Goal: Task Accomplishment & Management: Manage account settings

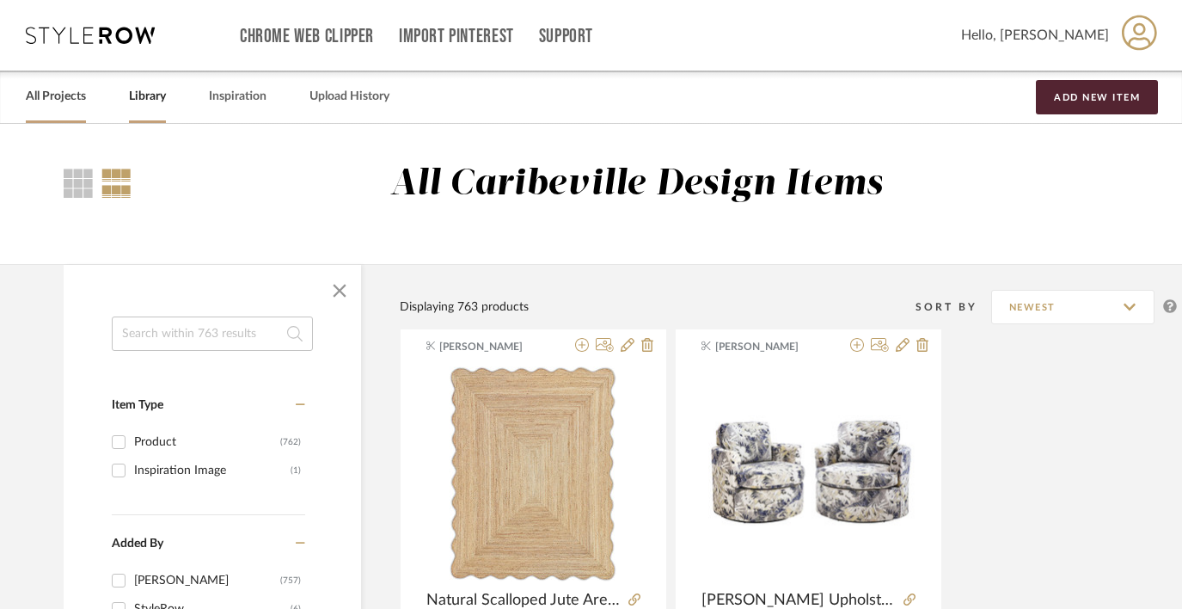
click at [60, 93] on link "All Projects" at bounding box center [56, 96] width 60 height 23
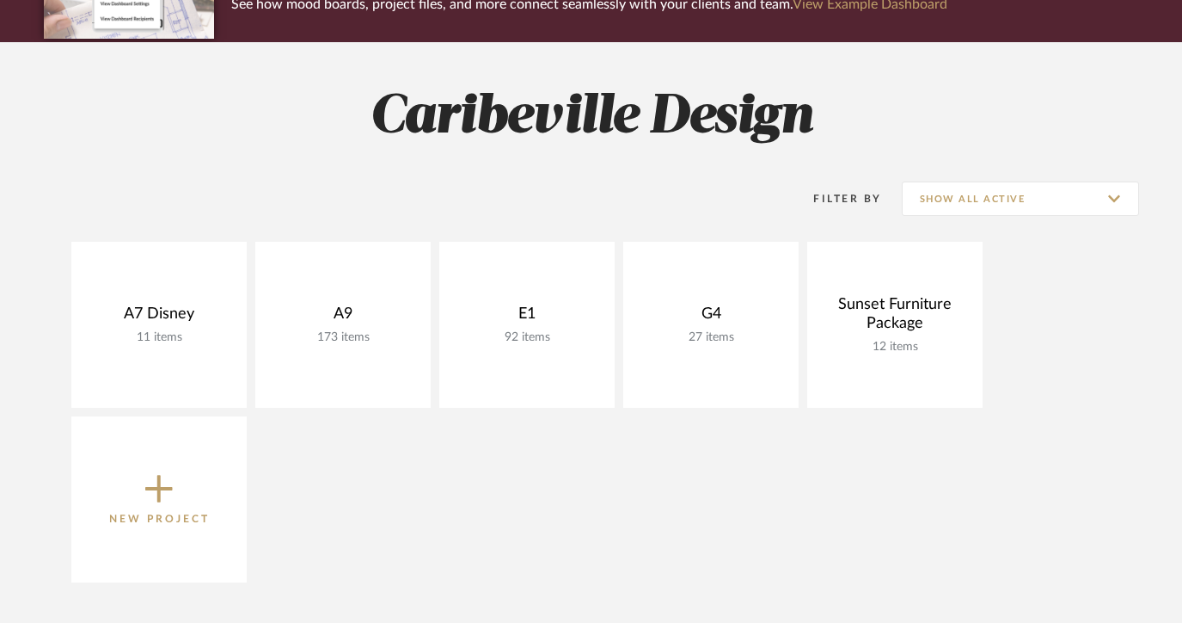
scroll to position [193, 0]
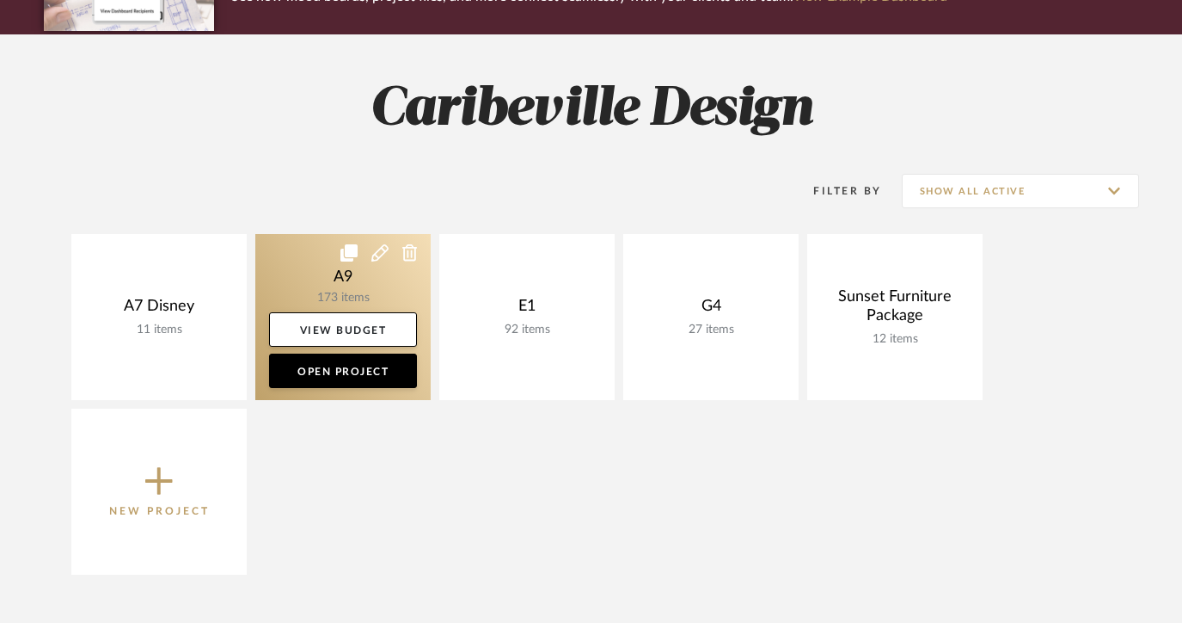
click at [371, 291] on link at bounding box center [342, 317] width 175 height 166
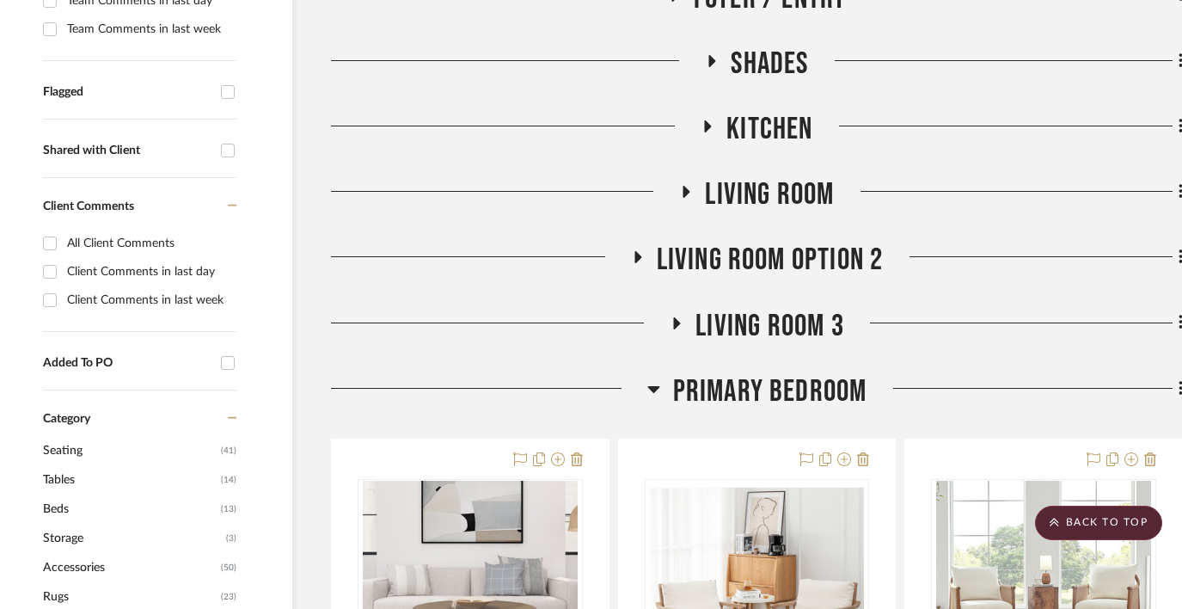
scroll to position [586, 31]
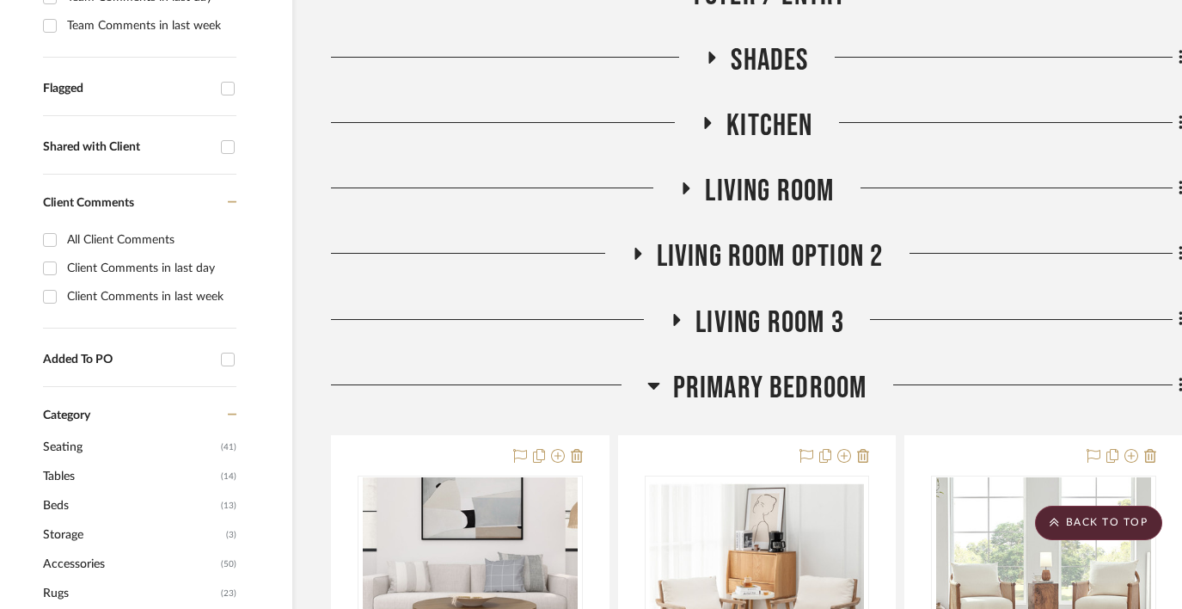
click at [657, 384] on icon at bounding box center [653, 386] width 12 height 7
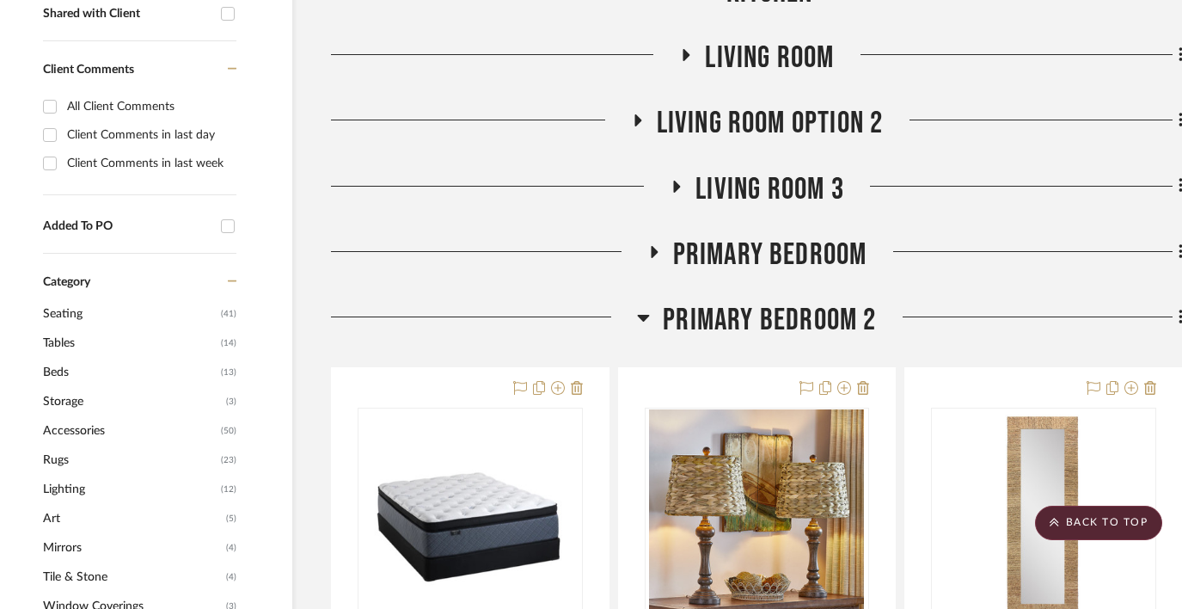
scroll to position [782, 31]
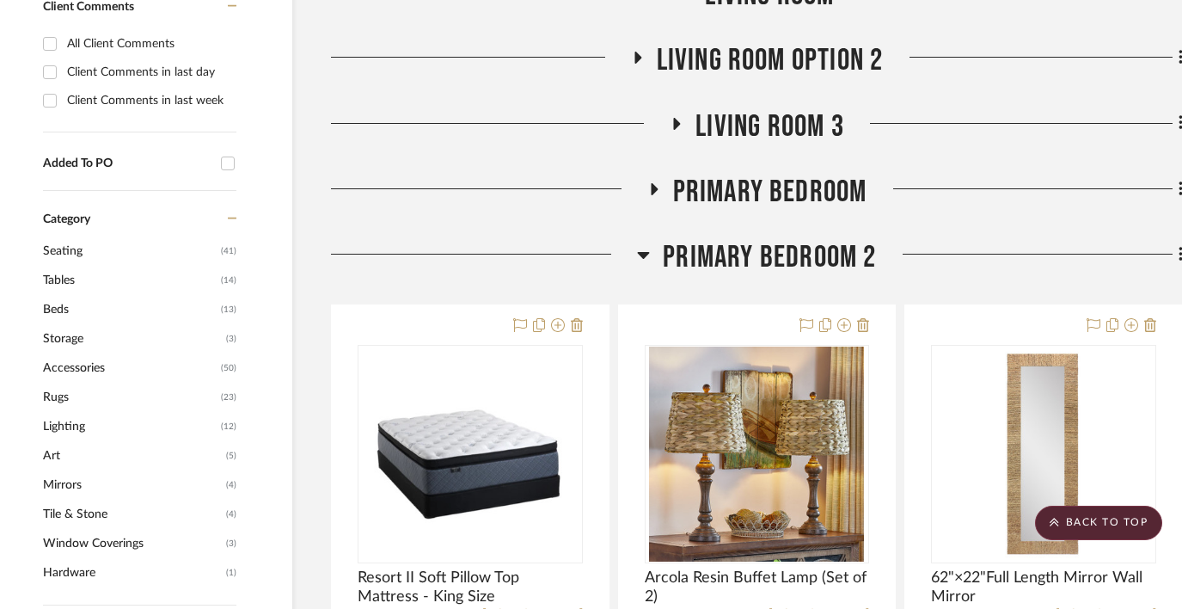
click at [647, 256] on icon at bounding box center [643, 254] width 13 height 21
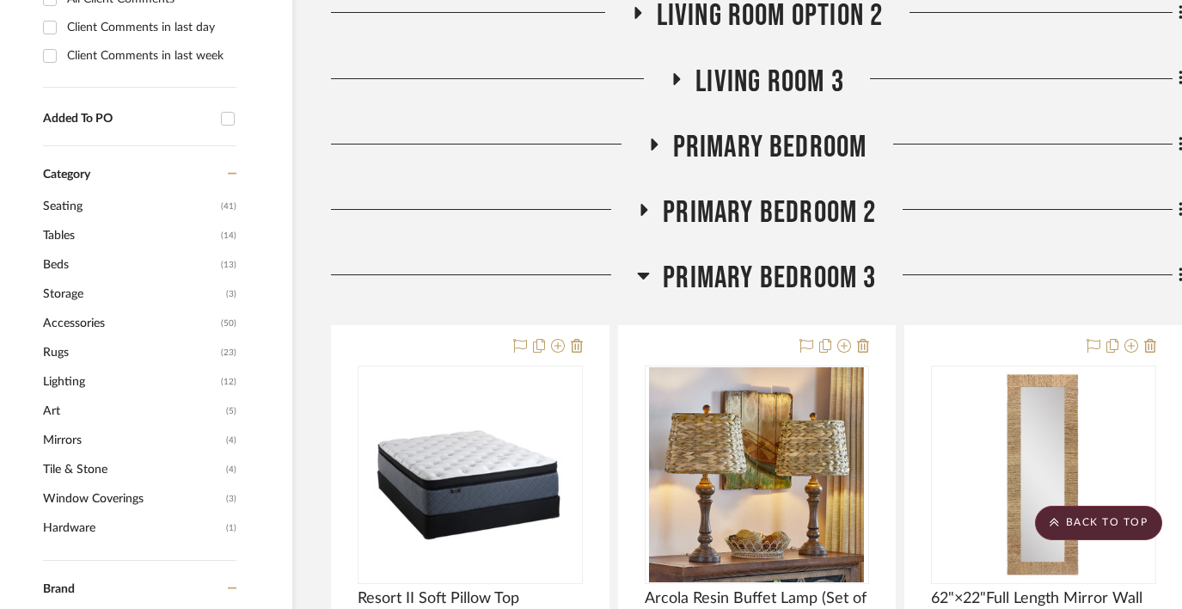
scroll to position [835, 31]
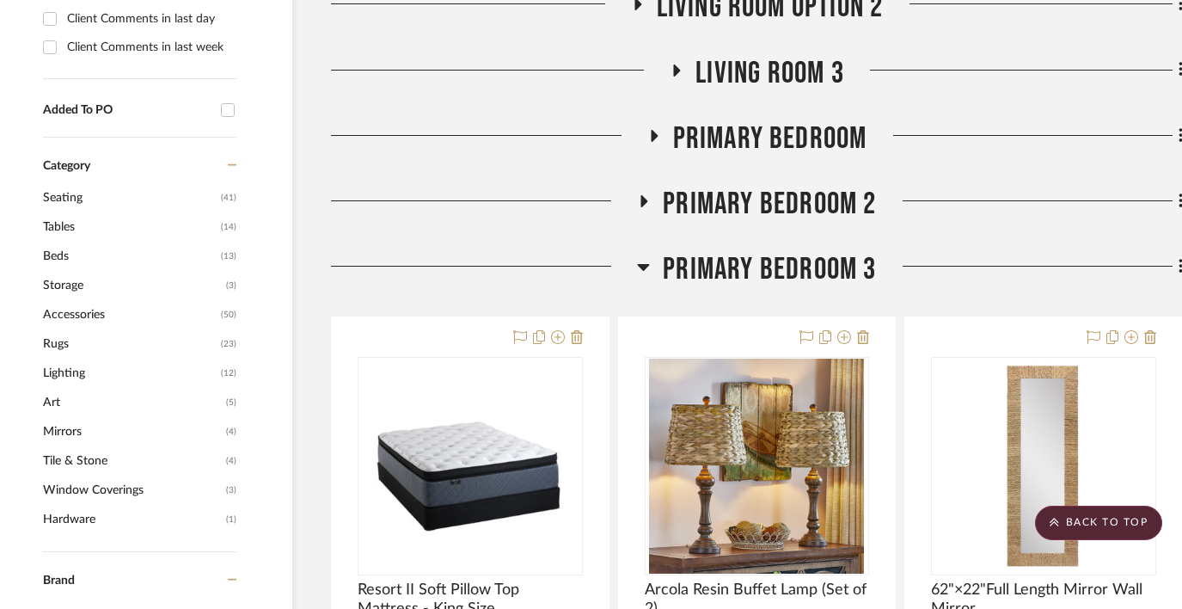
click at [647, 262] on icon at bounding box center [643, 266] width 13 height 21
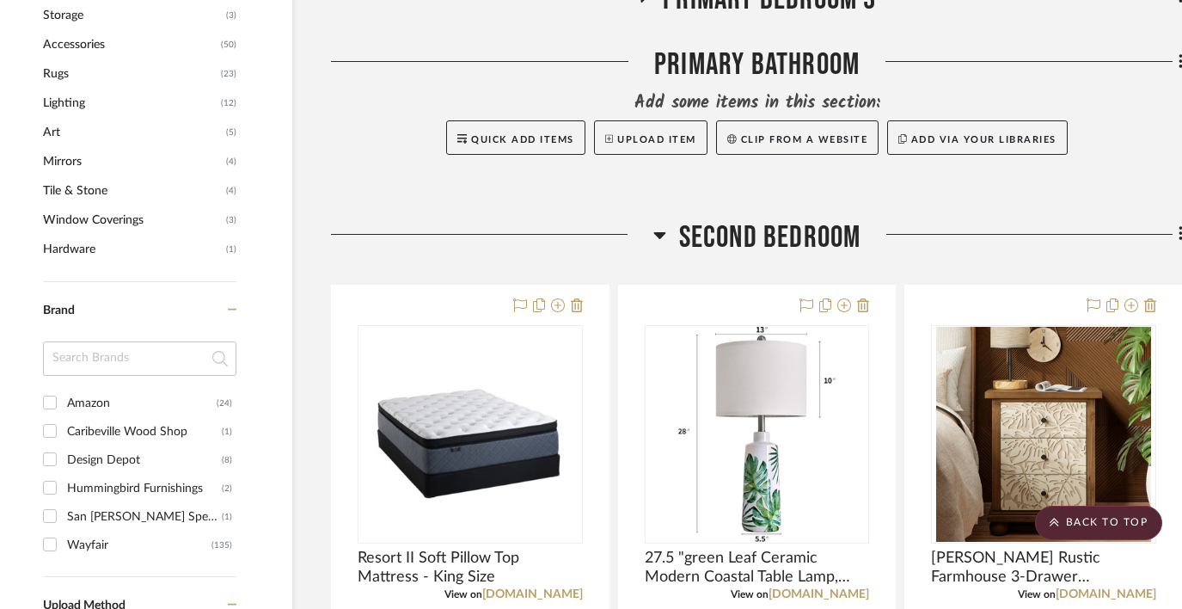
scroll to position [1112, 31]
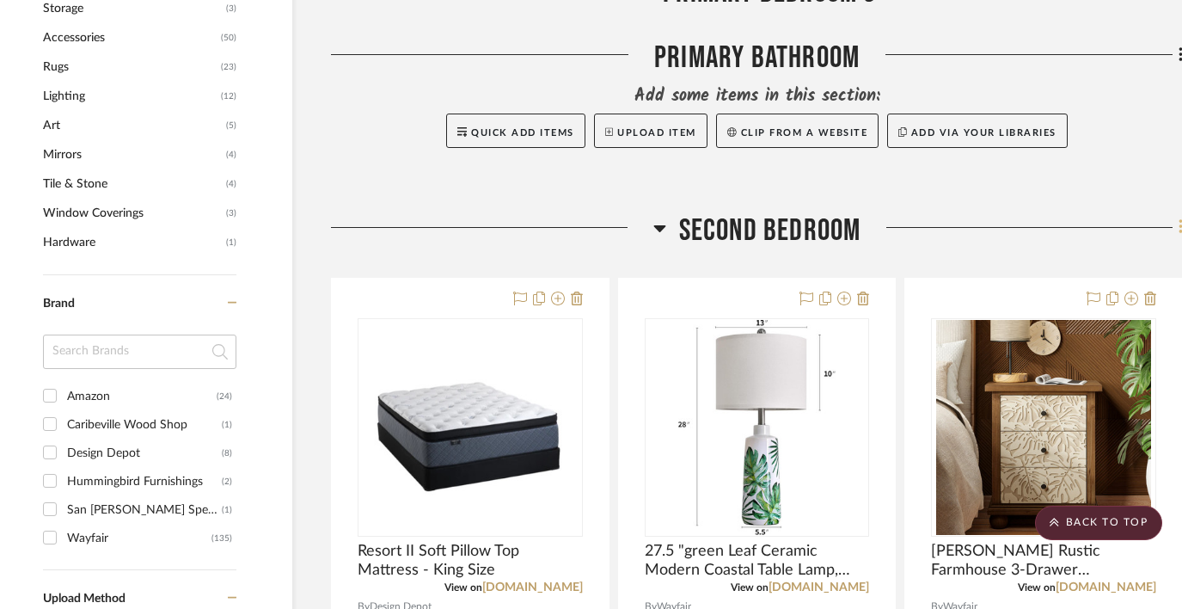
click at [1175, 225] on fa-icon at bounding box center [1178, 229] width 11 height 28
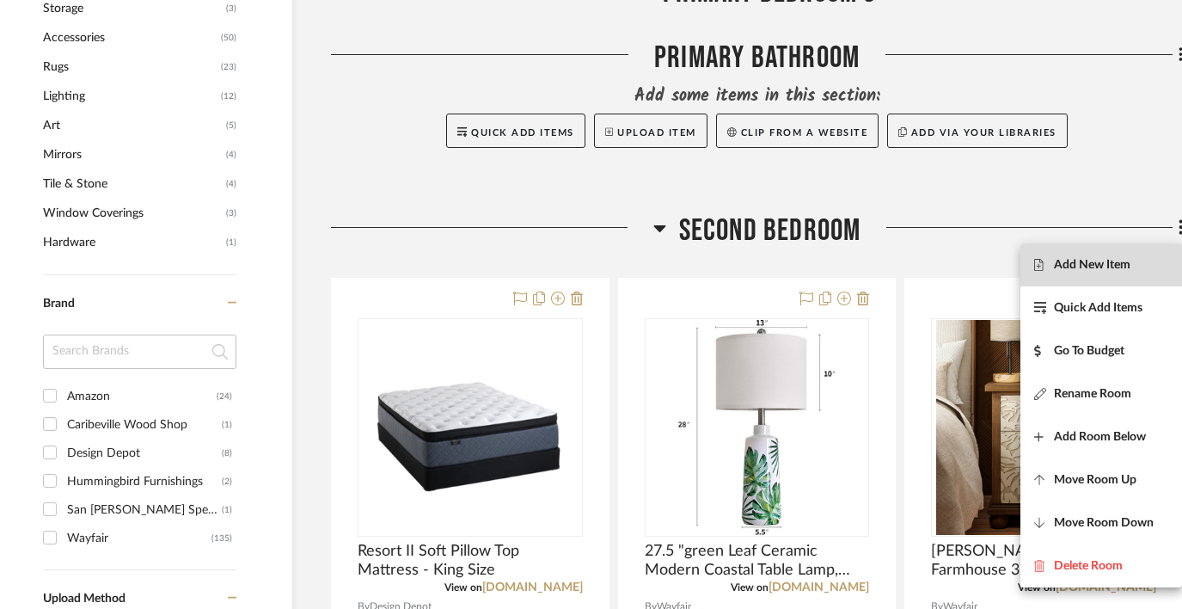
click at [1118, 255] on button "Add New Item" at bounding box center [1102, 264] width 162 height 43
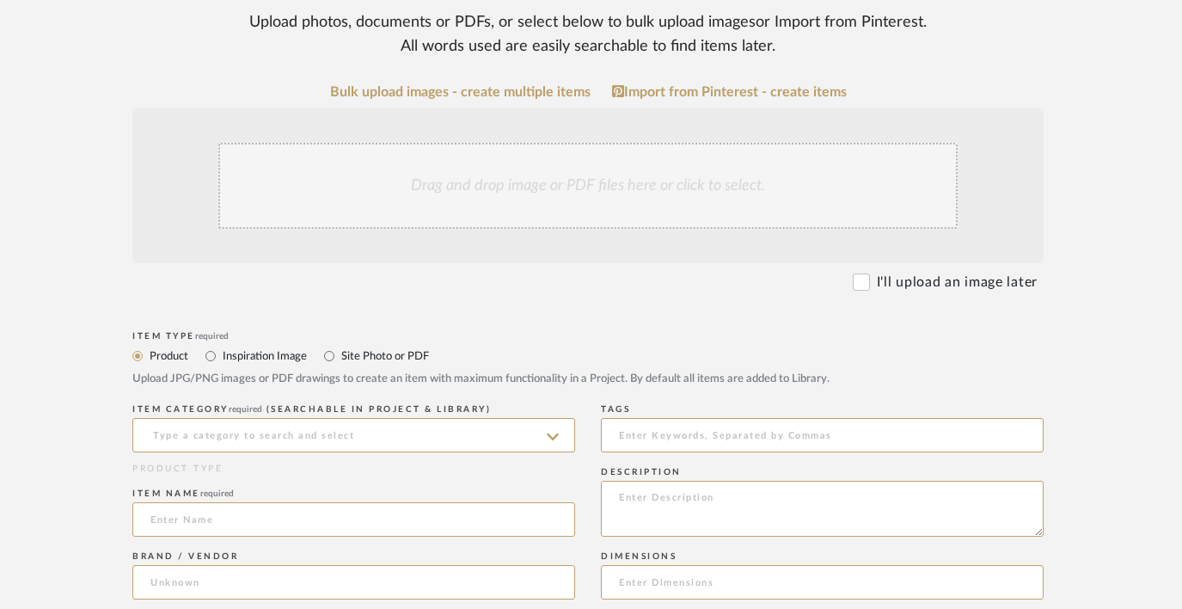
scroll to position [279, 31]
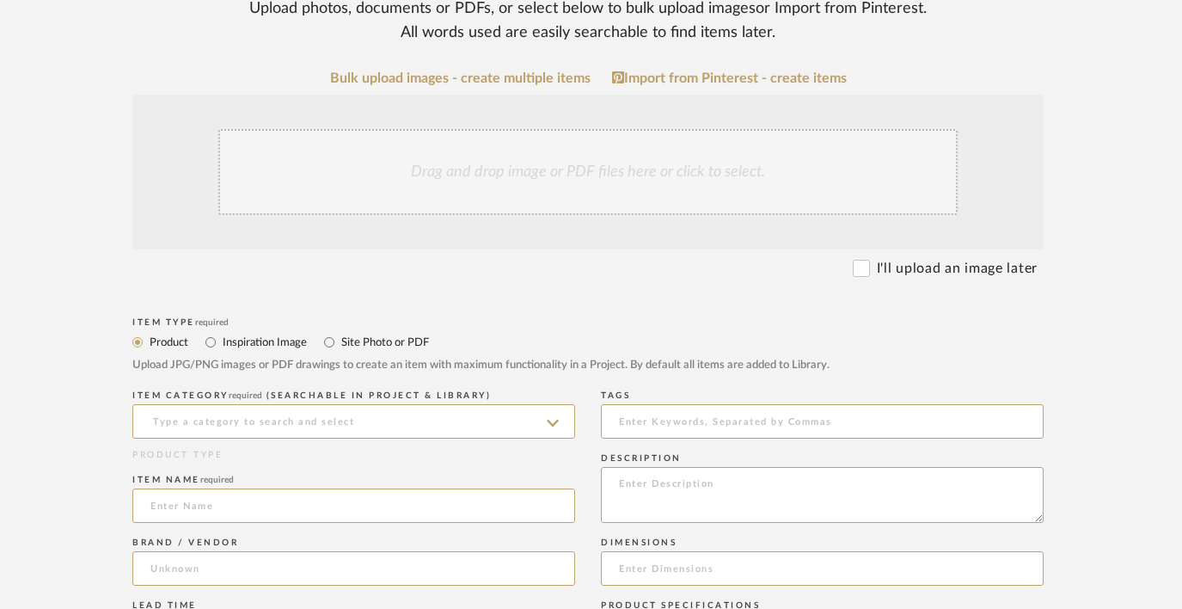
click at [549, 420] on icon at bounding box center [553, 423] width 12 height 7
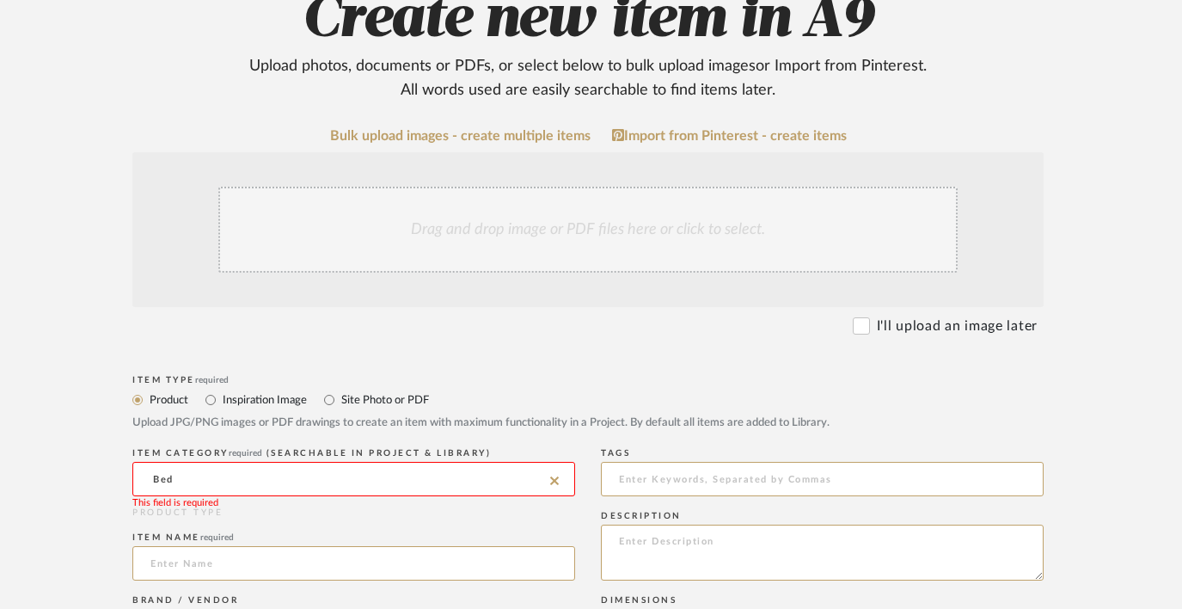
scroll to position [207, 31]
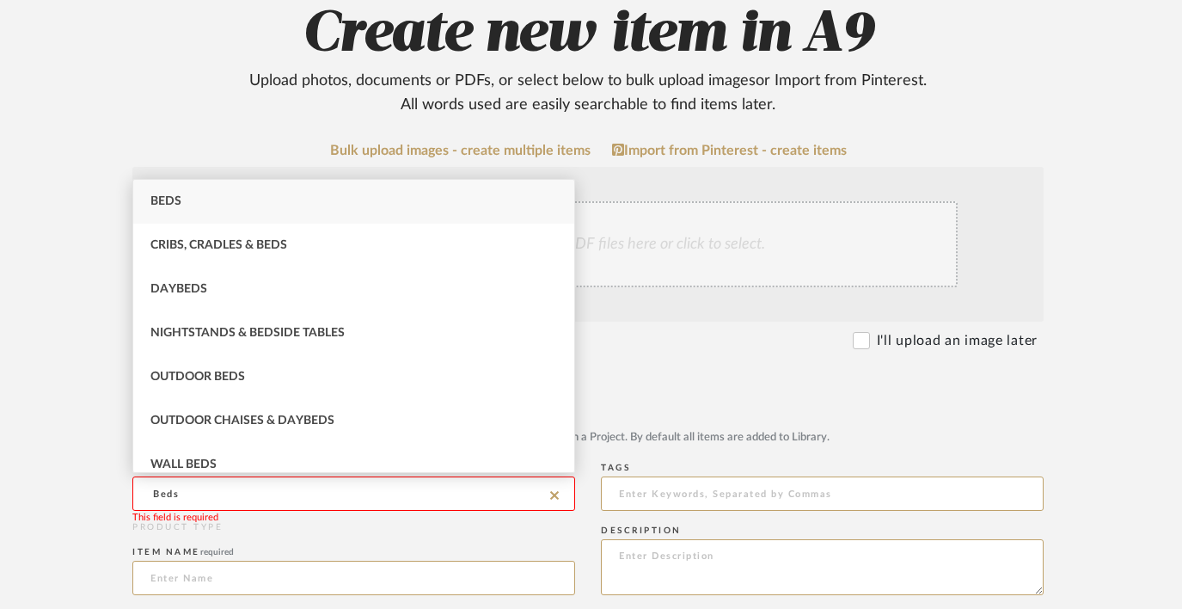
type input "Beds"
click at [416, 202] on div "Beds" at bounding box center [353, 202] width 441 height 44
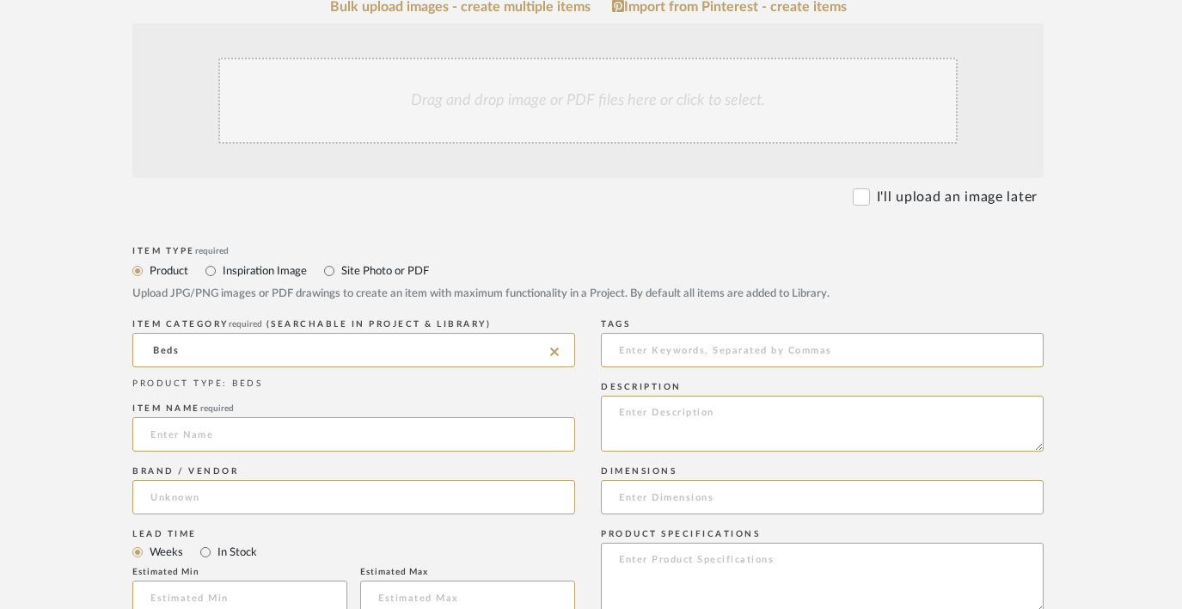
scroll to position [418, 31]
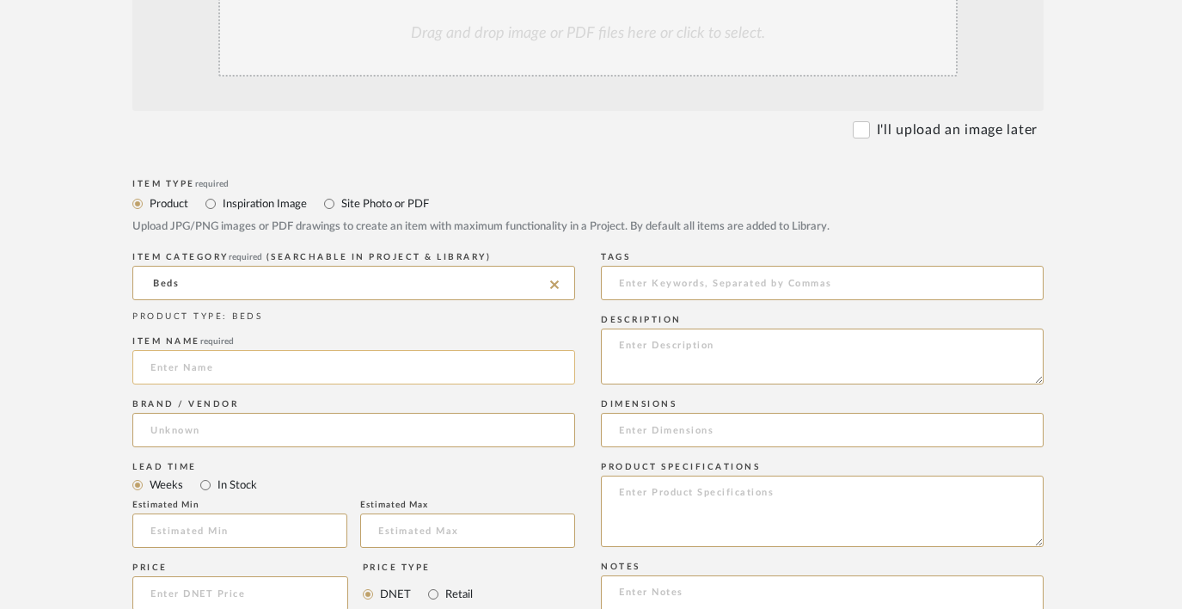
click at [315, 374] on input at bounding box center [353, 367] width 443 height 34
type input "[PERSON_NAME] two twin XL beds"
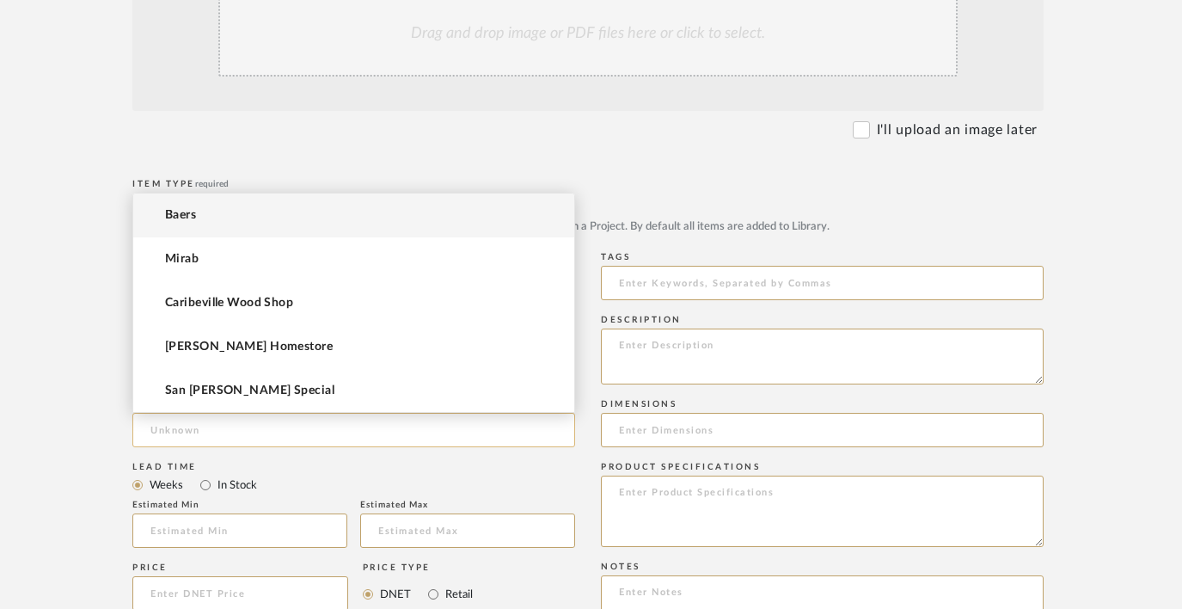
click at [293, 428] on input at bounding box center [353, 430] width 443 height 34
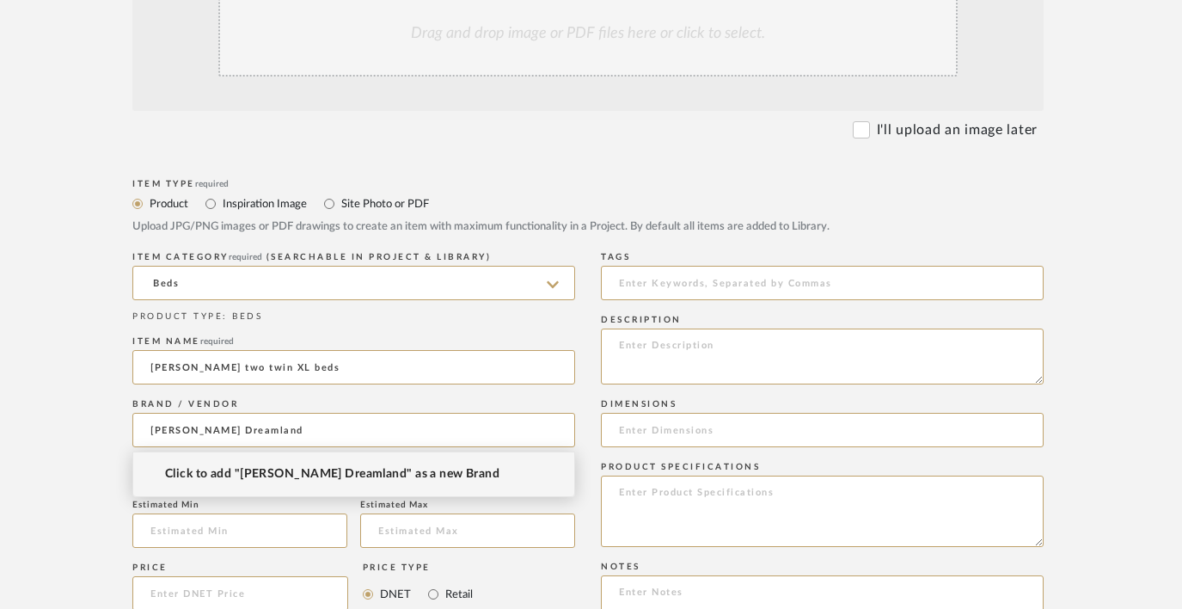
type input "[PERSON_NAME] Dreamland"
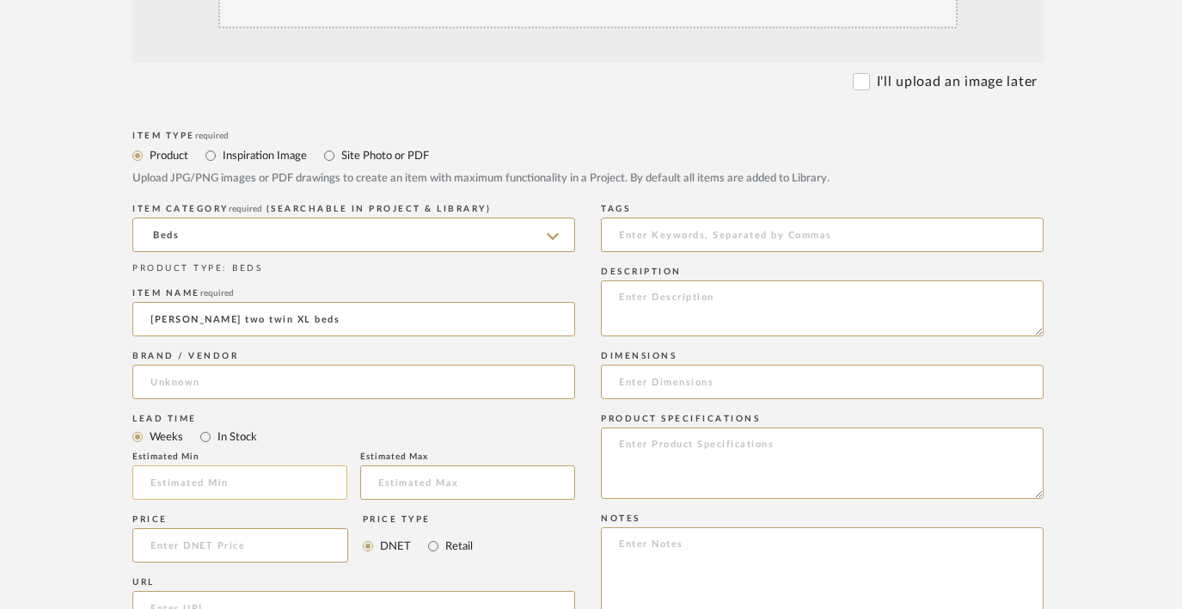
scroll to position [495, 31]
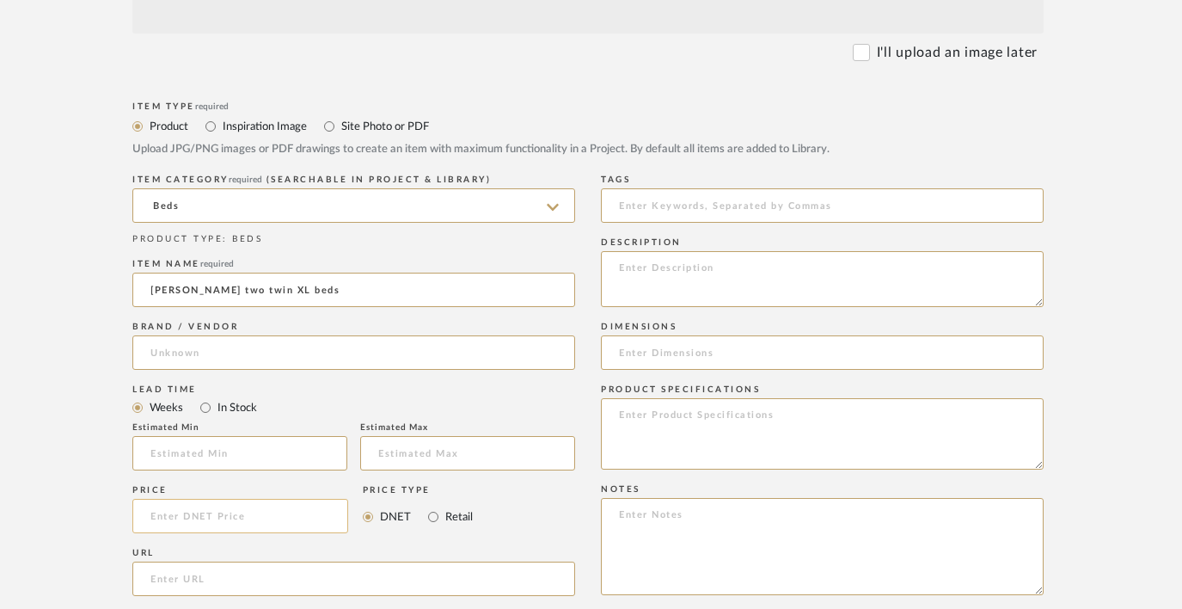
click at [262, 514] on input at bounding box center [240, 516] width 216 height 34
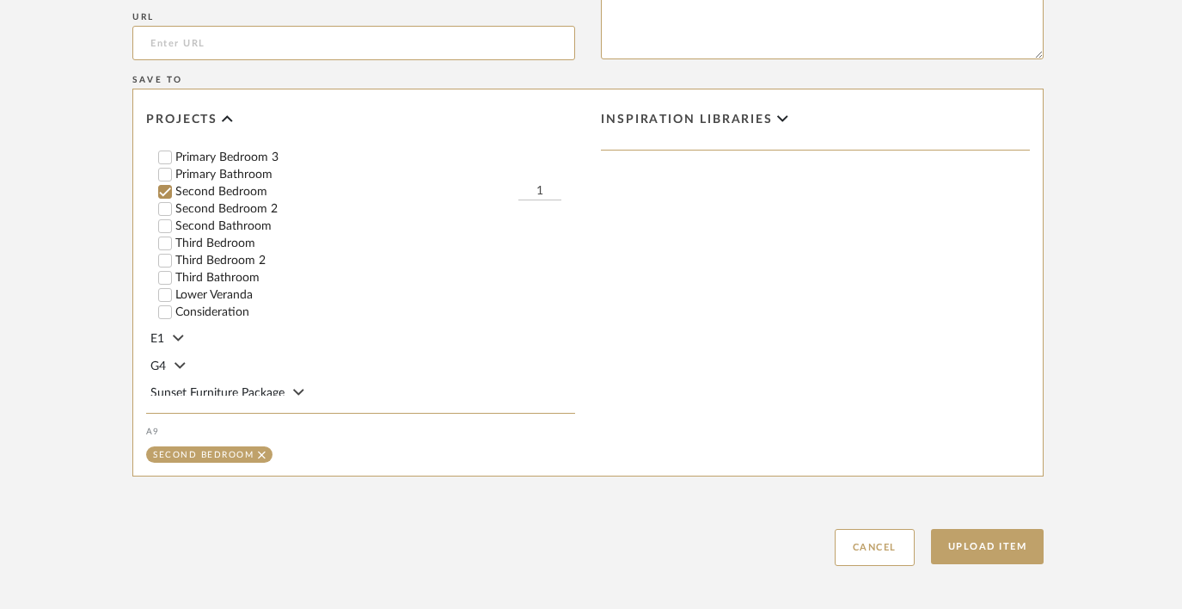
scroll to position [1082, 31]
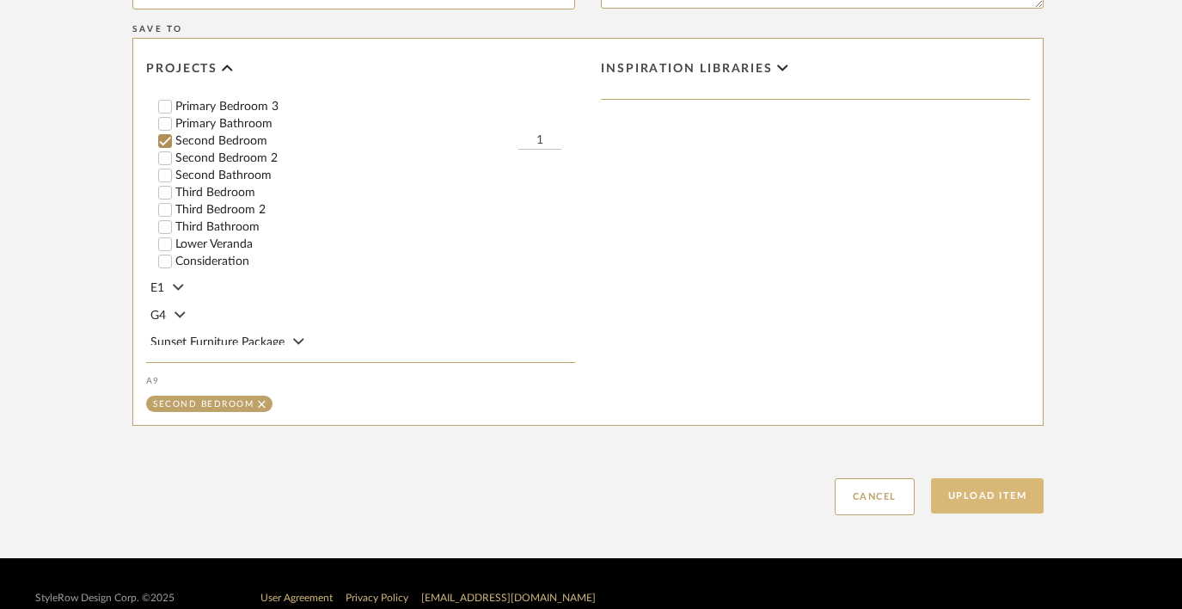
type input "$1,200.00"
click at [989, 495] on button "Upload Item" at bounding box center [988, 495] width 114 height 35
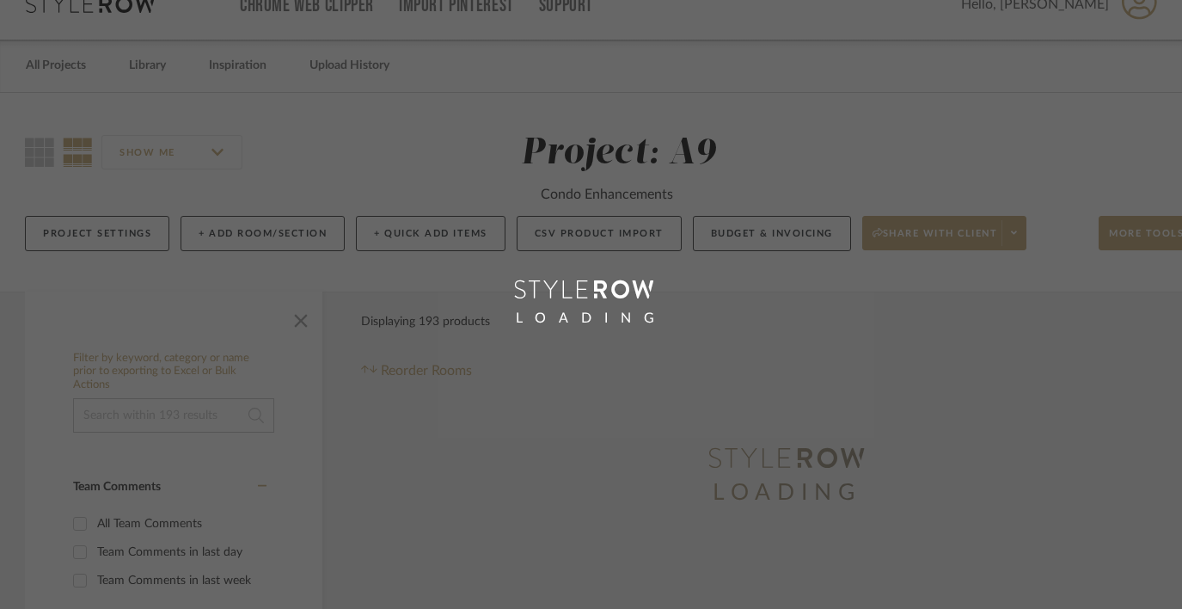
scroll to position [6, 0]
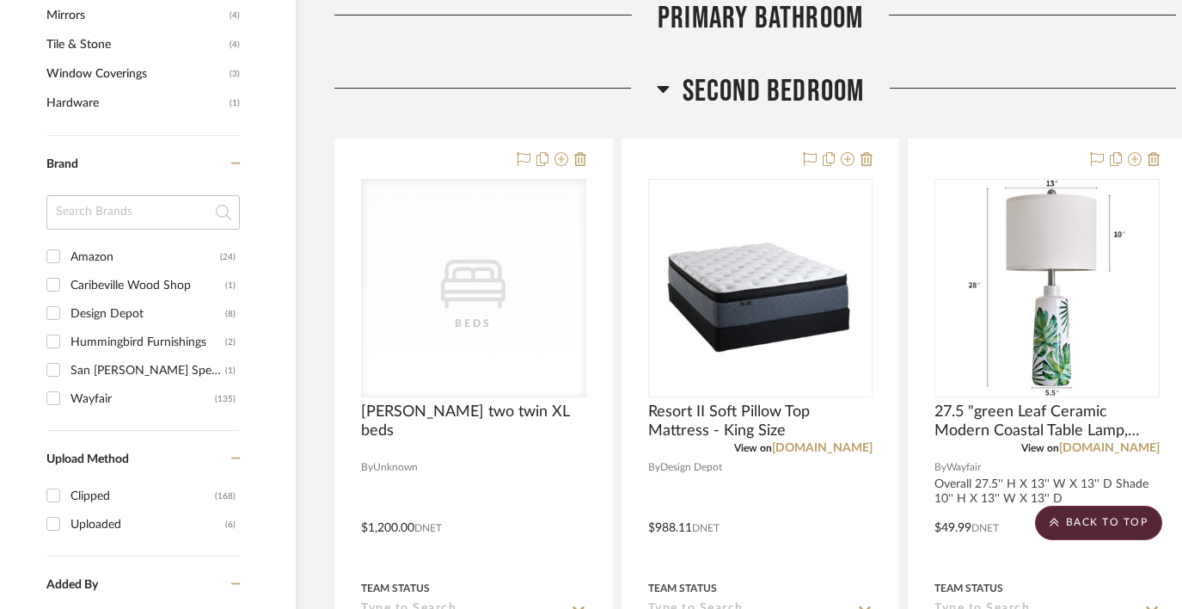
scroll to position [1240, 28]
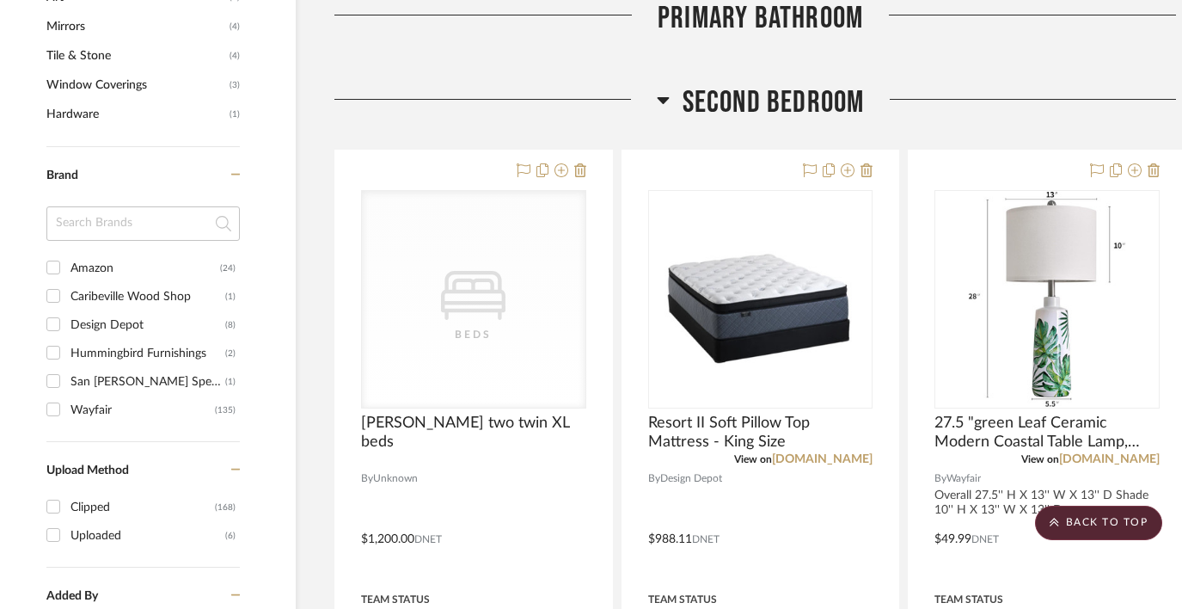
click at [666, 102] on icon at bounding box center [663, 99] width 13 height 21
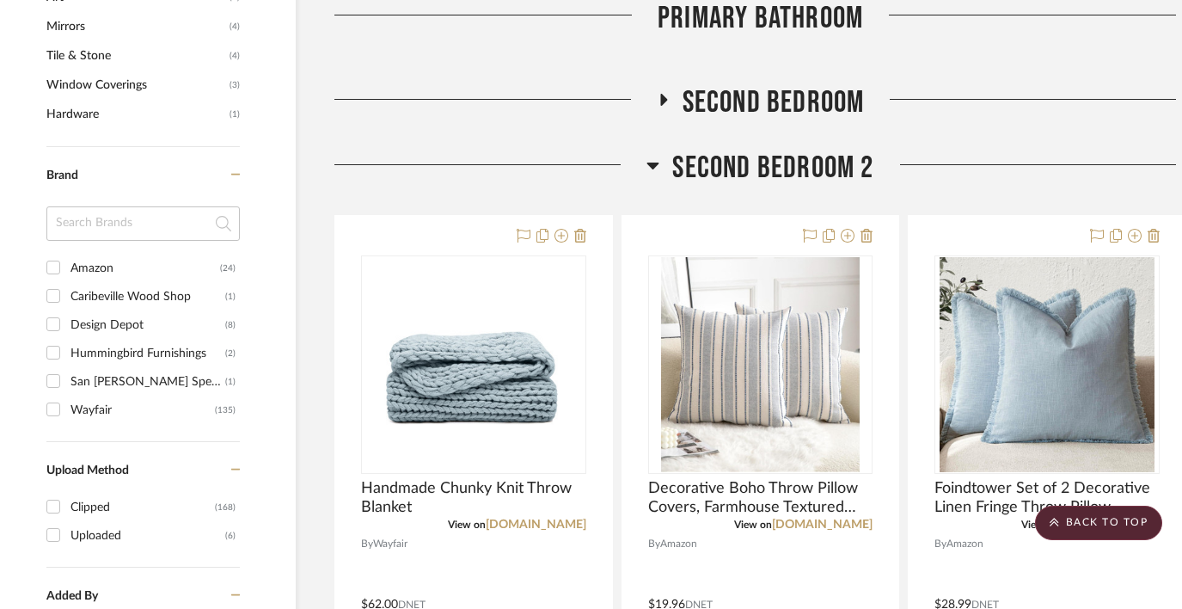
click at [663, 101] on icon at bounding box center [663, 100] width 7 height 12
click at [666, 100] on icon at bounding box center [663, 99] width 21 height 13
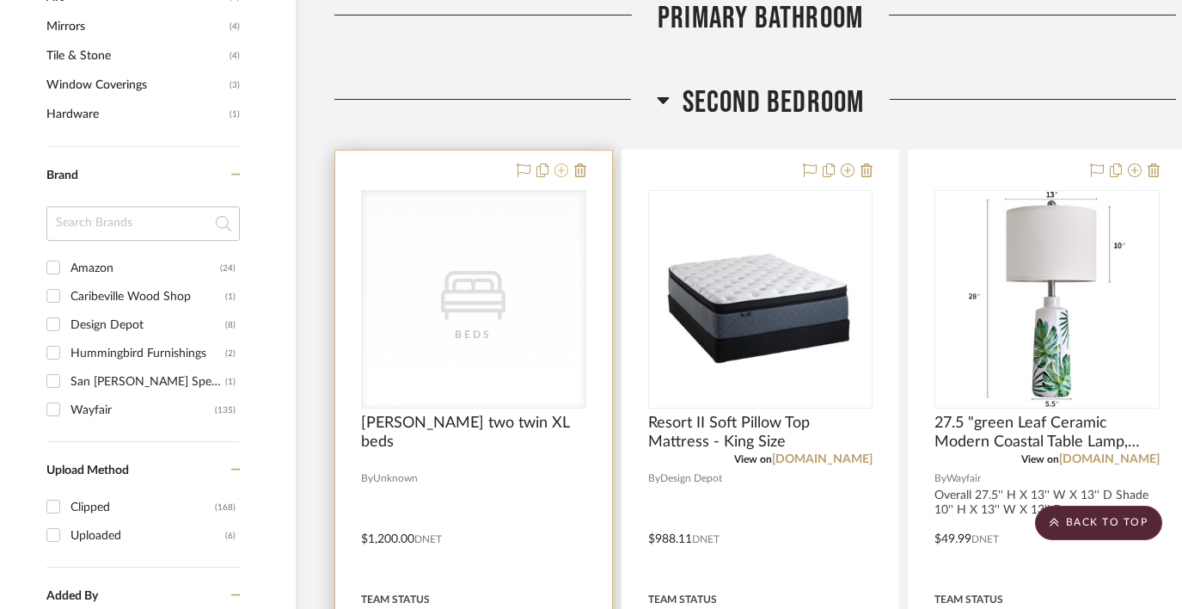
click at [560, 169] on icon at bounding box center [562, 170] width 14 height 14
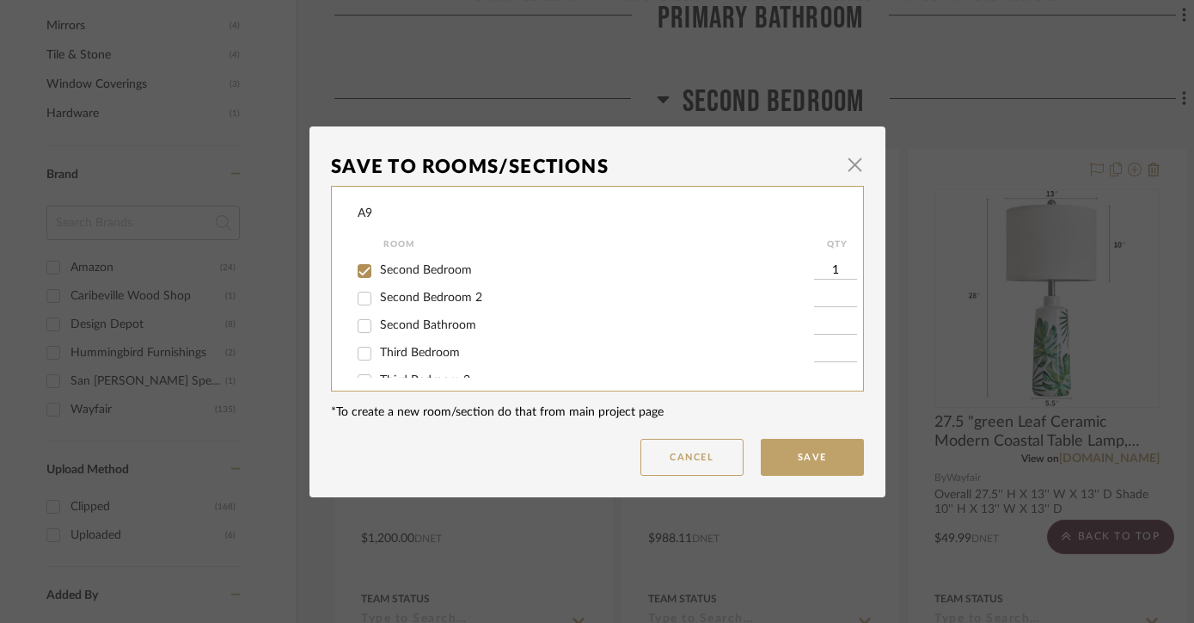
scroll to position [313, 0]
click at [407, 346] on span "Third Bedroom" at bounding box center [420, 340] width 80 height 12
click at [378, 354] on input "Third Bedroom" at bounding box center [365, 341] width 28 height 28
checkbox input "true"
type input "1"
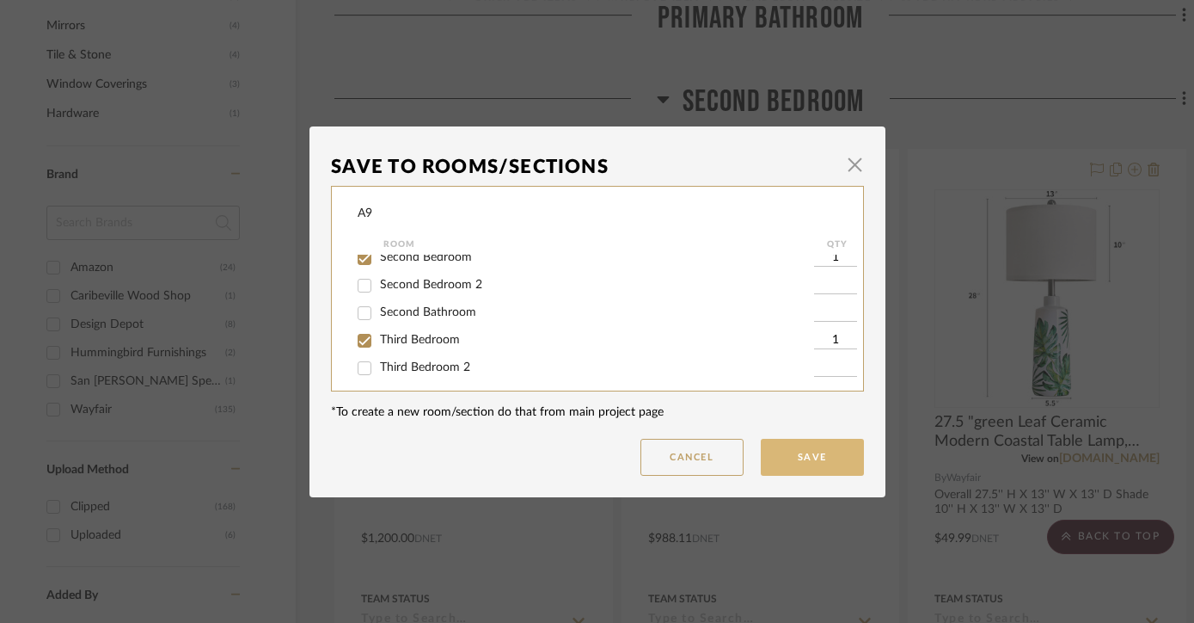
click at [821, 454] on button "Save" at bounding box center [812, 457] width 103 height 37
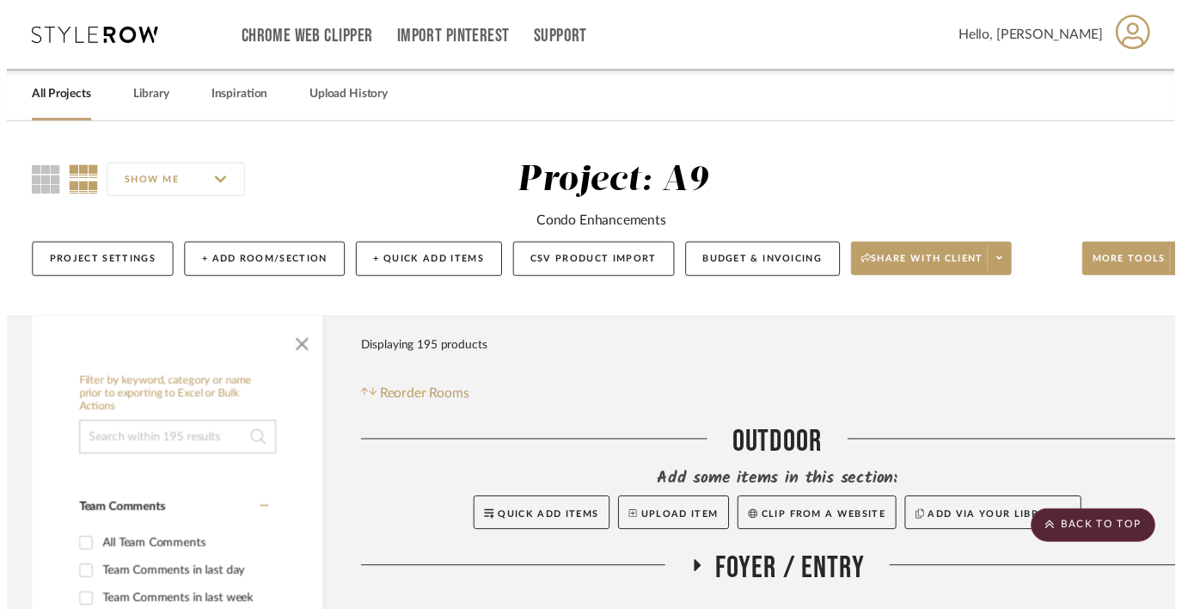
scroll to position [1240, 28]
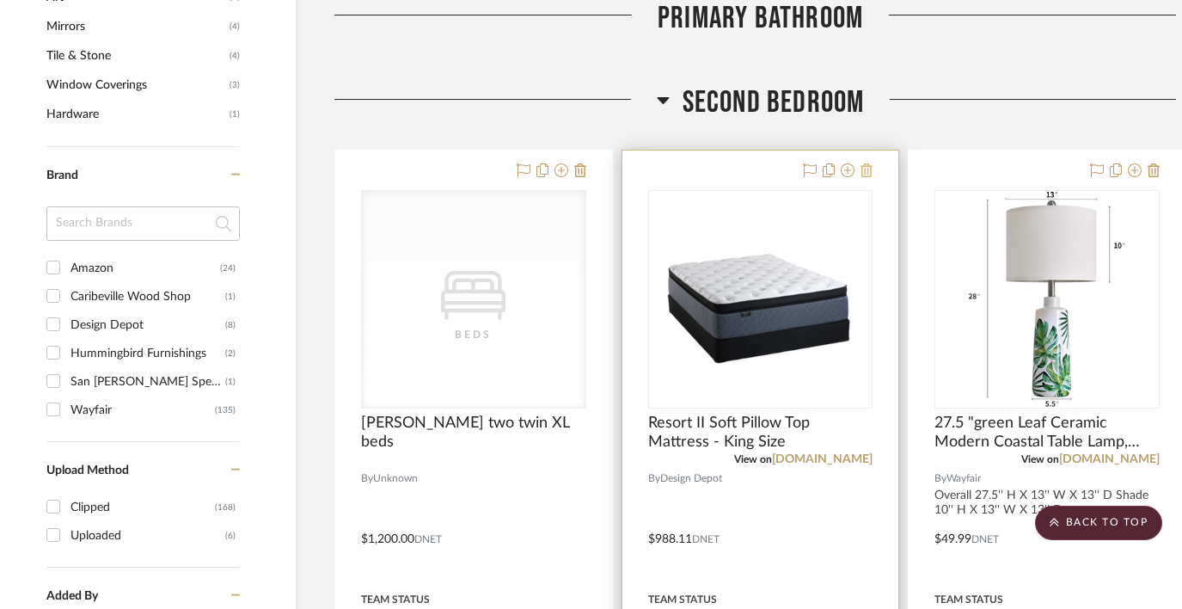
click at [870, 172] on icon at bounding box center [867, 170] width 12 height 14
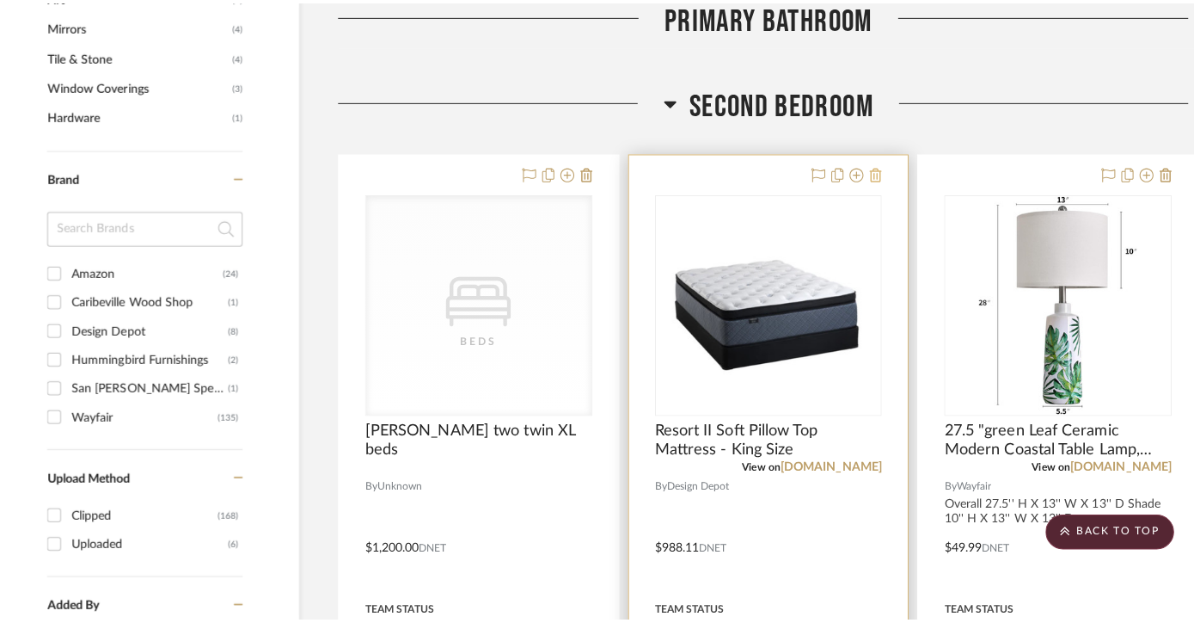
scroll to position [0, 0]
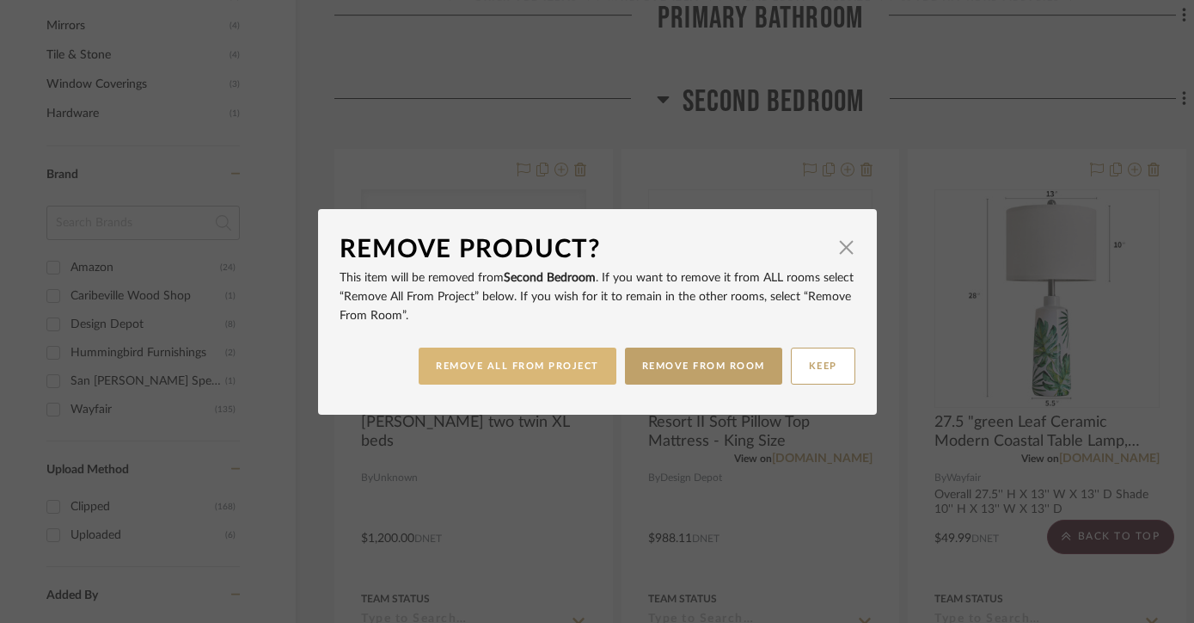
click at [582, 372] on button "REMOVE ALL FROM PROJECT" at bounding box center [518, 365] width 198 height 37
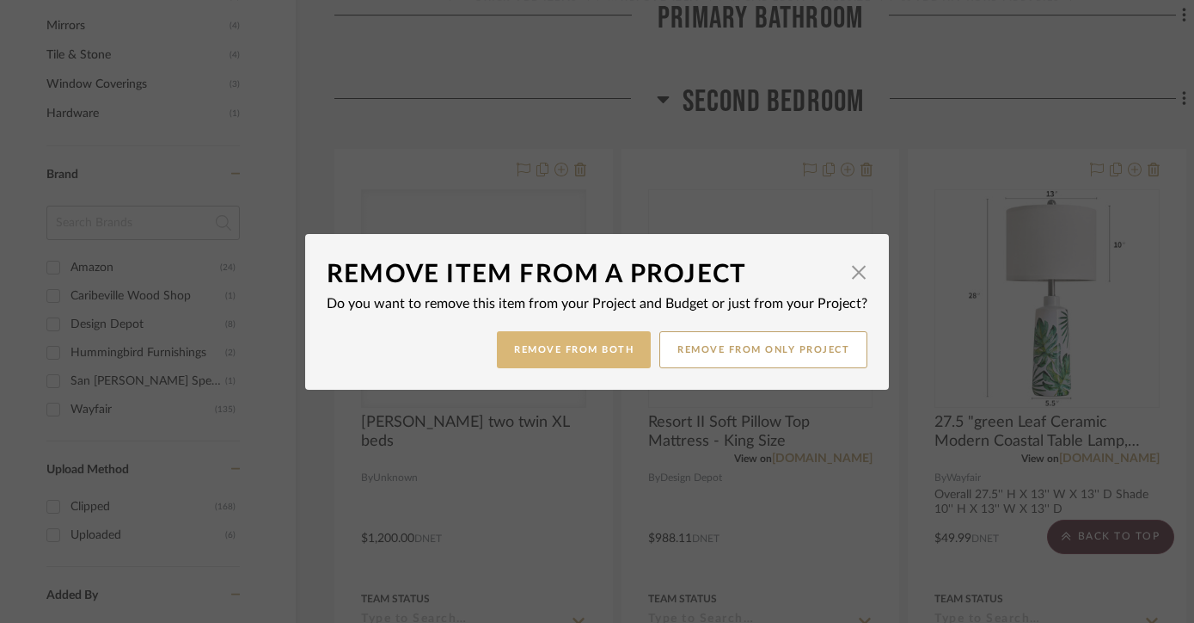
click at [619, 355] on button "Remove from Both" at bounding box center [574, 349] width 154 height 37
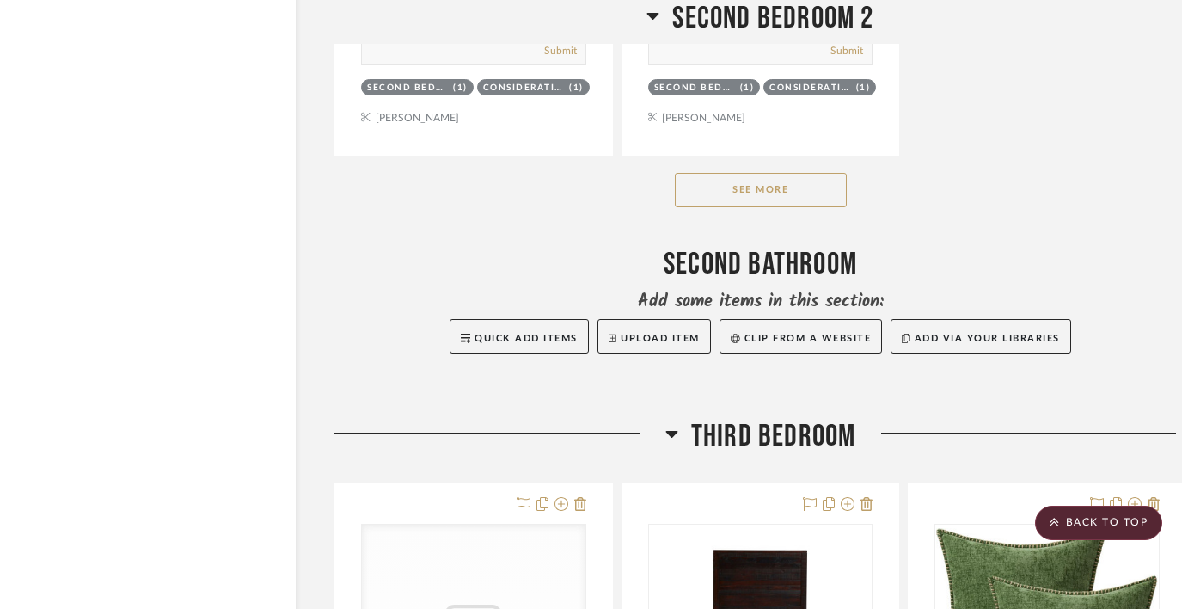
scroll to position [5953, 28]
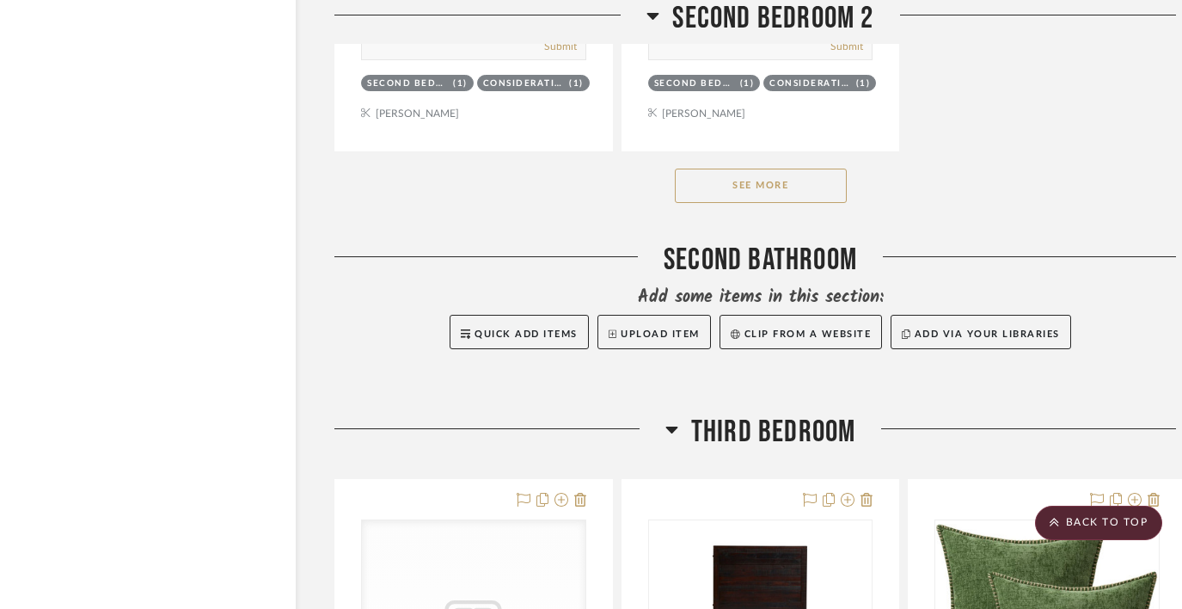
click at [798, 188] on button "See More" at bounding box center [761, 186] width 172 height 34
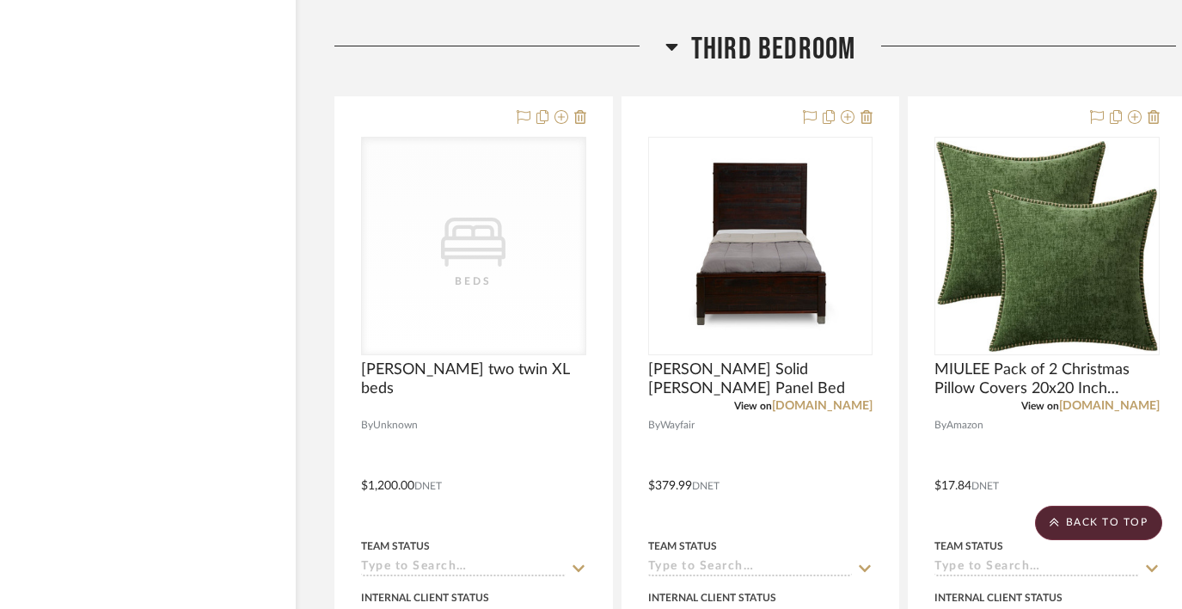
scroll to position [6334, 28]
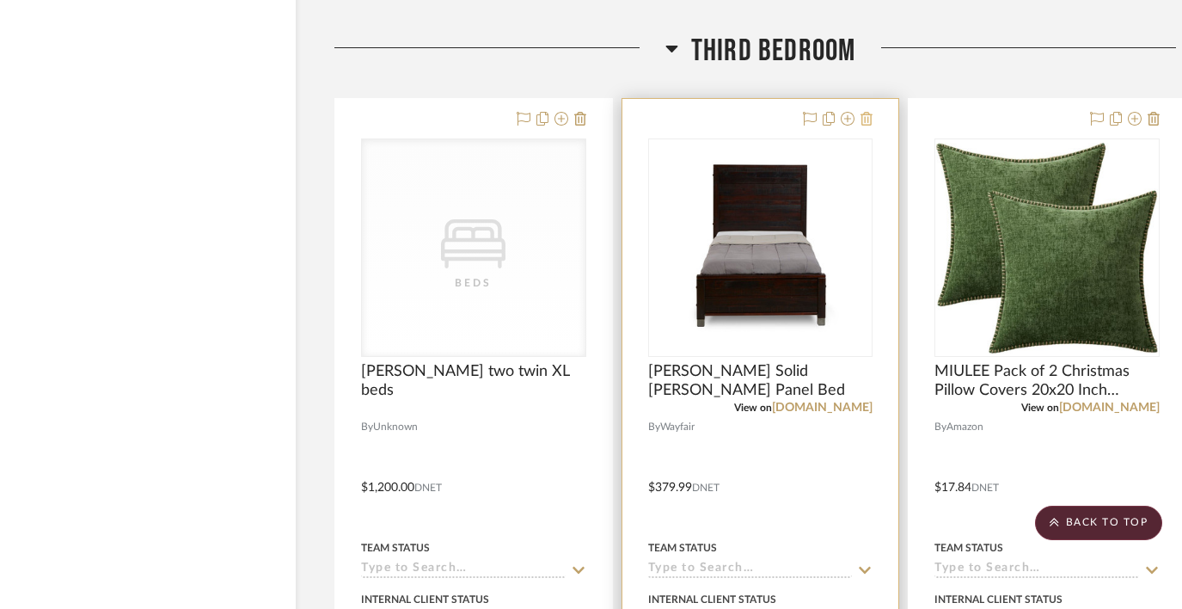
click at [868, 112] on icon at bounding box center [867, 119] width 12 height 14
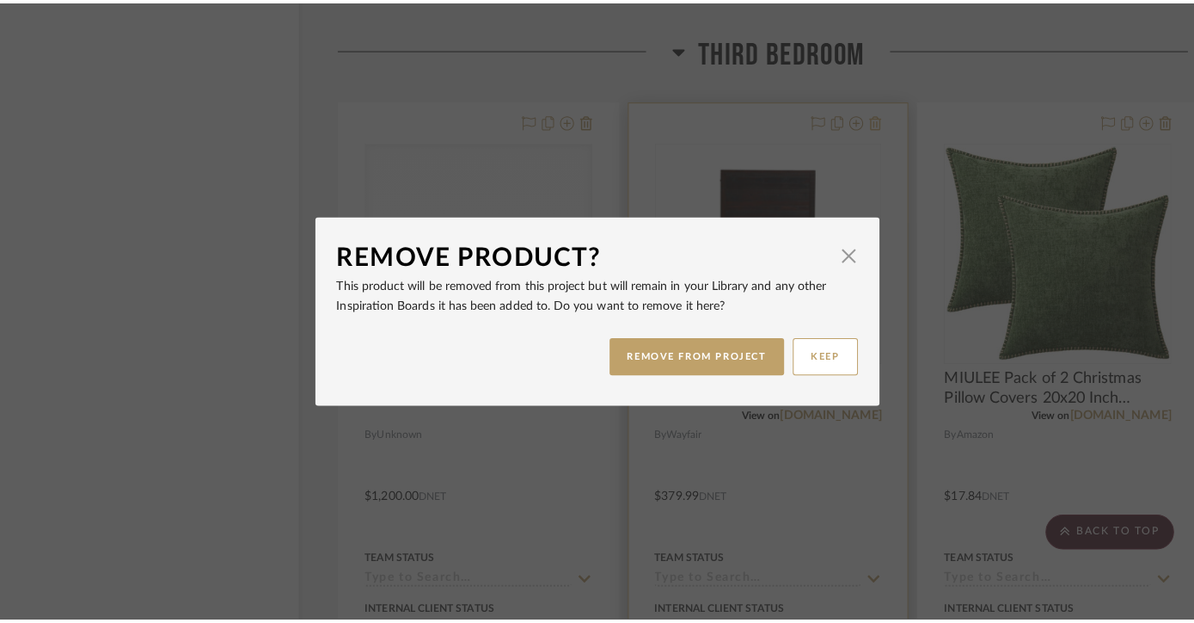
scroll to position [0, 0]
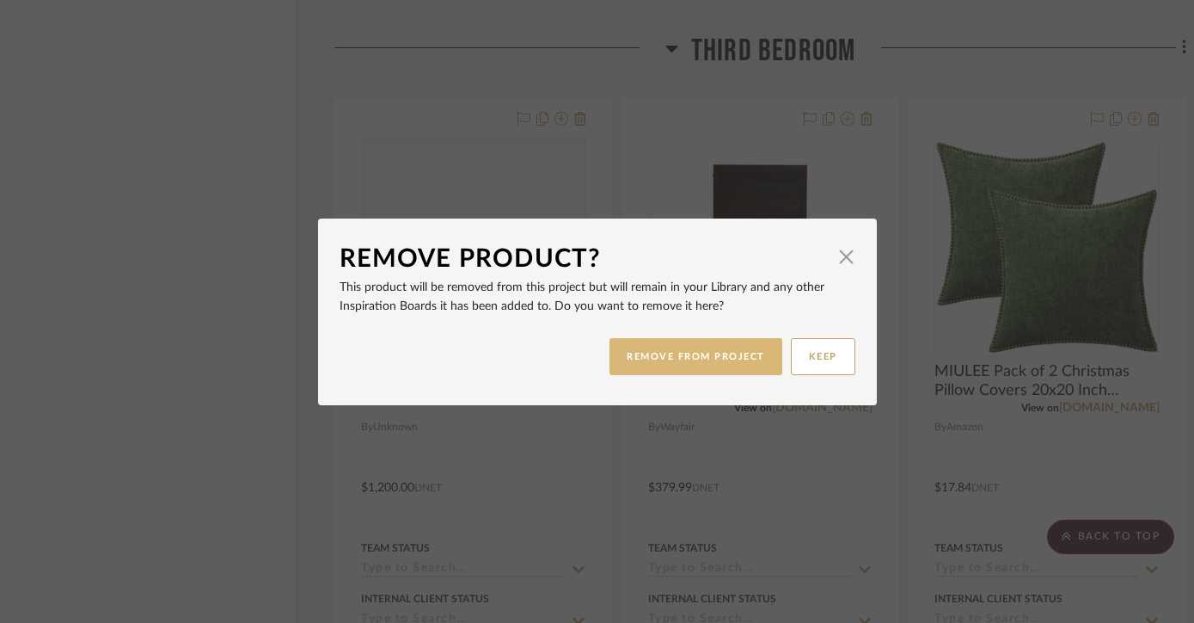
click at [727, 353] on button "REMOVE FROM PROJECT" at bounding box center [696, 356] width 173 height 37
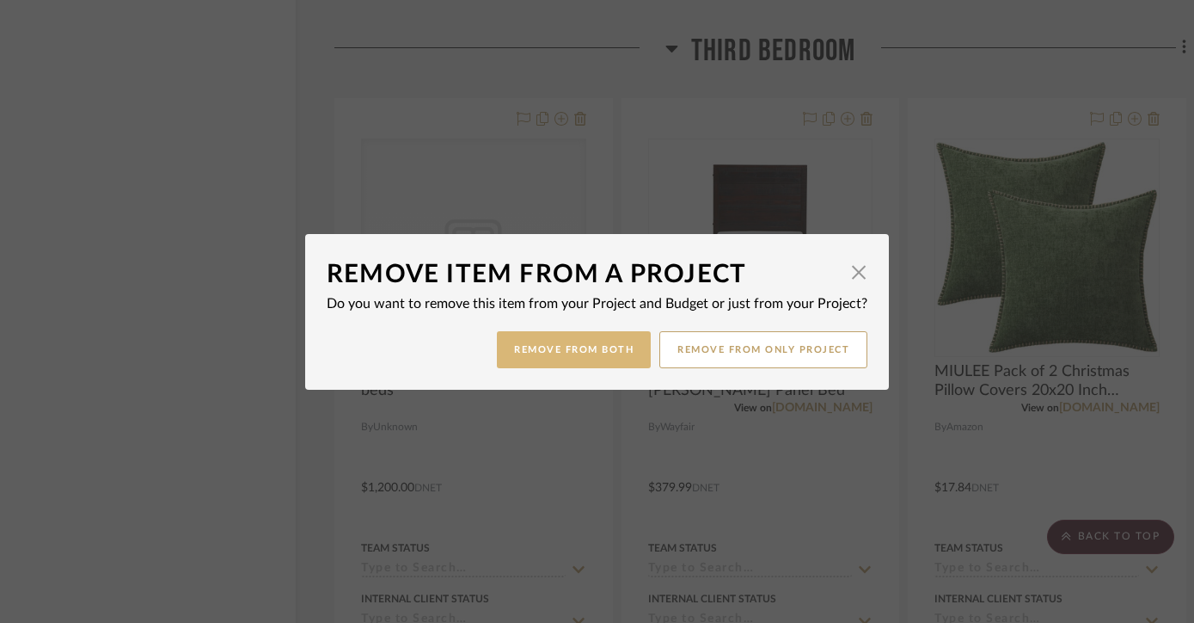
click at [615, 353] on button "Remove from Both" at bounding box center [574, 349] width 154 height 37
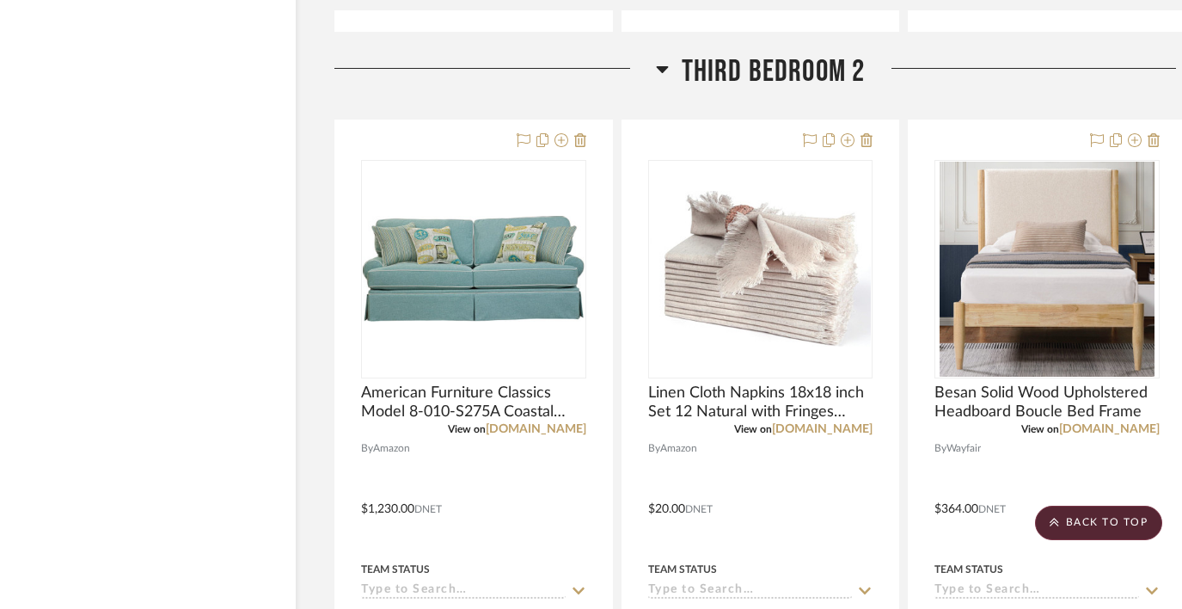
scroll to position [7918, 28]
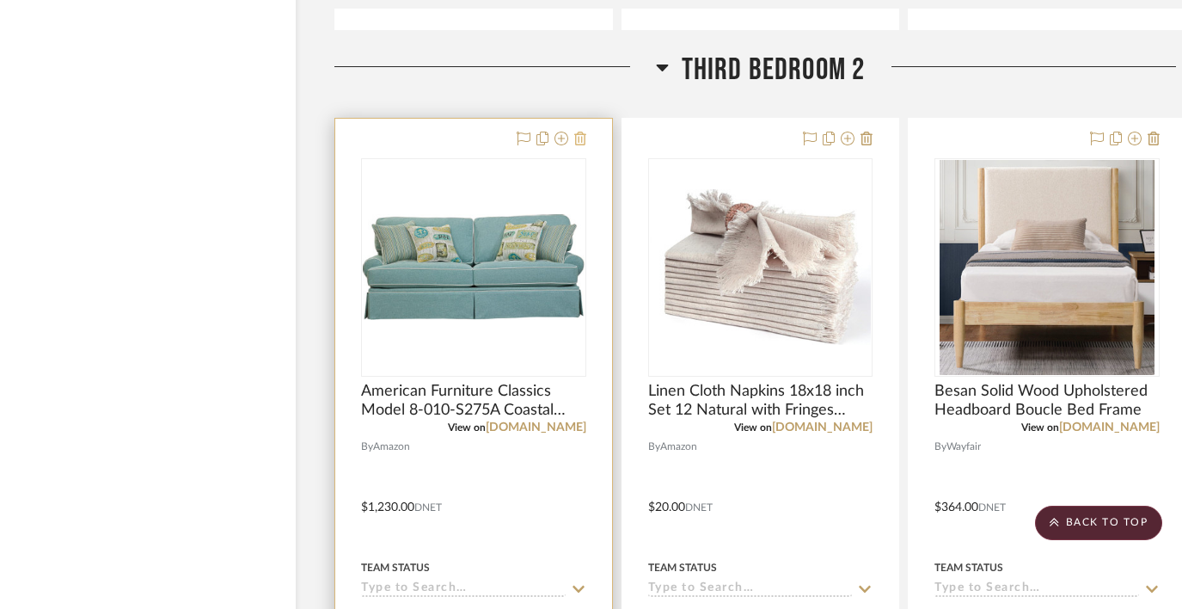
click at [581, 132] on icon at bounding box center [580, 139] width 12 height 14
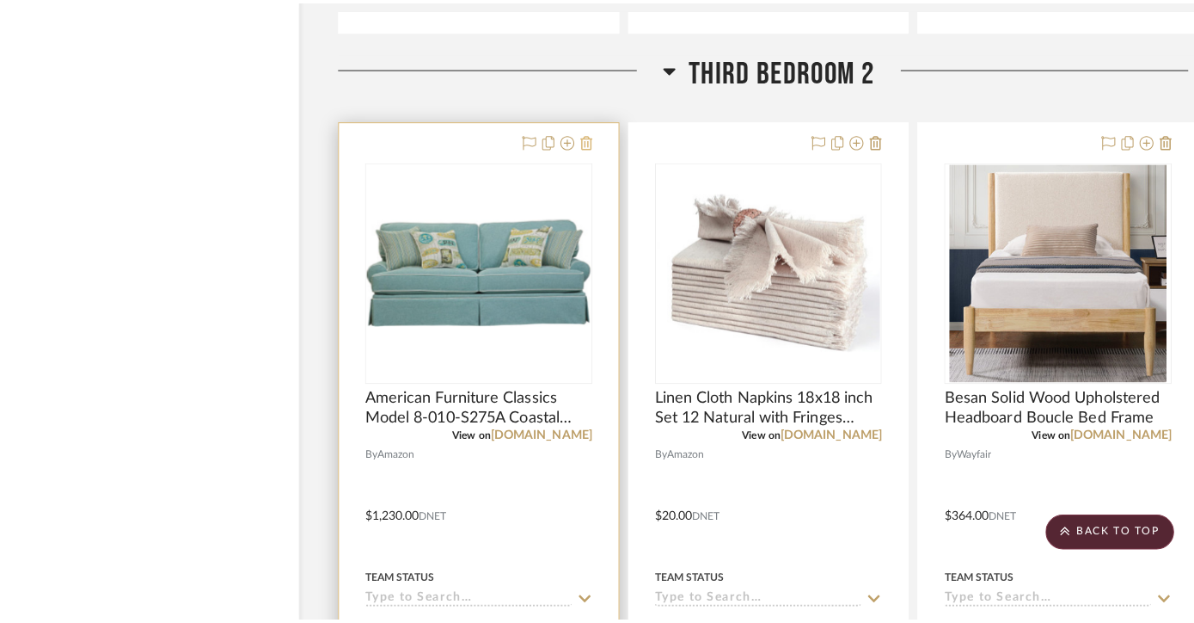
scroll to position [0, 0]
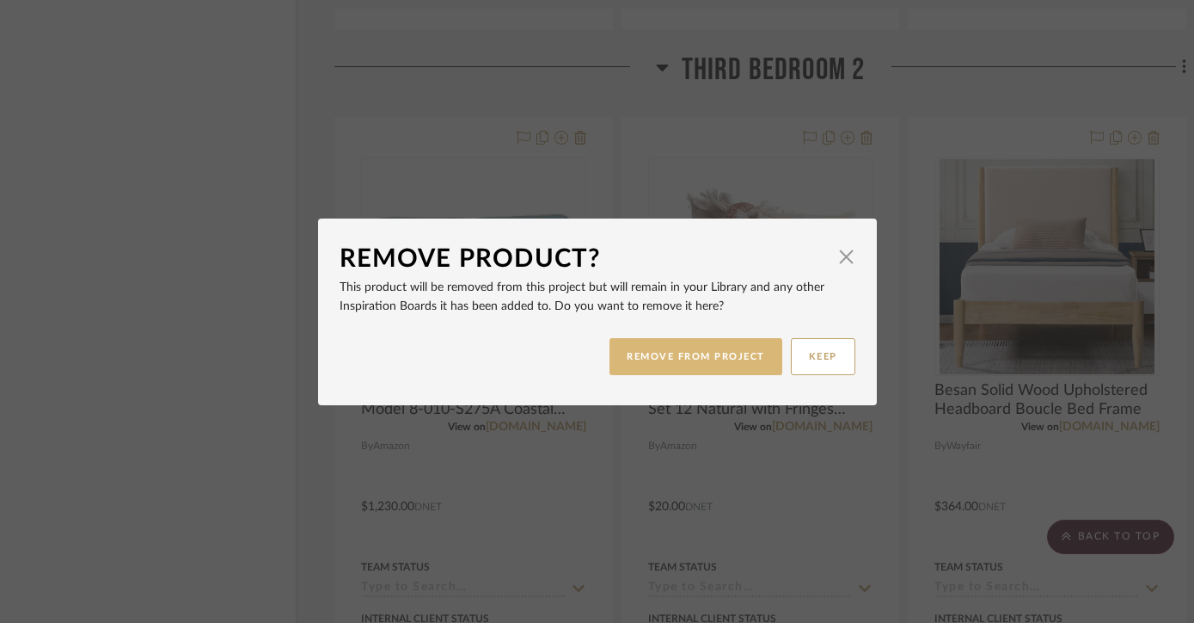
click at [665, 361] on button "REMOVE FROM PROJECT" at bounding box center [696, 356] width 173 height 37
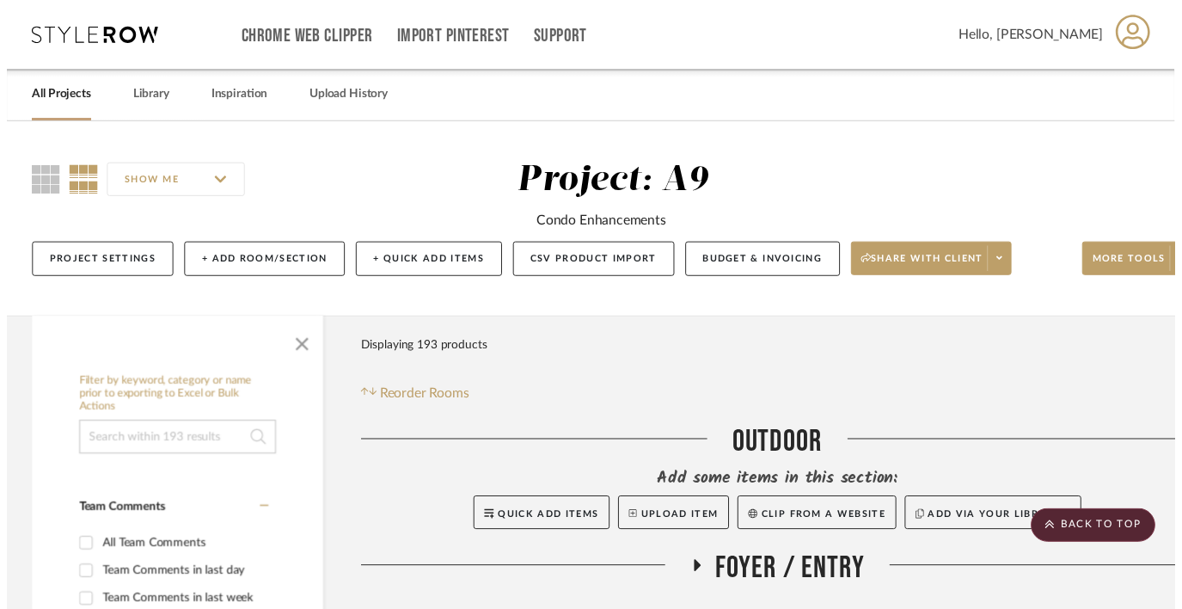
scroll to position [7918, 28]
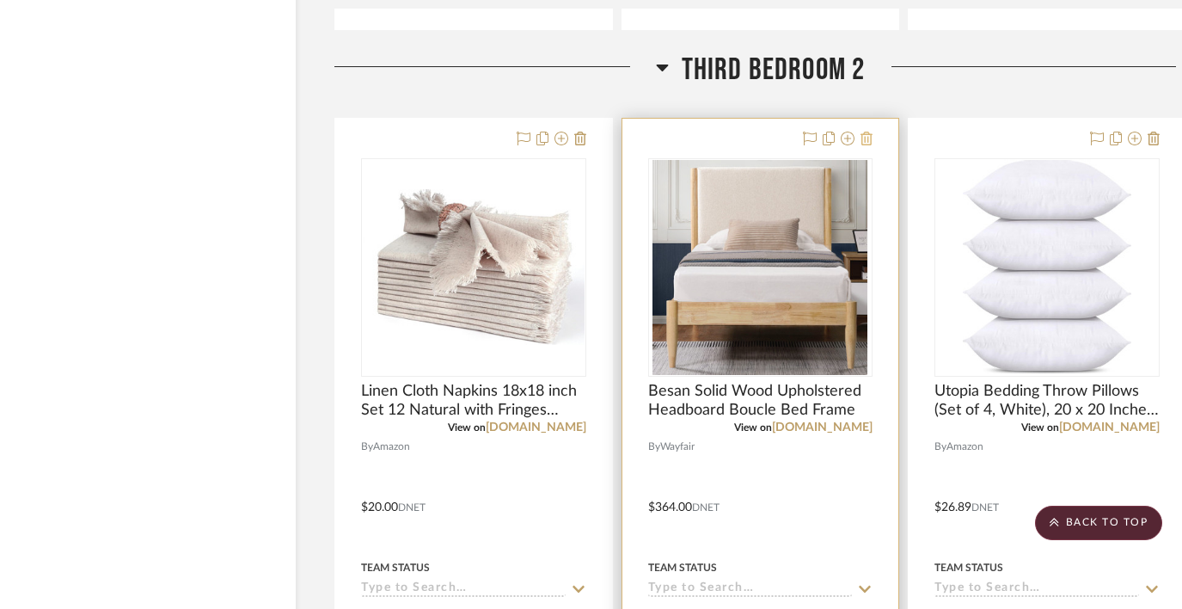
click at [863, 132] on icon at bounding box center [867, 139] width 12 height 14
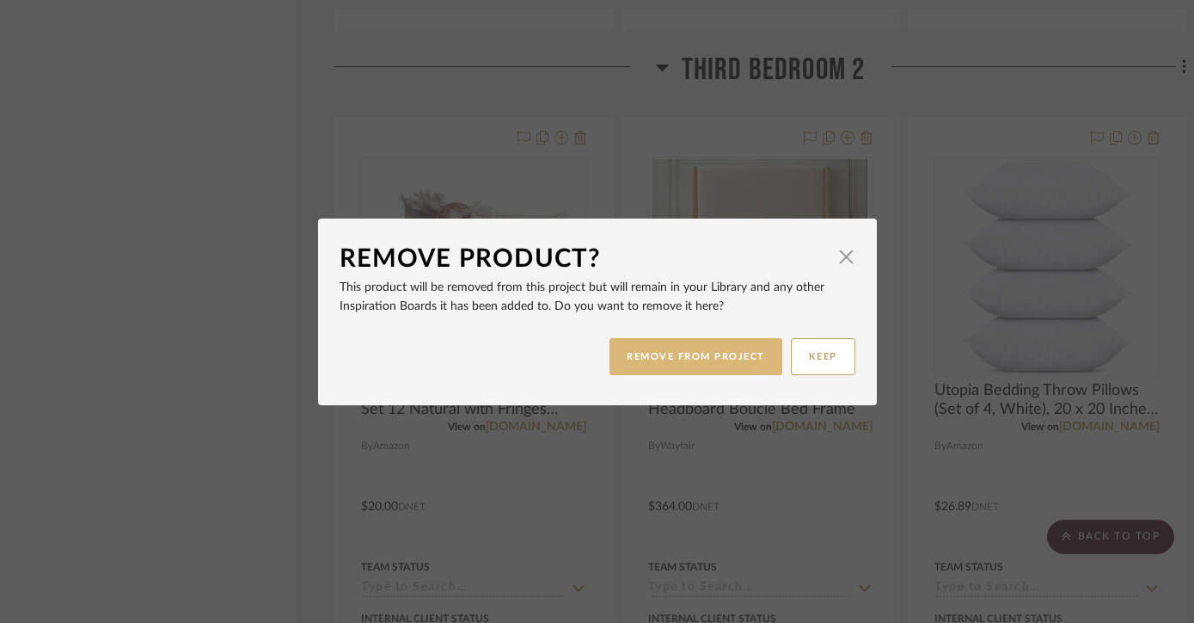
click at [700, 355] on button "REMOVE FROM PROJECT" at bounding box center [696, 356] width 173 height 37
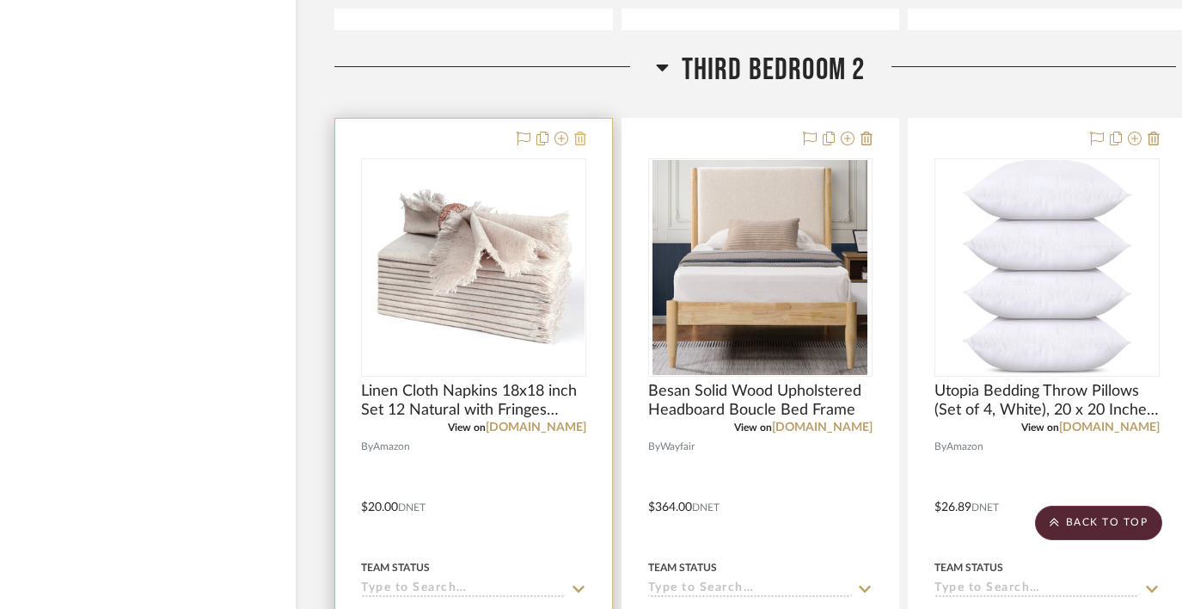
click at [580, 132] on icon at bounding box center [580, 139] width 12 height 14
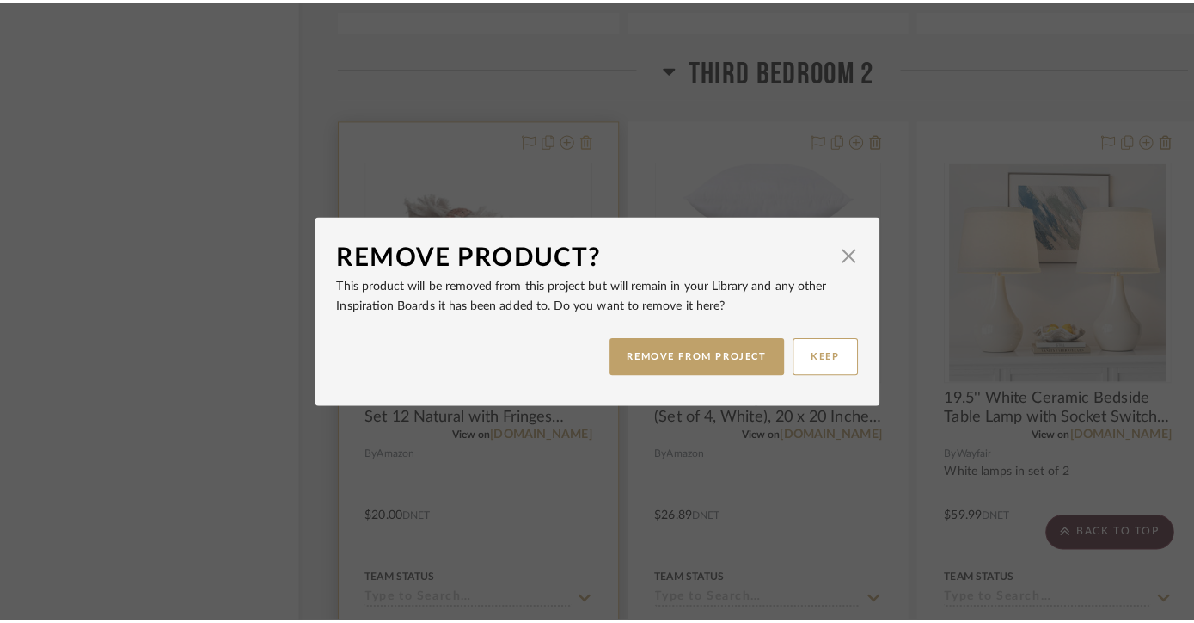
scroll to position [0, 0]
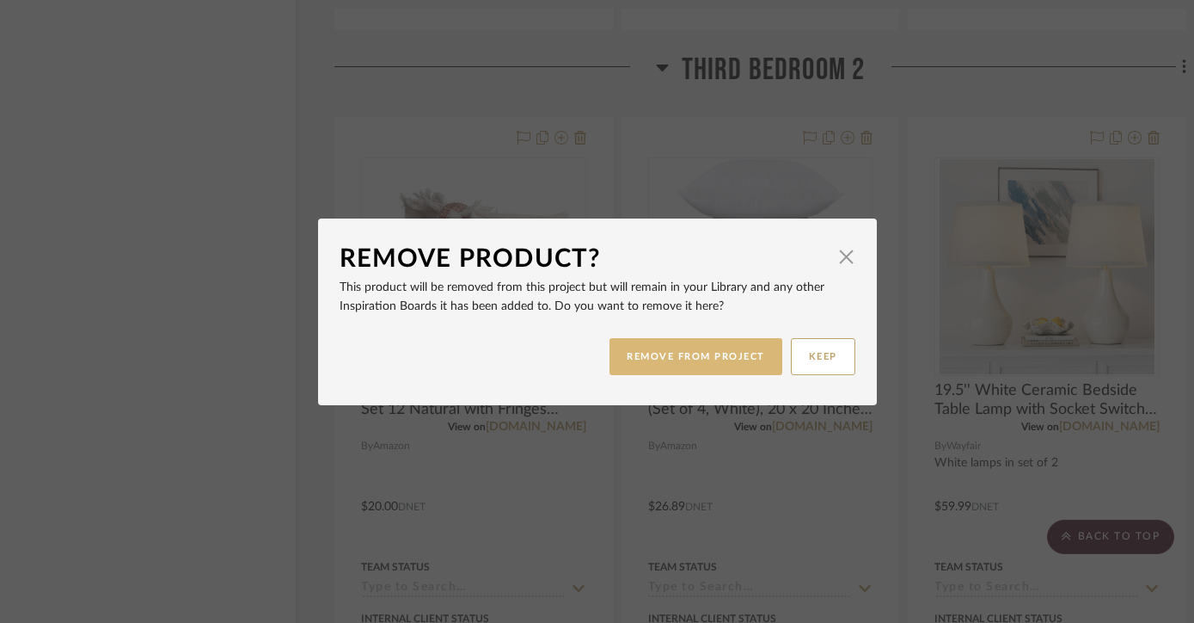
click at [655, 356] on button "REMOVE FROM PROJECT" at bounding box center [696, 356] width 173 height 37
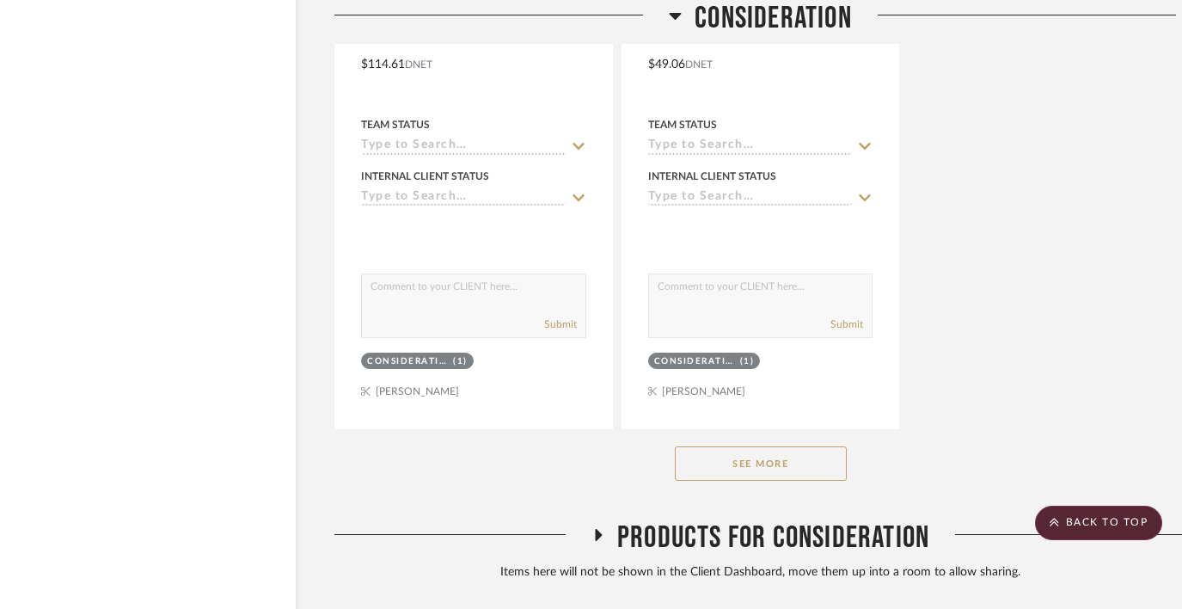
scroll to position [11684, 28]
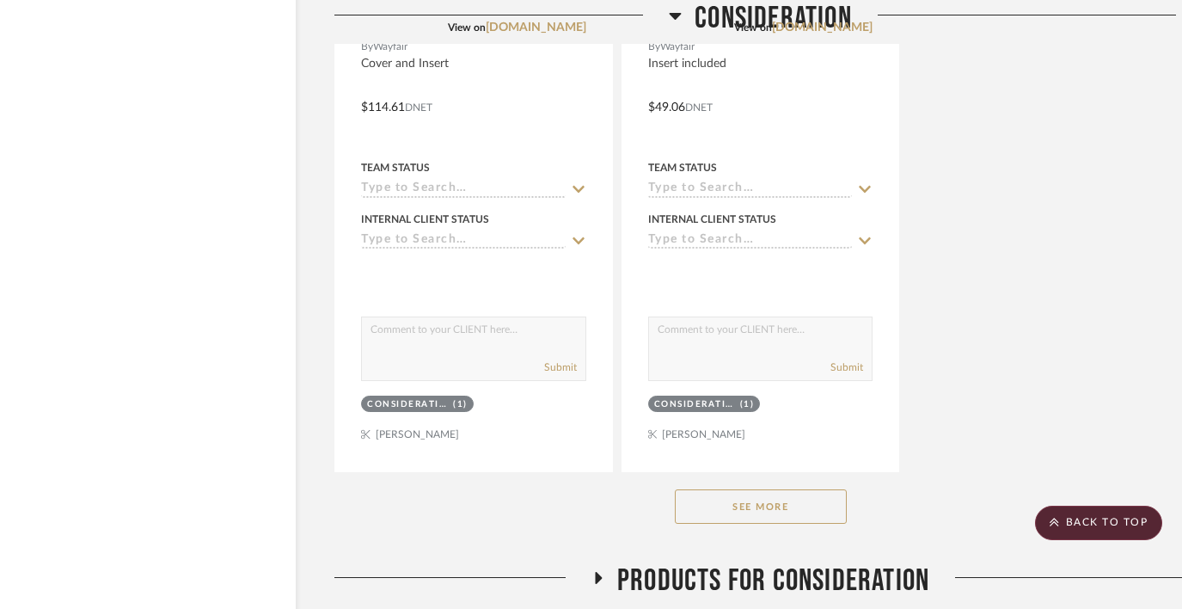
click at [758, 502] on button "See More" at bounding box center [761, 506] width 172 height 34
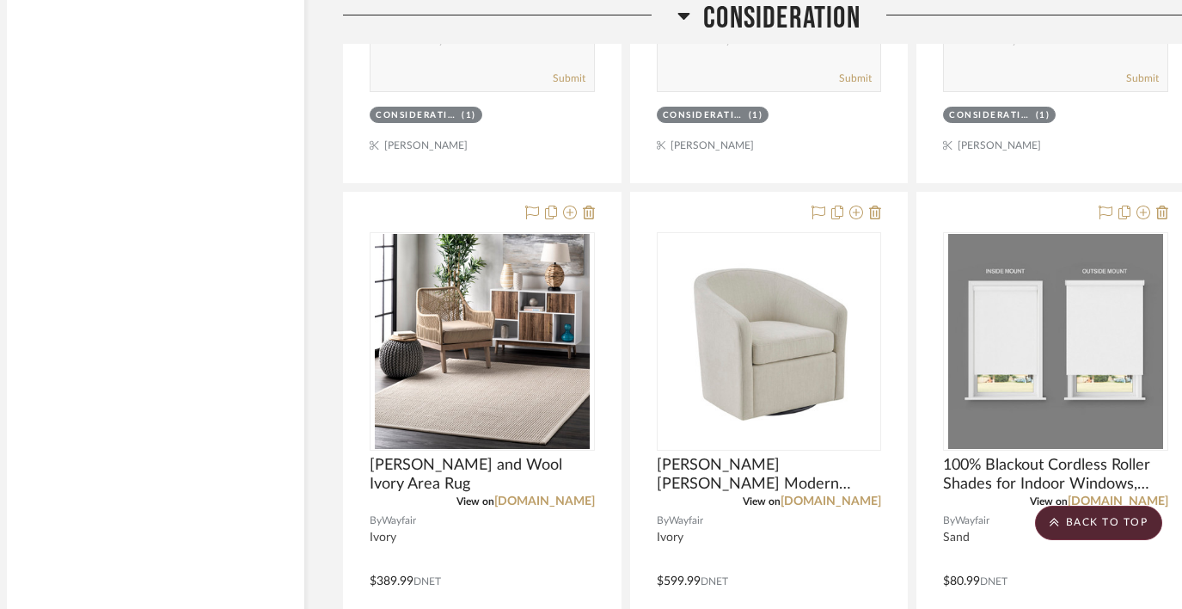
scroll to position [21141, 19]
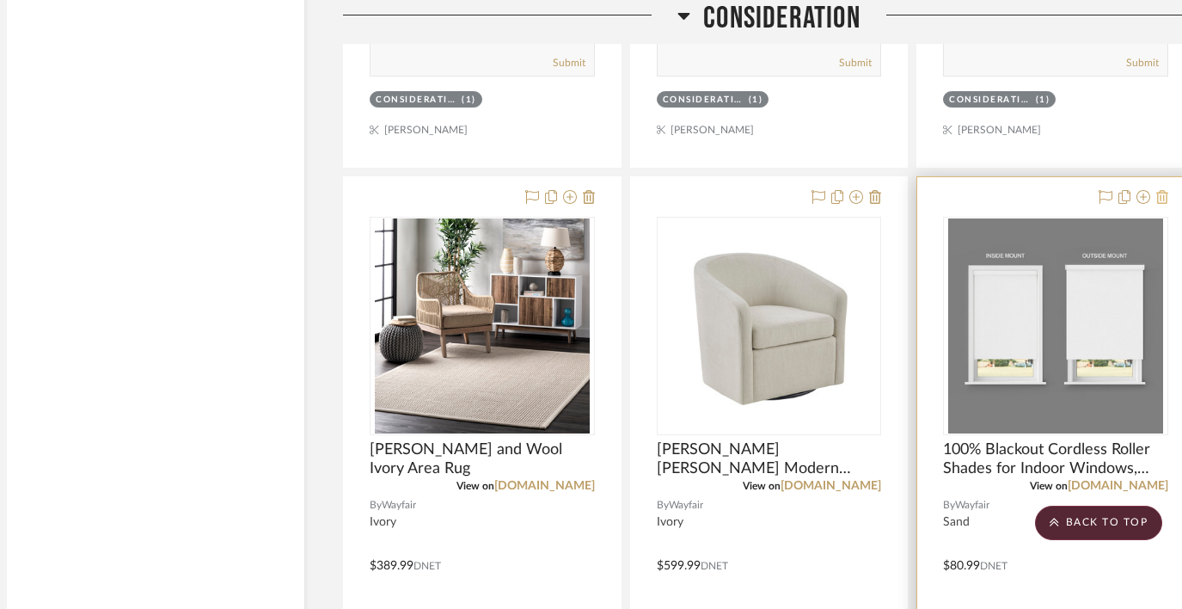
click at [1163, 190] on icon at bounding box center [1162, 197] width 12 height 14
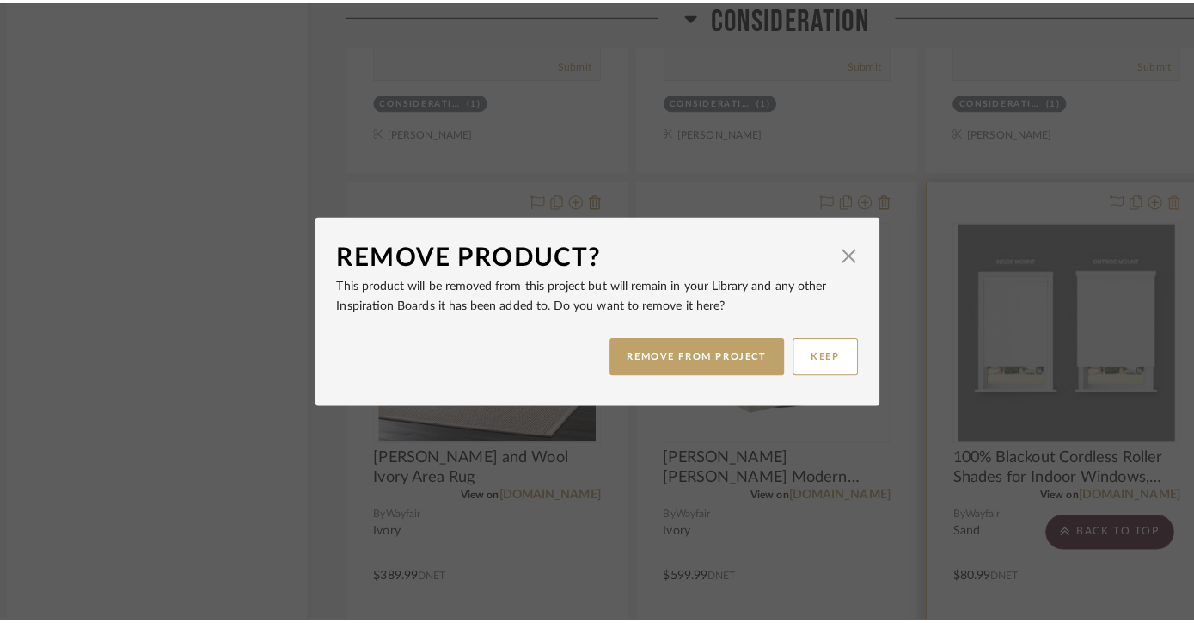
scroll to position [0, 0]
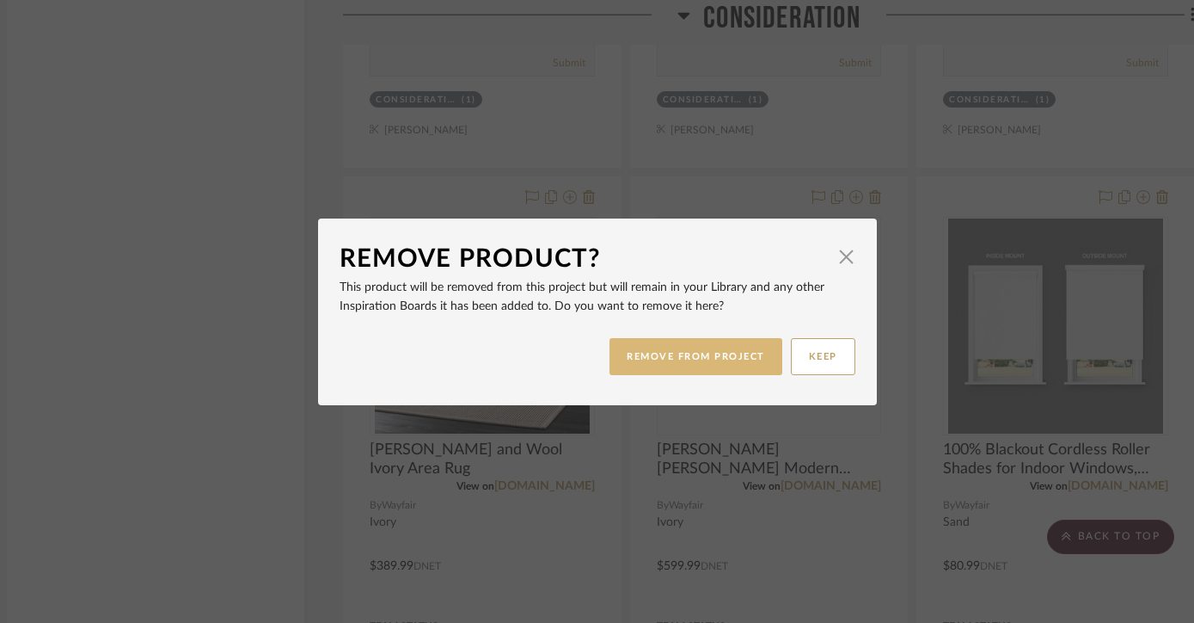
click at [739, 356] on button "REMOVE FROM PROJECT" at bounding box center [696, 356] width 173 height 37
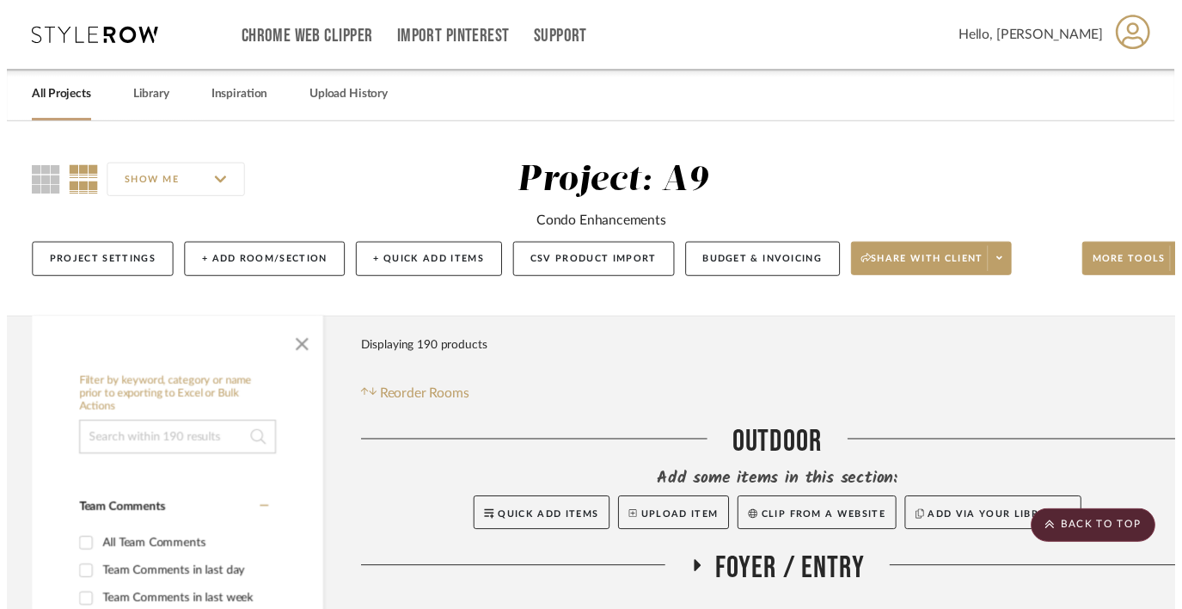
scroll to position [21141, 19]
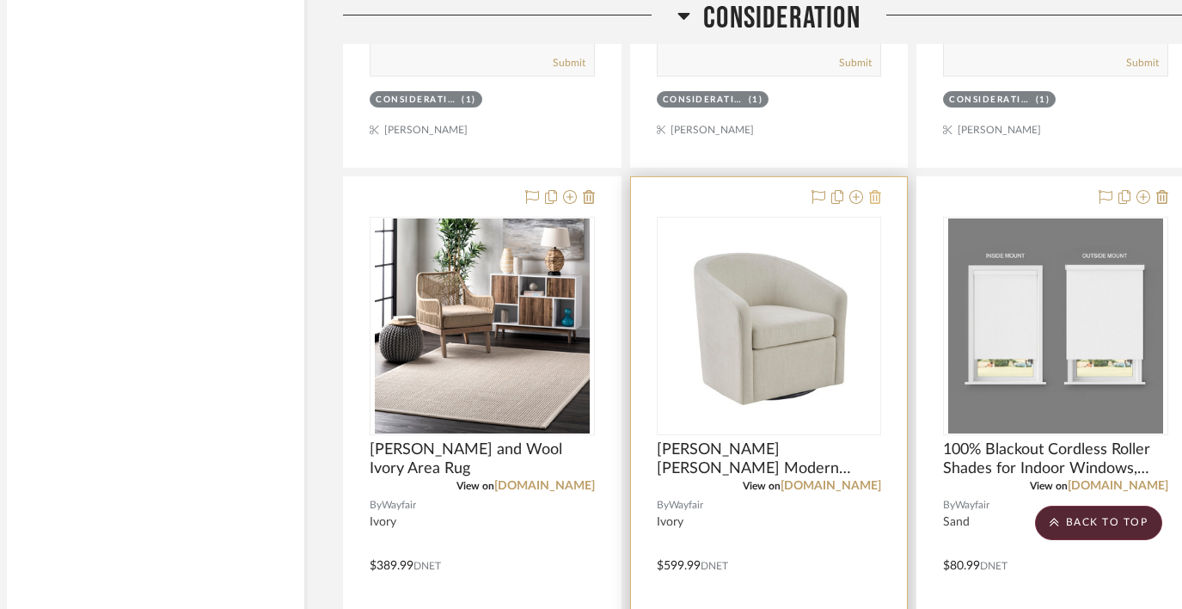
click at [875, 190] on icon at bounding box center [875, 197] width 12 height 14
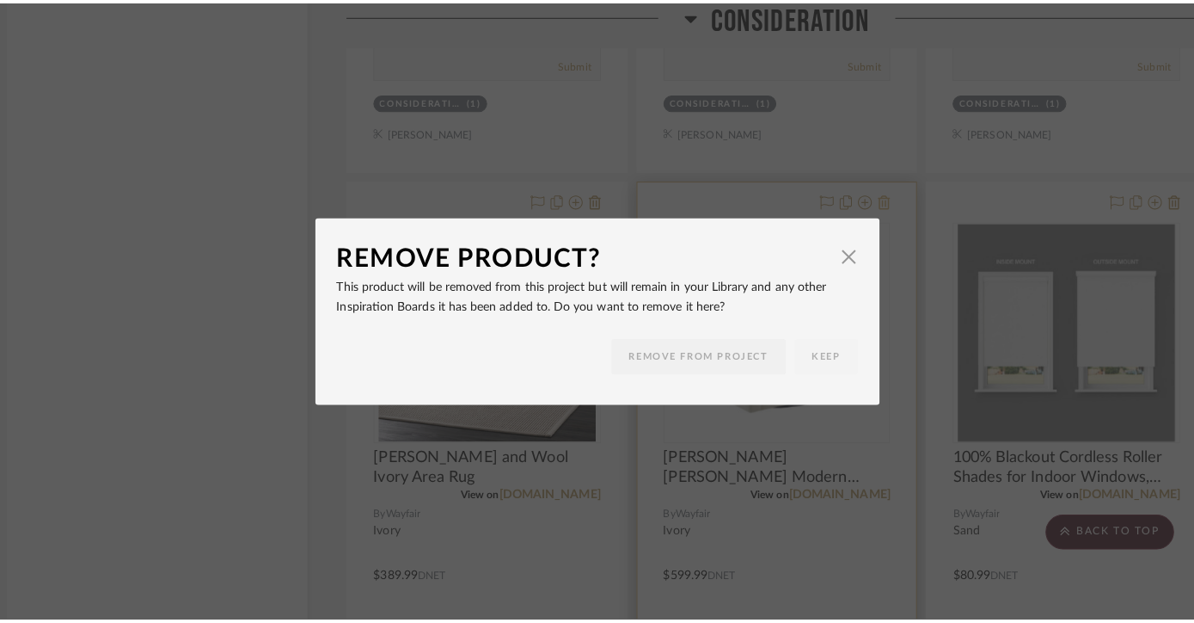
scroll to position [0, 0]
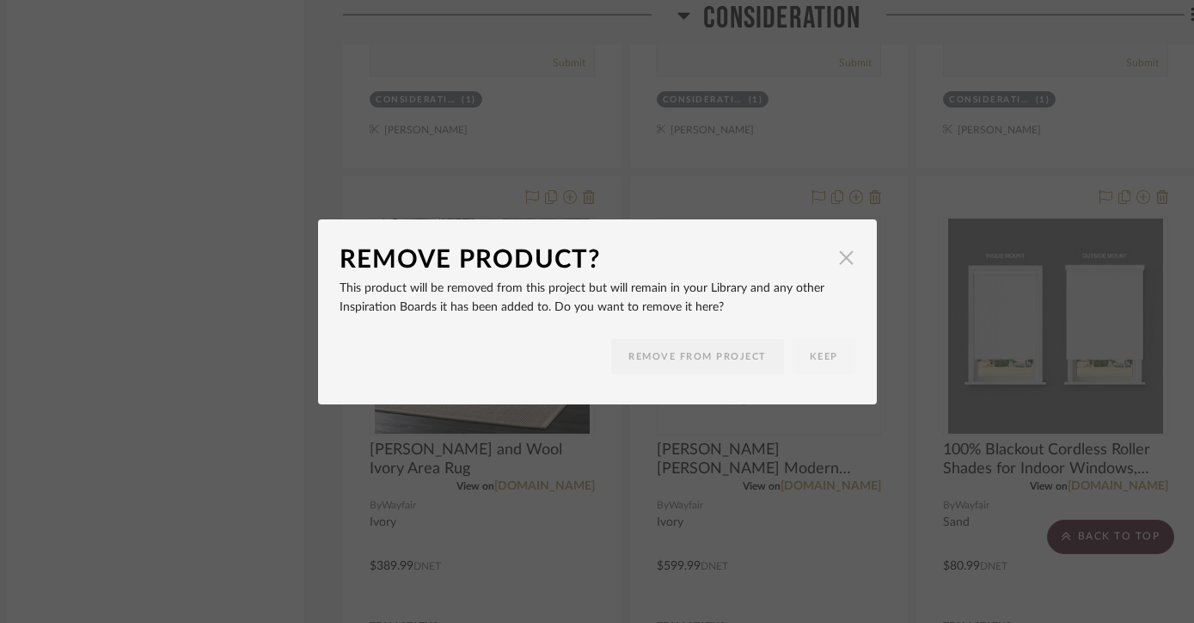
click at [839, 257] on span "button" at bounding box center [847, 258] width 34 height 34
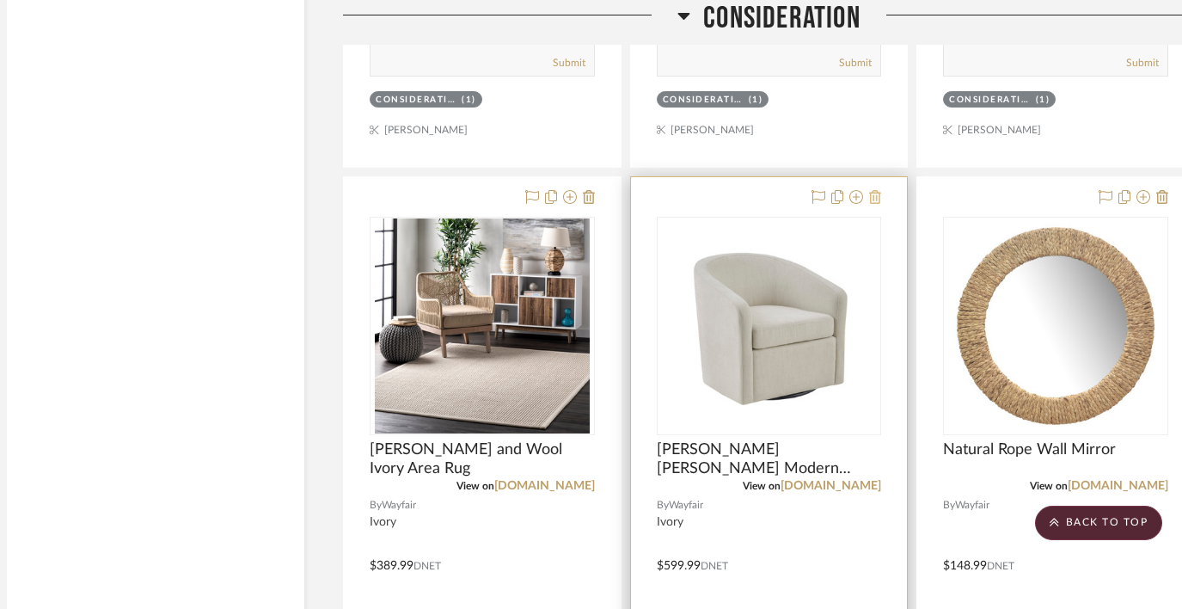
click at [876, 190] on icon at bounding box center [875, 197] width 12 height 14
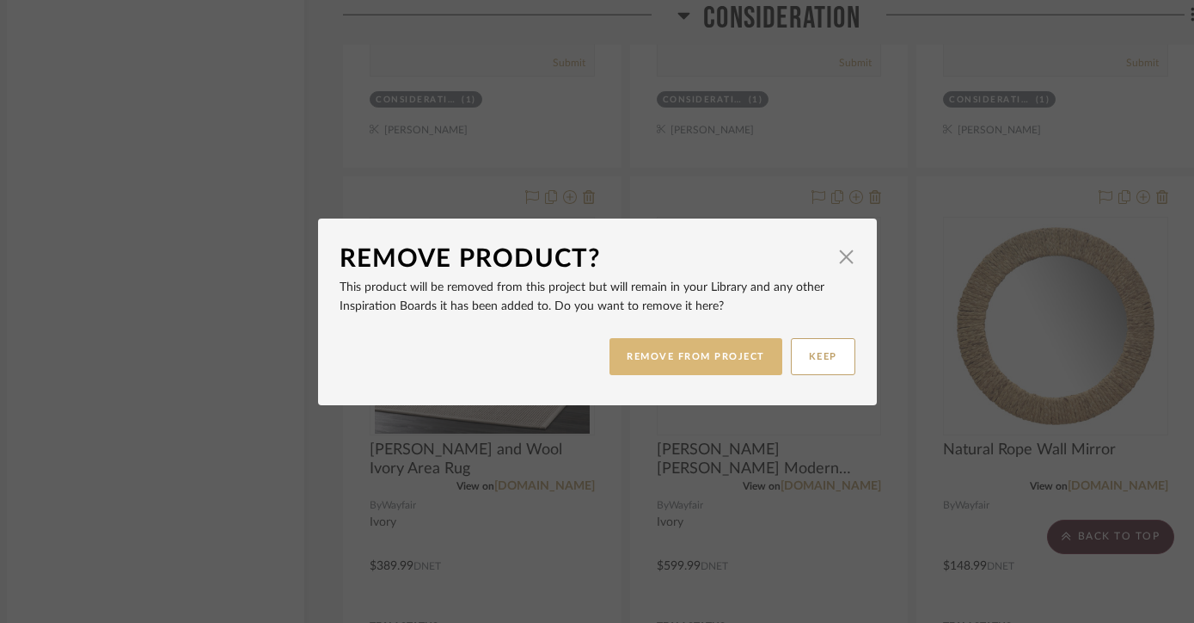
click at [722, 364] on button "REMOVE FROM PROJECT" at bounding box center [696, 356] width 173 height 37
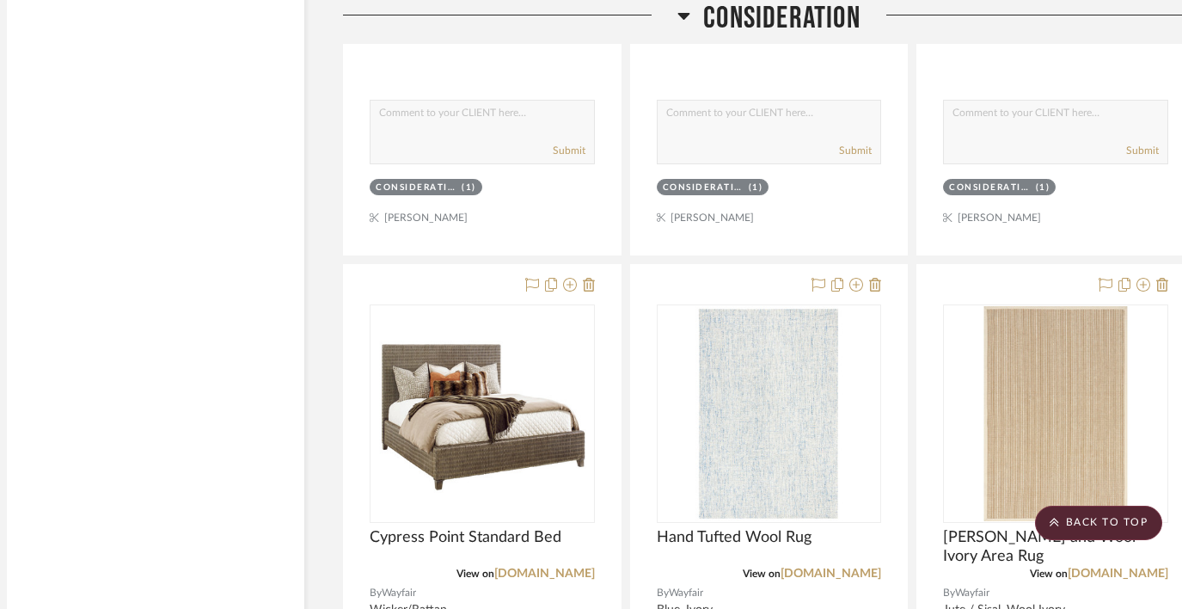
scroll to position [19525, 19]
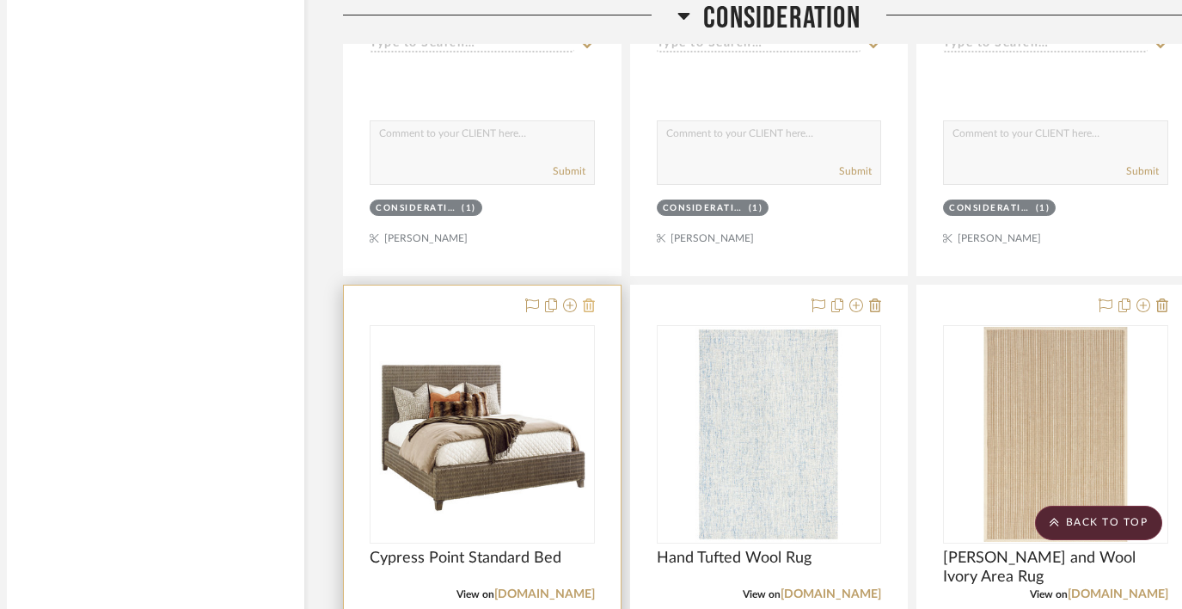
click at [591, 298] on icon at bounding box center [589, 305] width 12 height 14
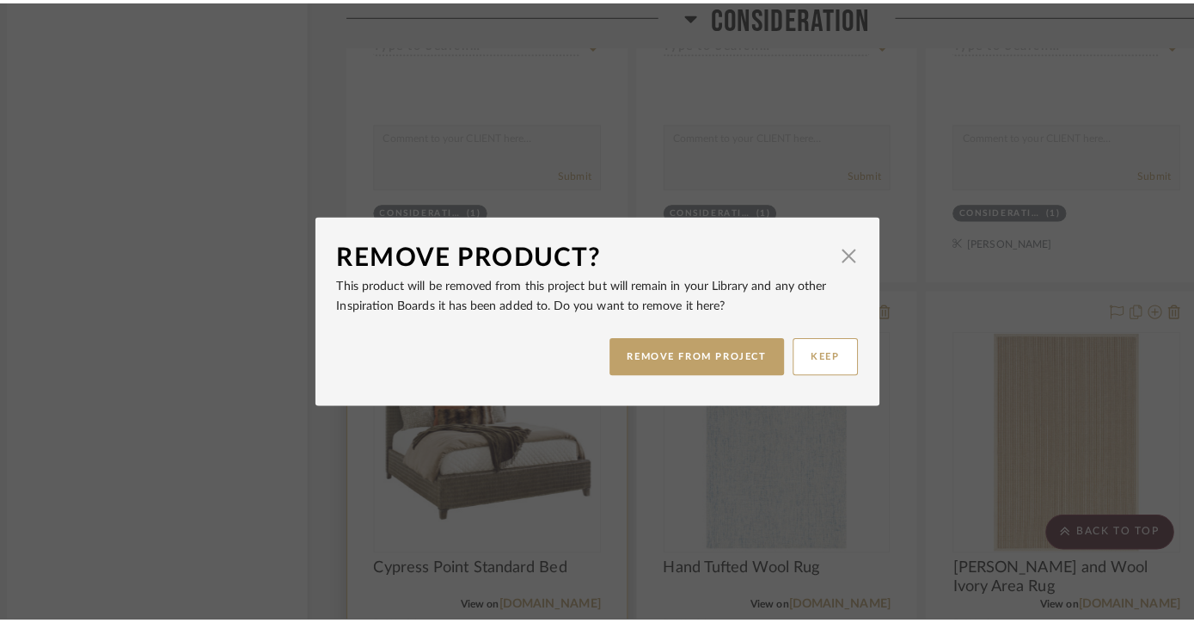
scroll to position [0, 0]
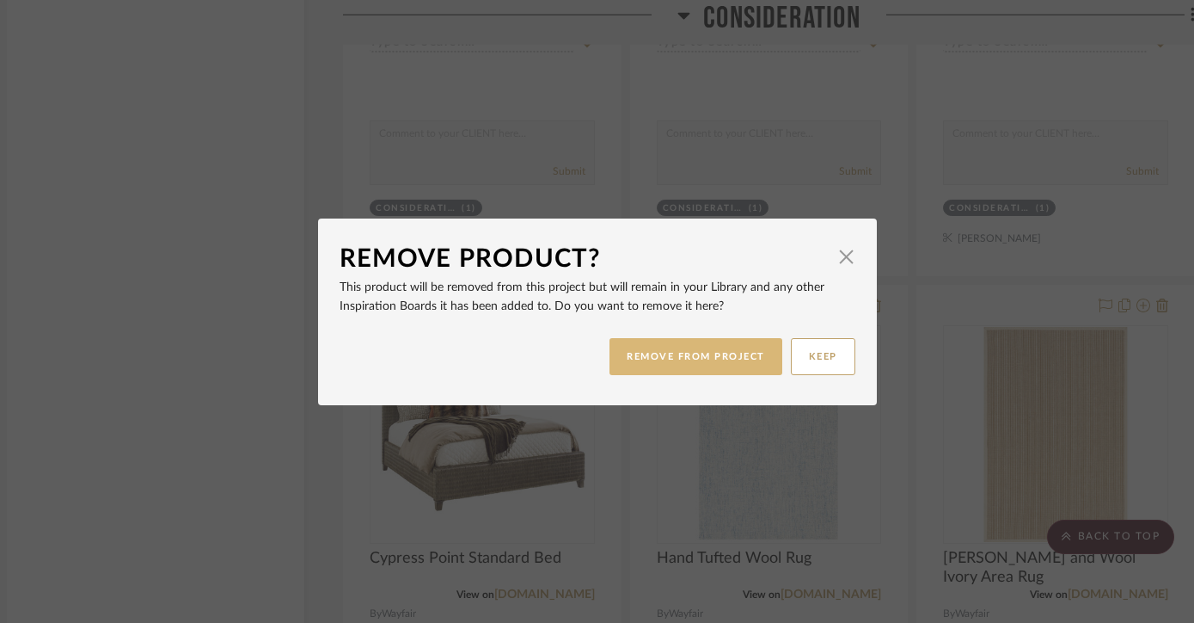
click at [670, 364] on button "REMOVE FROM PROJECT" at bounding box center [696, 356] width 173 height 37
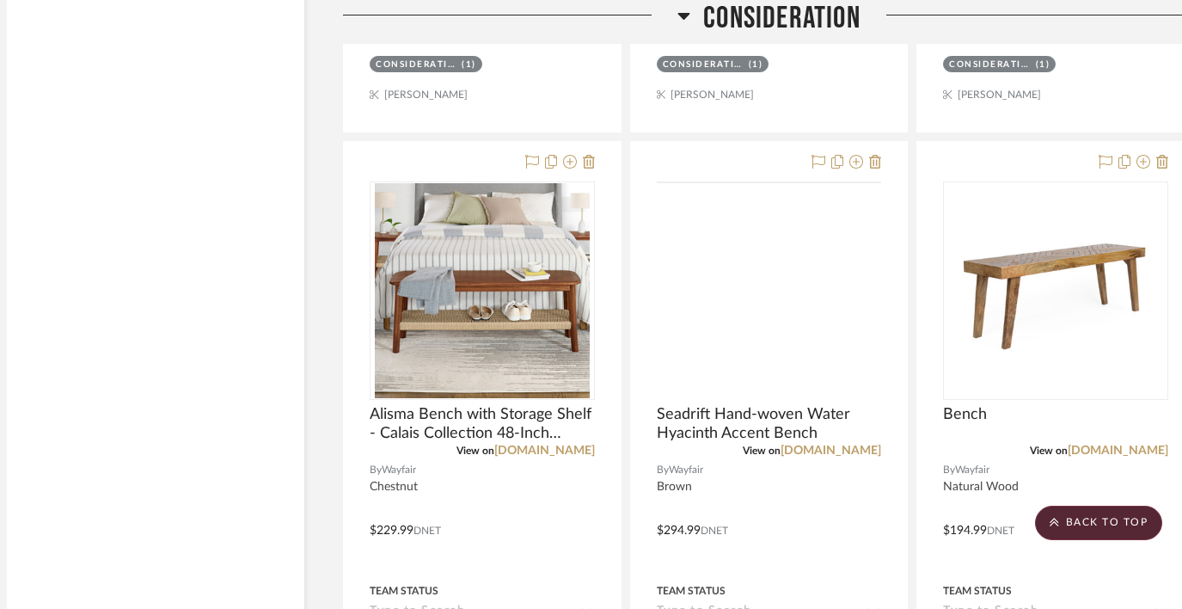
scroll to position [18800, 19]
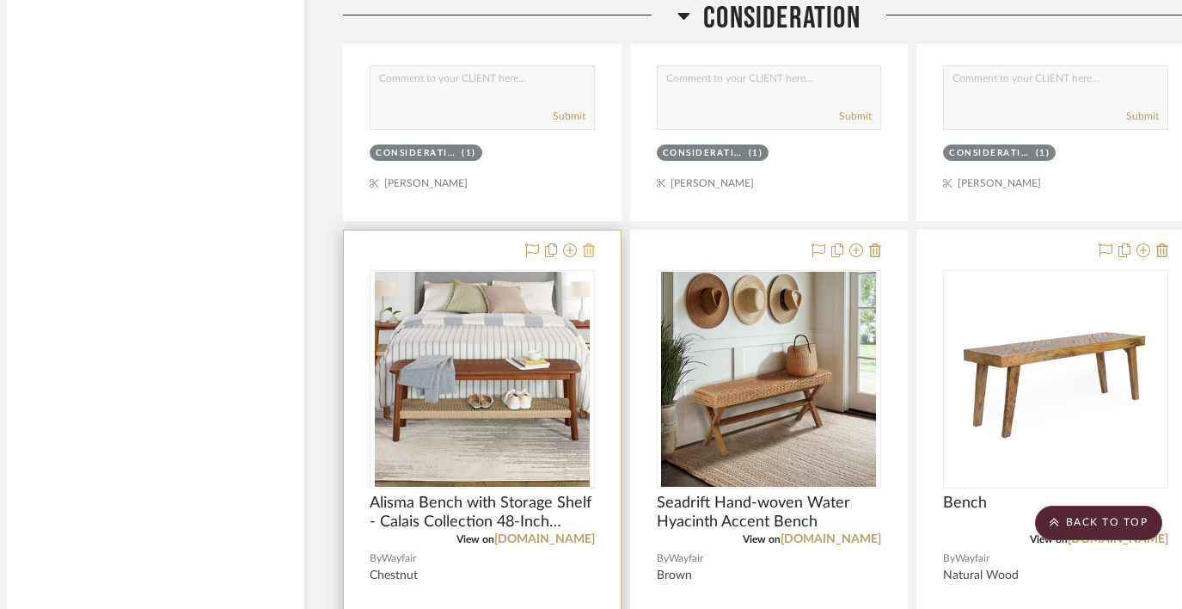
click at [590, 244] on fa-icon at bounding box center [589, 251] width 12 height 14
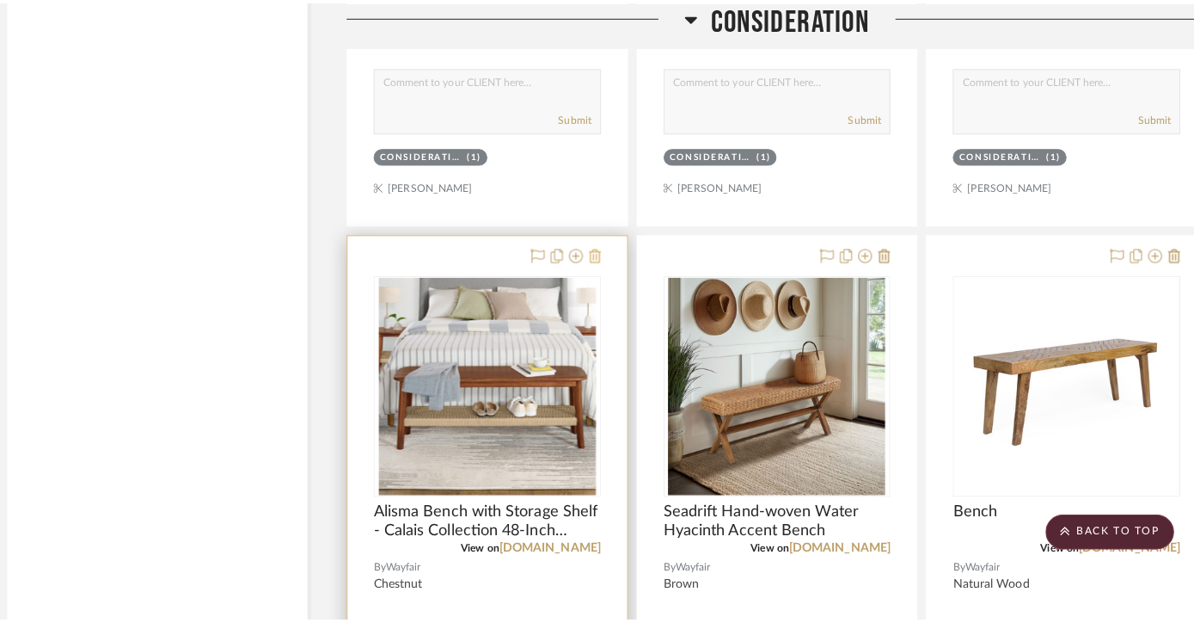
scroll to position [0, 0]
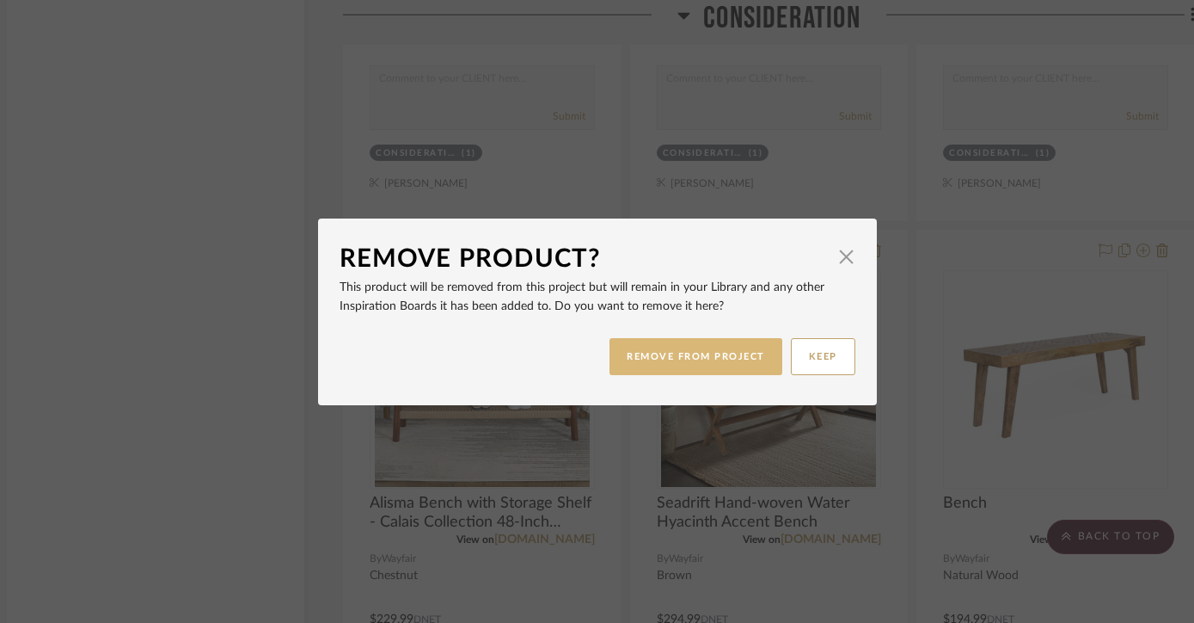
click at [647, 351] on button "REMOVE FROM PROJECT" at bounding box center [696, 356] width 173 height 37
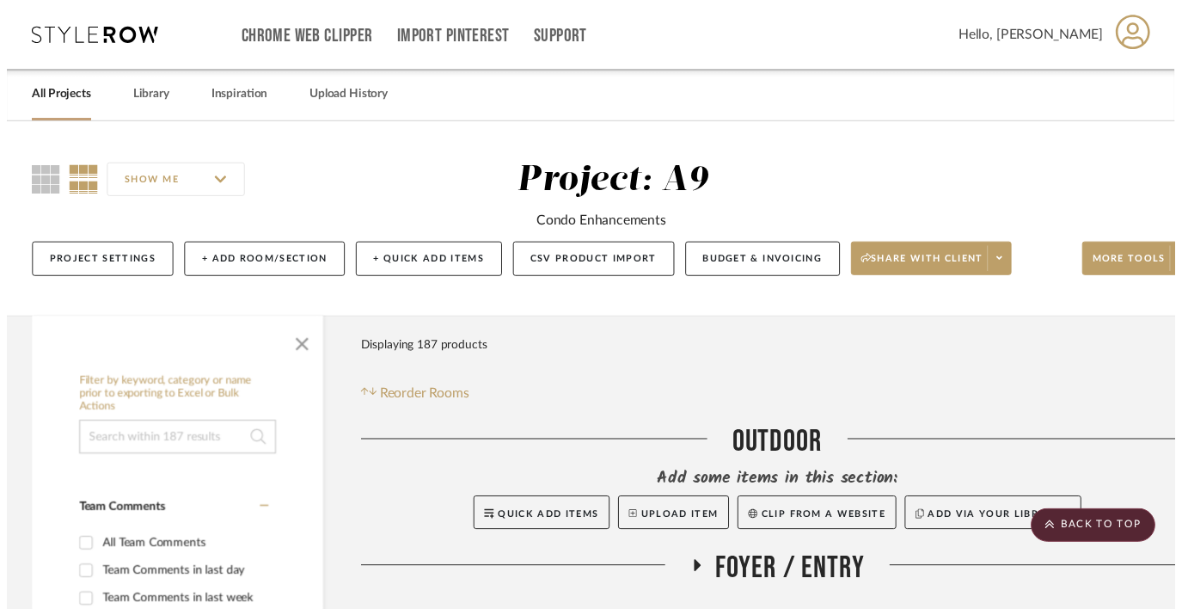
scroll to position [18800, 19]
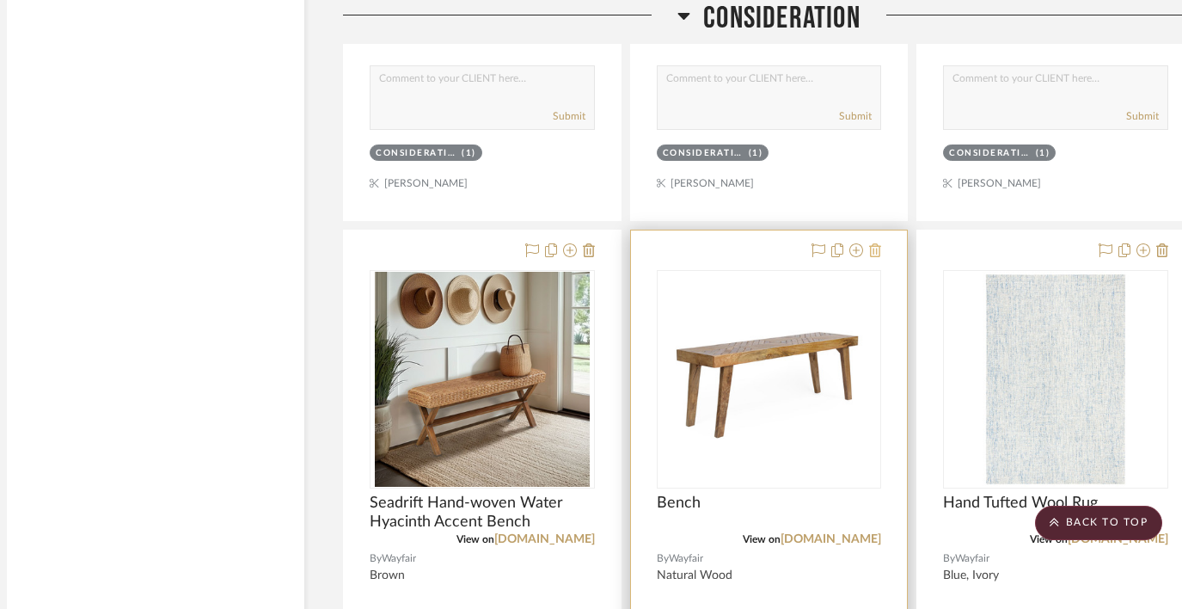
click at [878, 243] on icon at bounding box center [875, 250] width 12 height 14
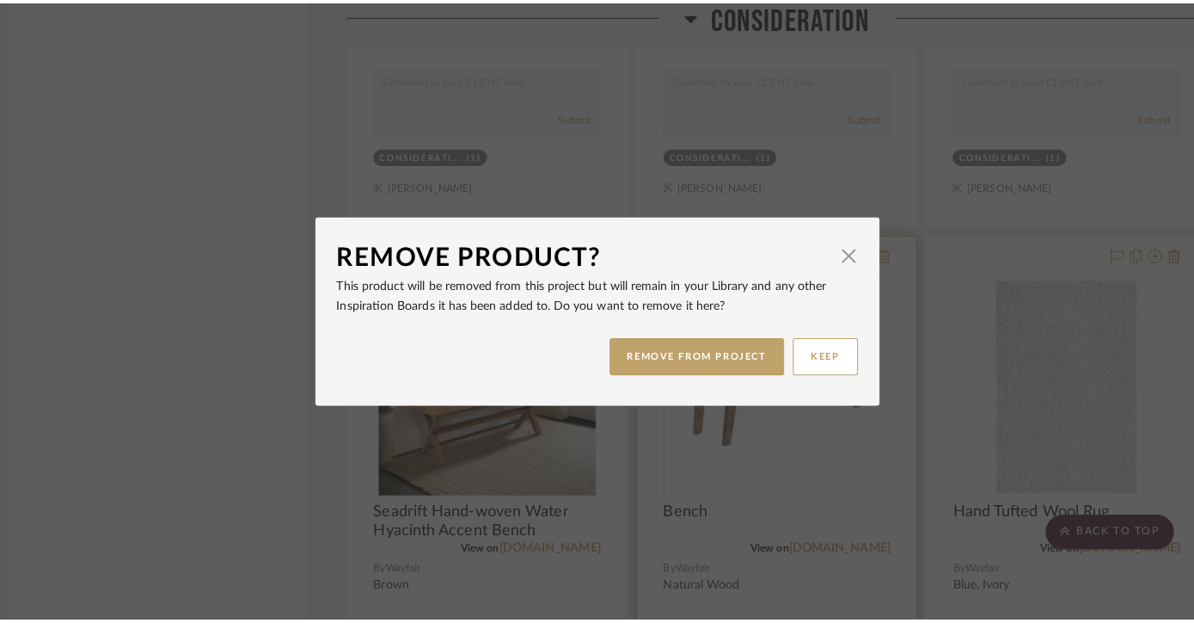
scroll to position [0, 0]
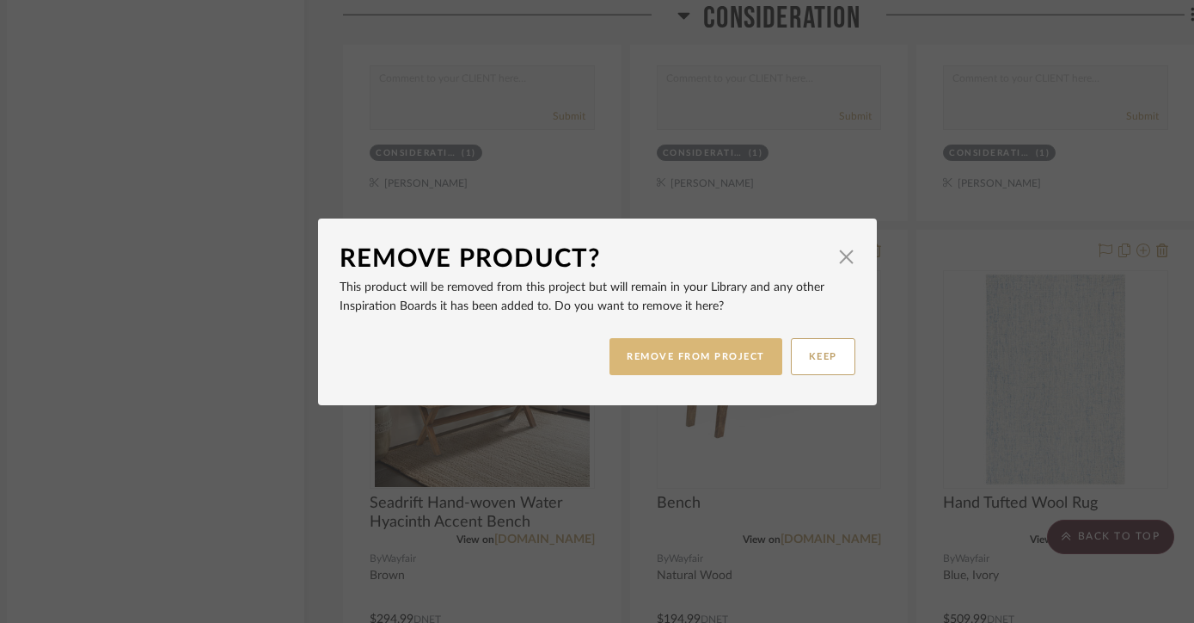
click at [706, 358] on button "REMOVE FROM PROJECT" at bounding box center [696, 356] width 173 height 37
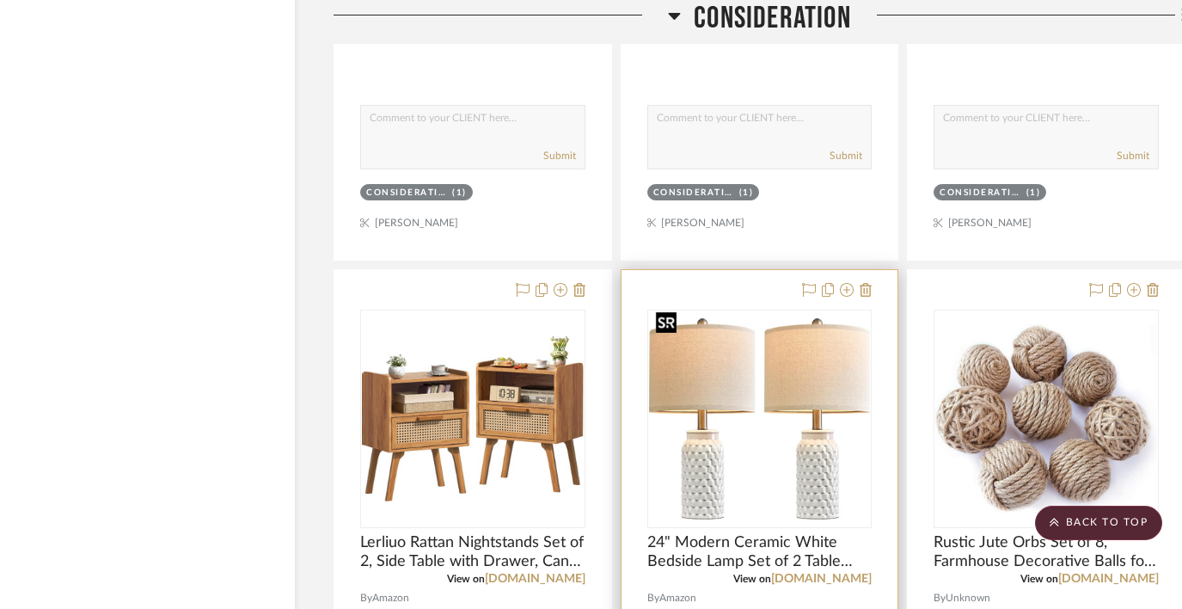
scroll to position [14183, 28]
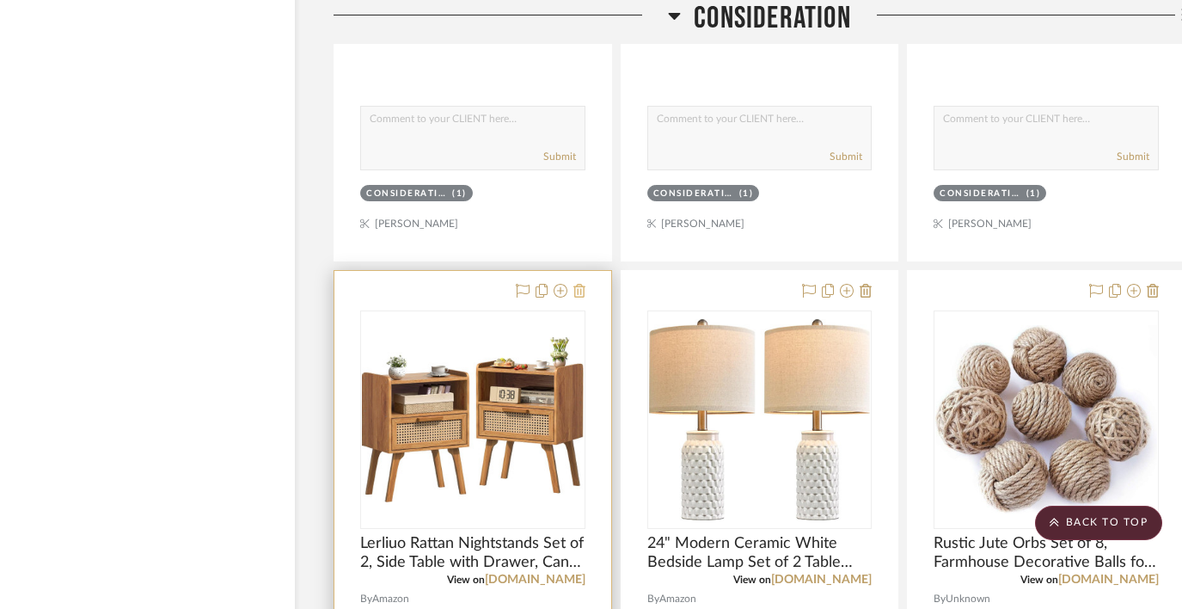
click at [579, 285] on fa-icon at bounding box center [580, 292] width 12 height 14
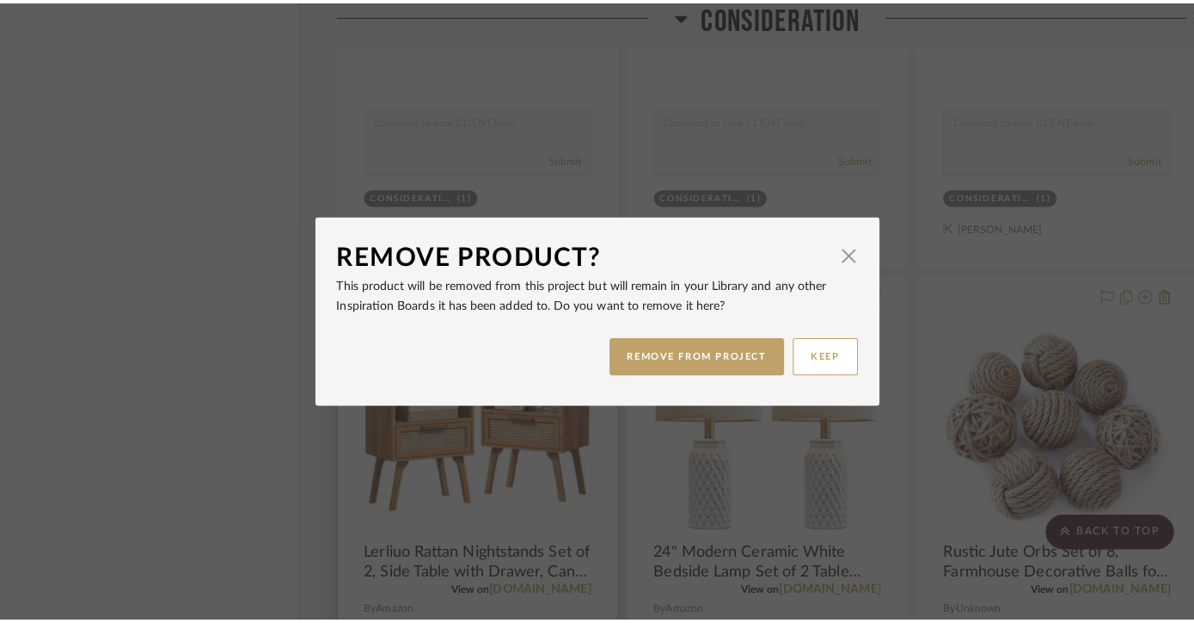
scroll to position [0, 0]
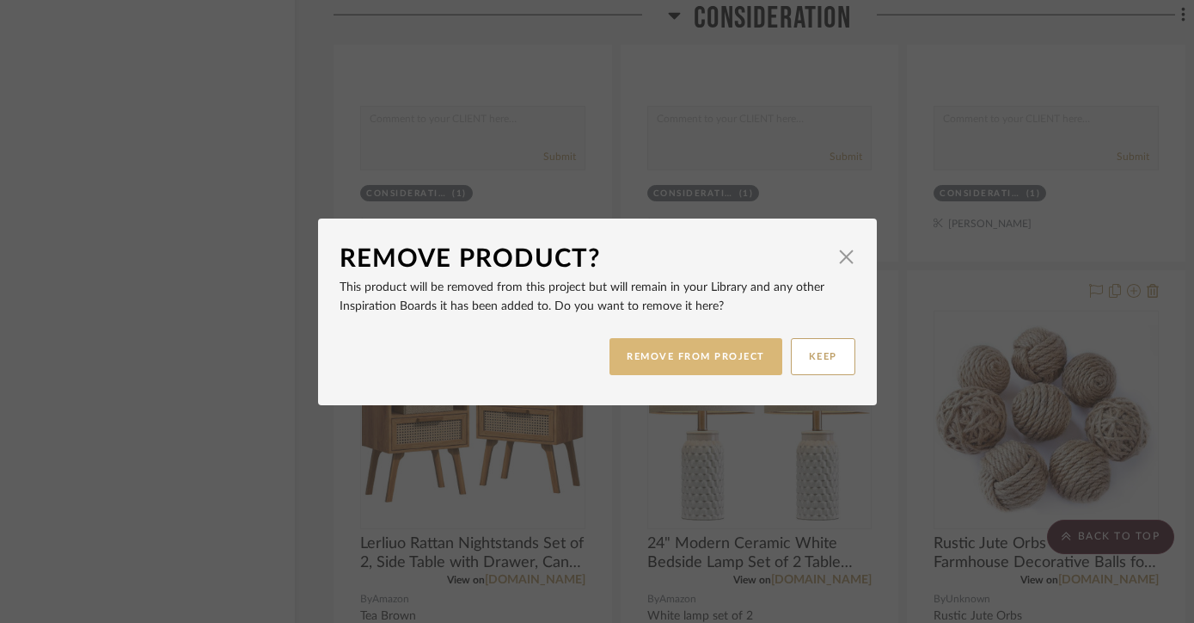
click at [647, 357] on button "REMOVE FROM PROJECT" at bounding box center [696, 356] width 173 height 37
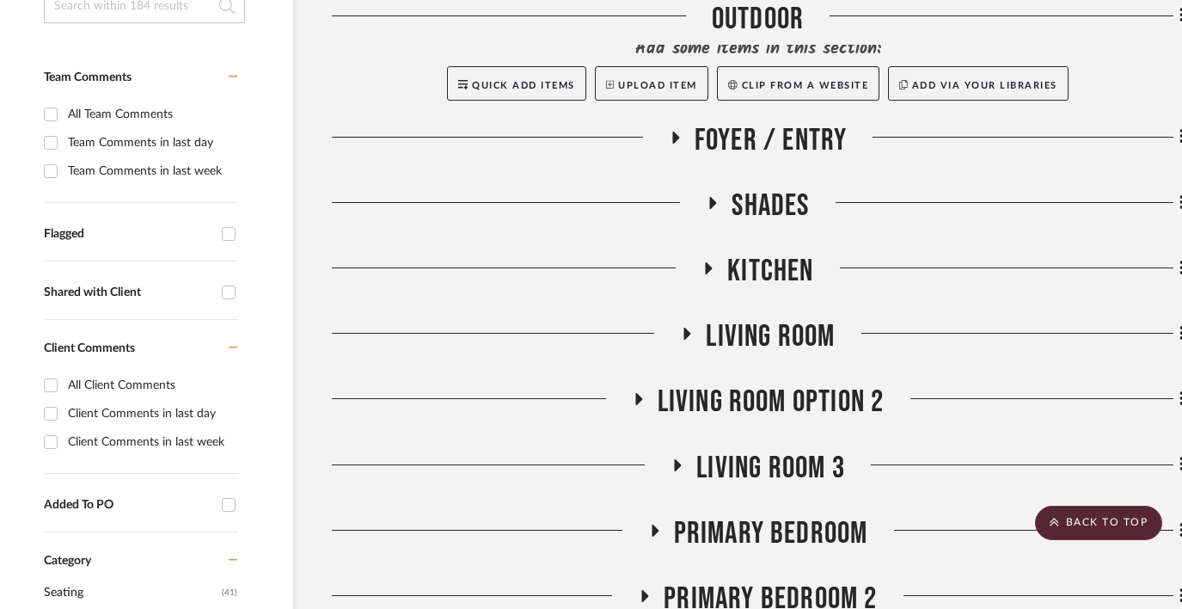
scroll to position [0, 30]
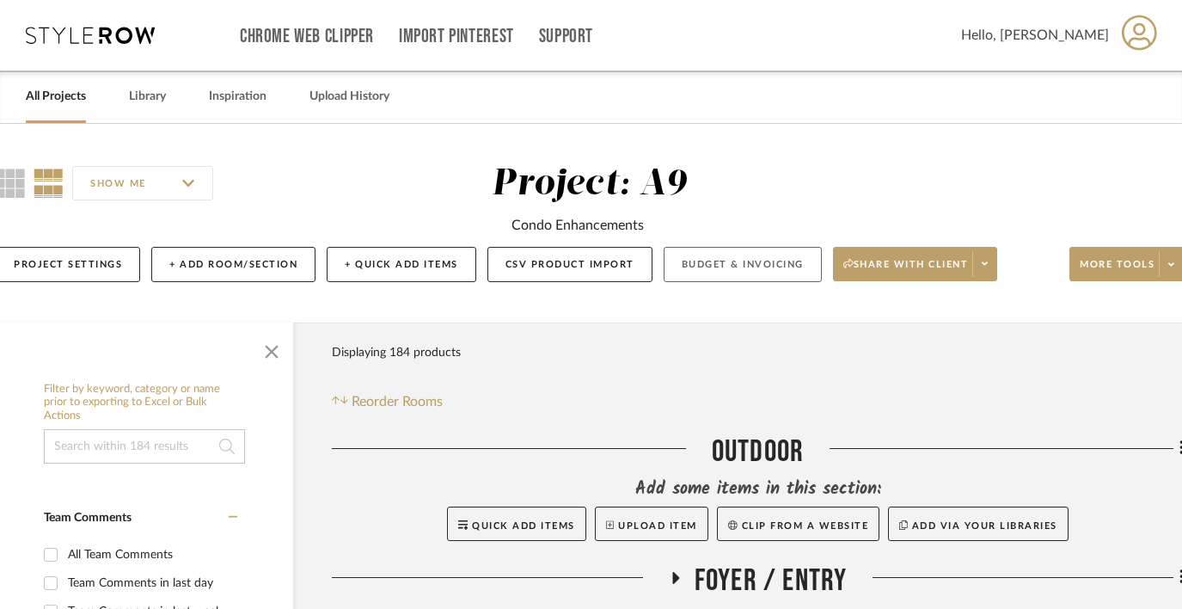
click at [744, 265] on button "Budget & Invoicing" at bounding box center [743, 264] width 158 height 35
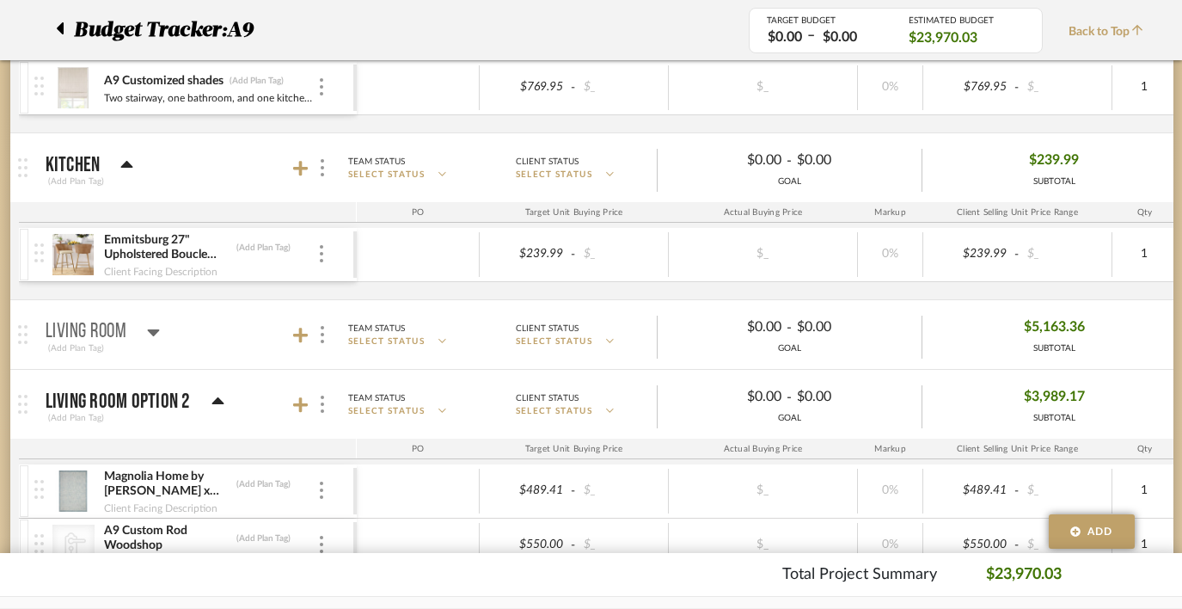
scroll to position [609, 28]
click at [318, 255] on div at bounding box center [321, 253] width 9 height 19
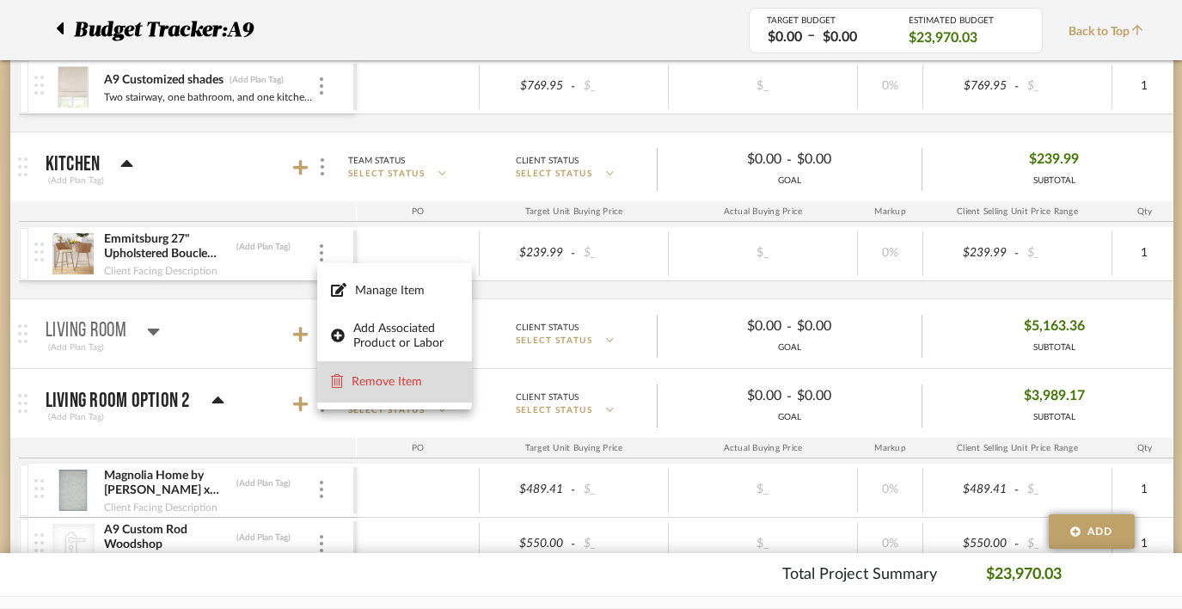
click at [364, 389] on span "Remove Item" at bounding box center [405, 382] width 107 height 15
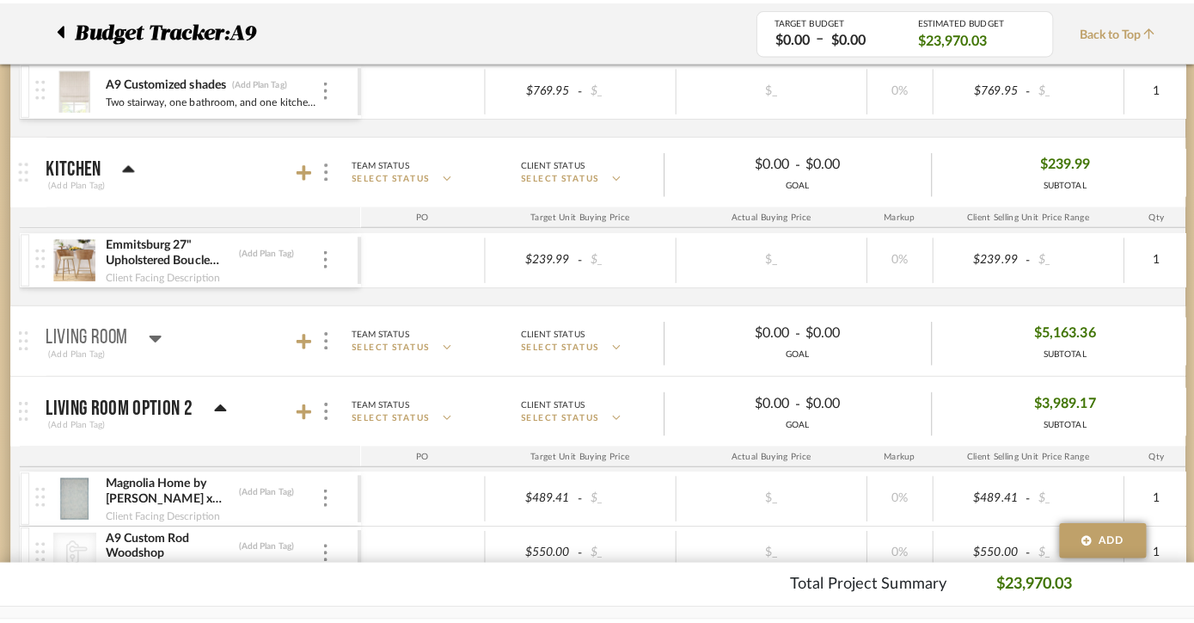
scroll to position [0, 0]
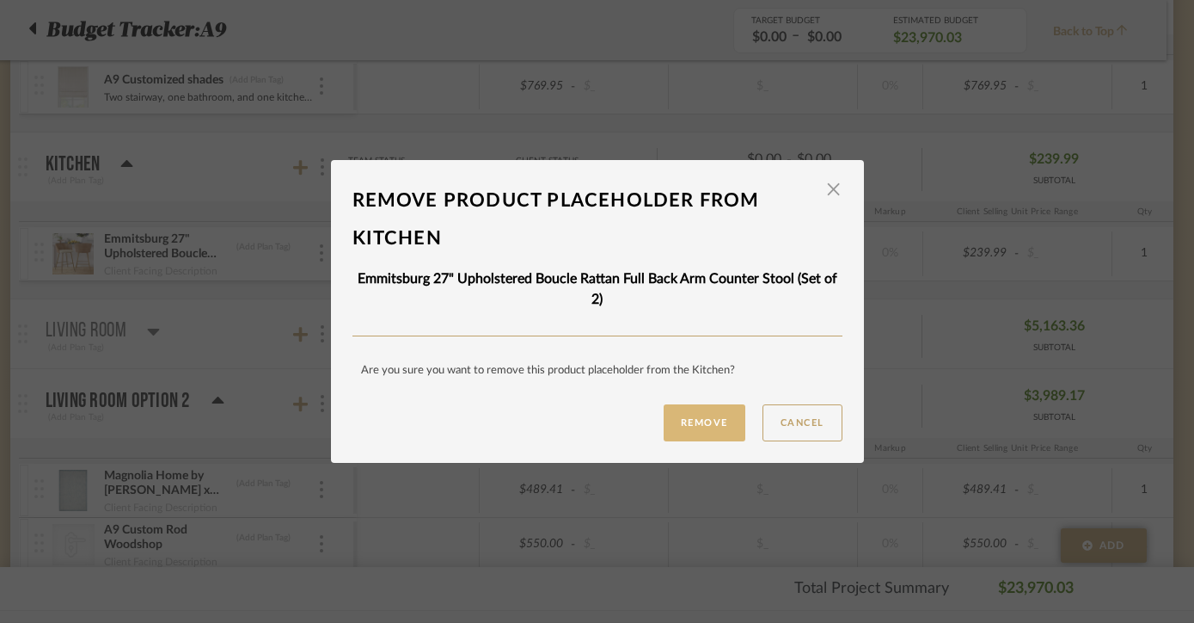
click at [709, 417] on button "Remove" at bounding box center [705, 422] width 82 height 37
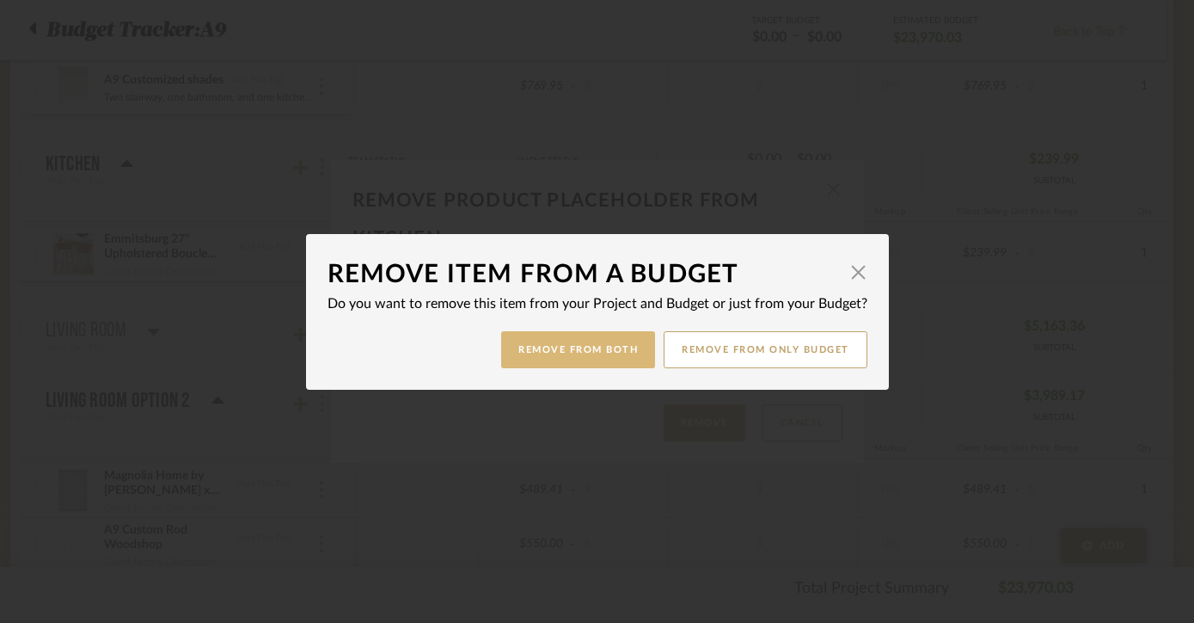
click at [546, 348] on button "Remove from Both" at bounding box center [578, 349] width 154 height 37
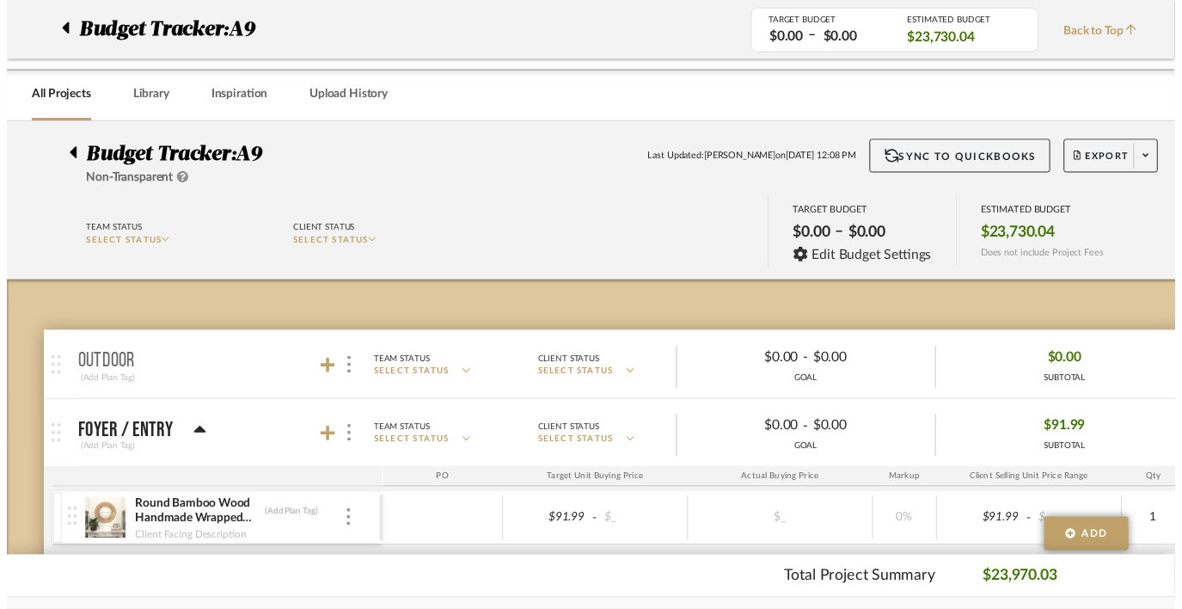
scroll to position [609, 28]
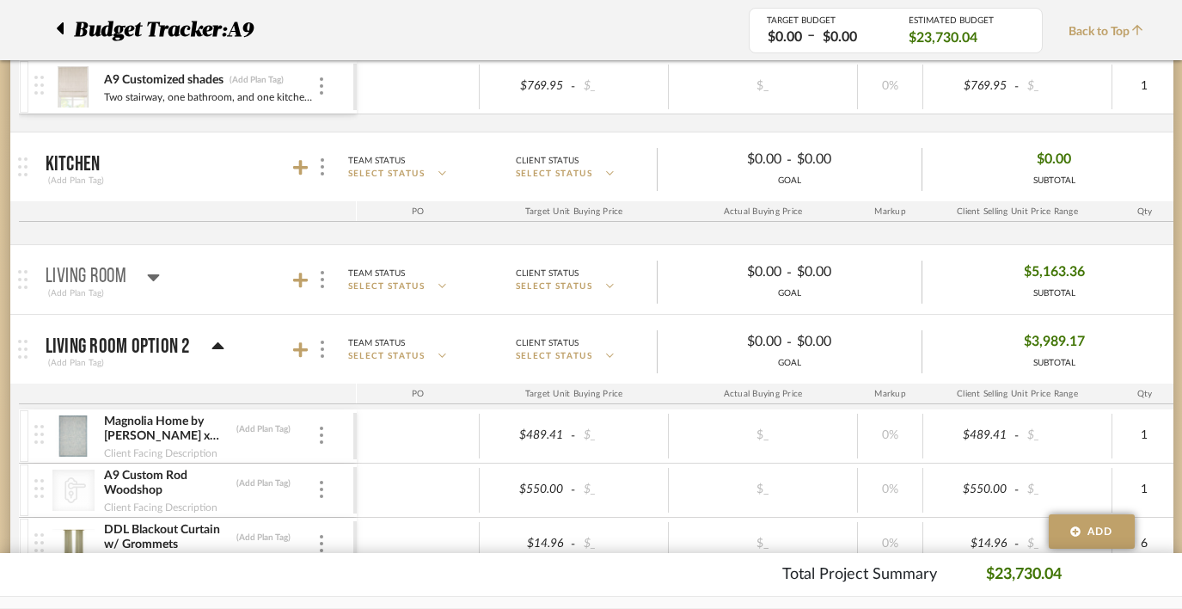
click at [212, 341] on icon at bounding box center [218, 346] width 13 height 21
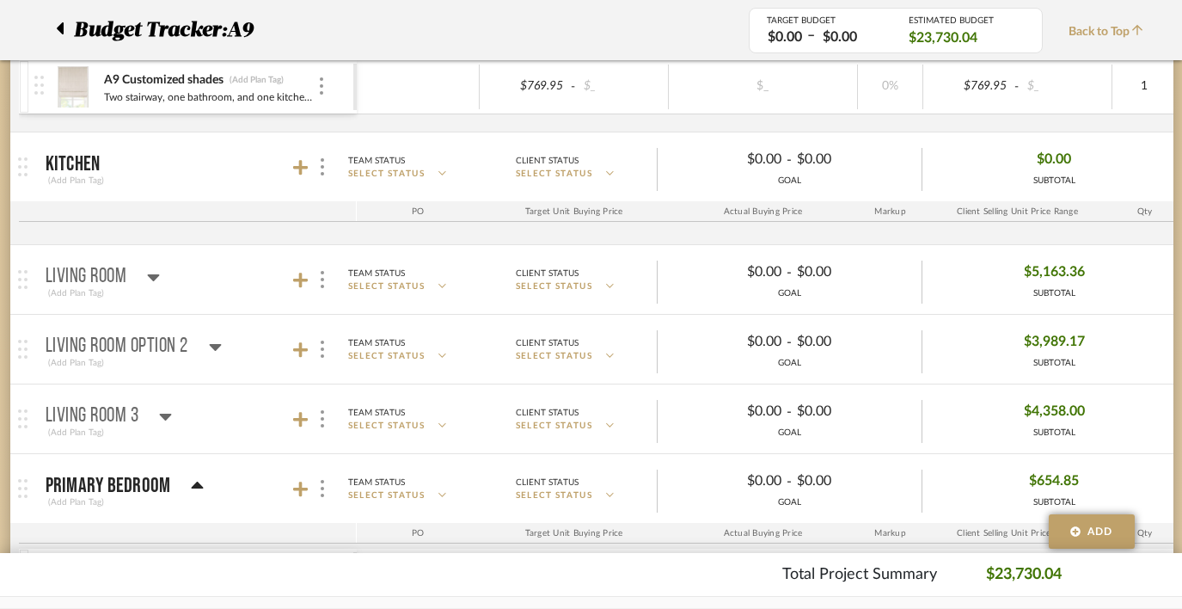
click at [209, 341] on icon at bounding box center [215, 346] width 13 height 21
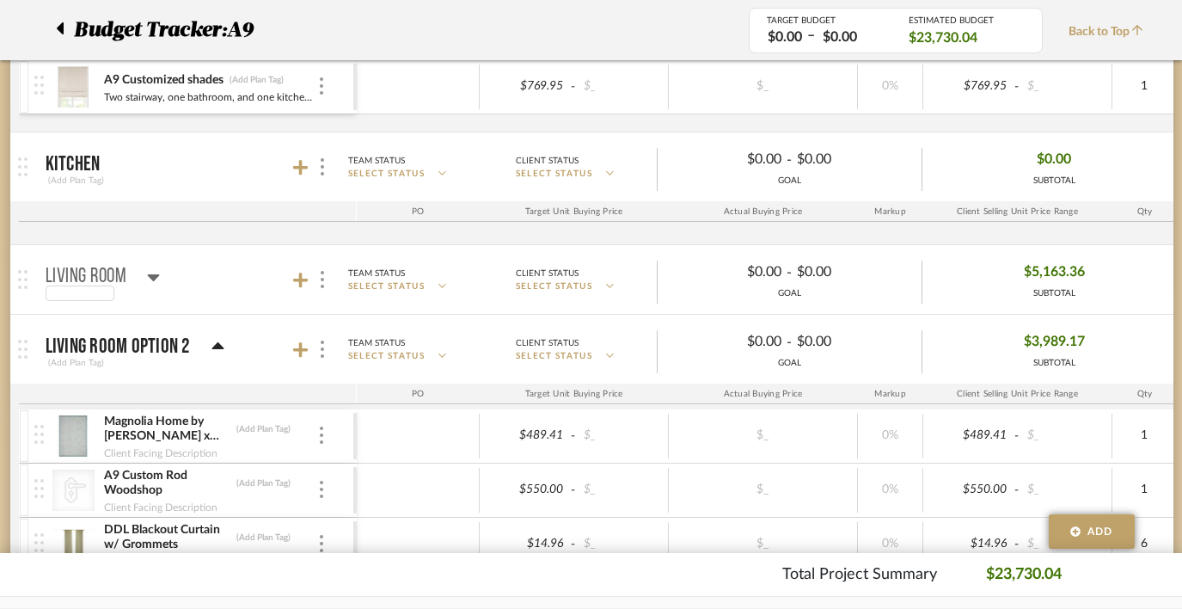
click at [147, 285] on div at bounding box center [103, 292] width 115 height 15
click at [155, 276] on icon at bounding box center [154, 277] width 12 height 7
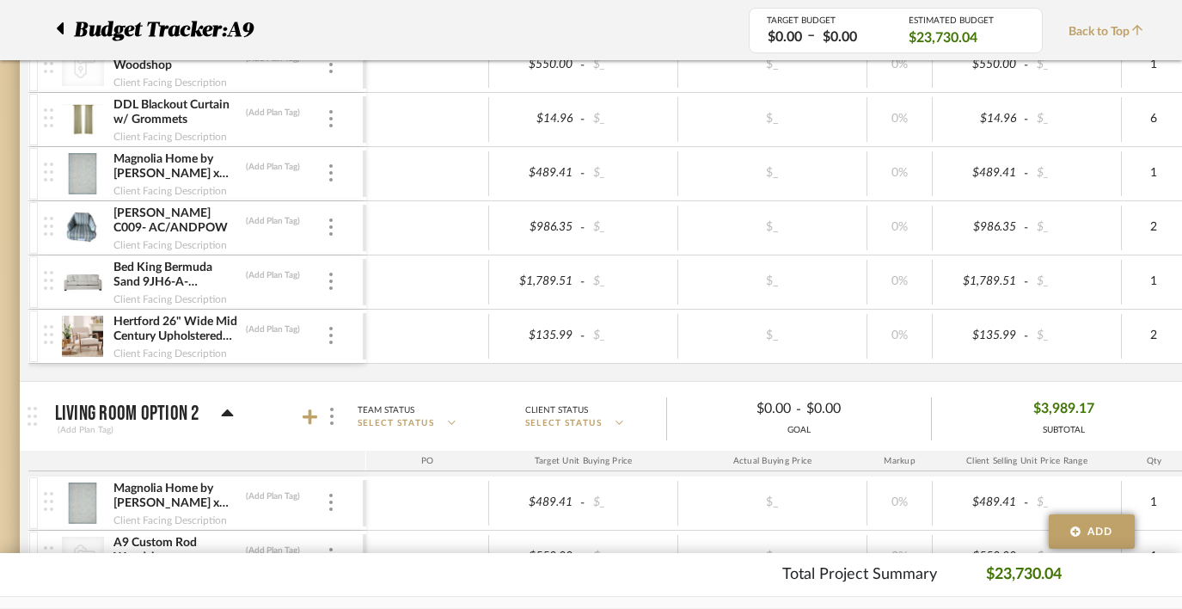
scroll to position [911, 18]
click at [329, 336] on img at bounding box center [330, 334] width 3 height 17
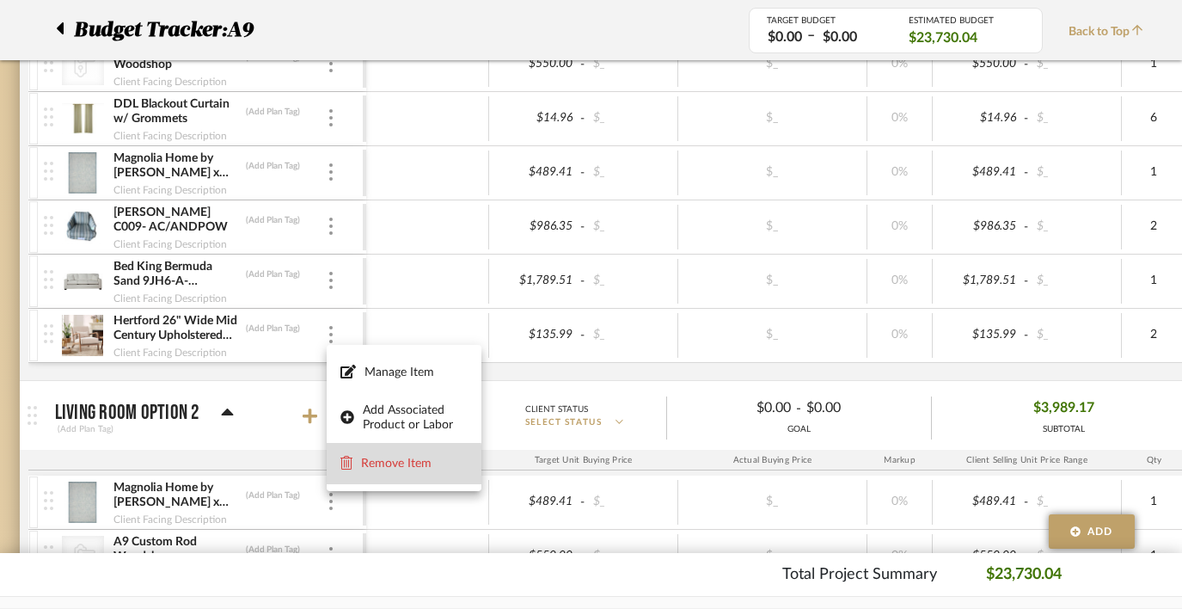
click at [363, 465] on span "Remove Item" at bounding box center [414, 464] width 107 height 15
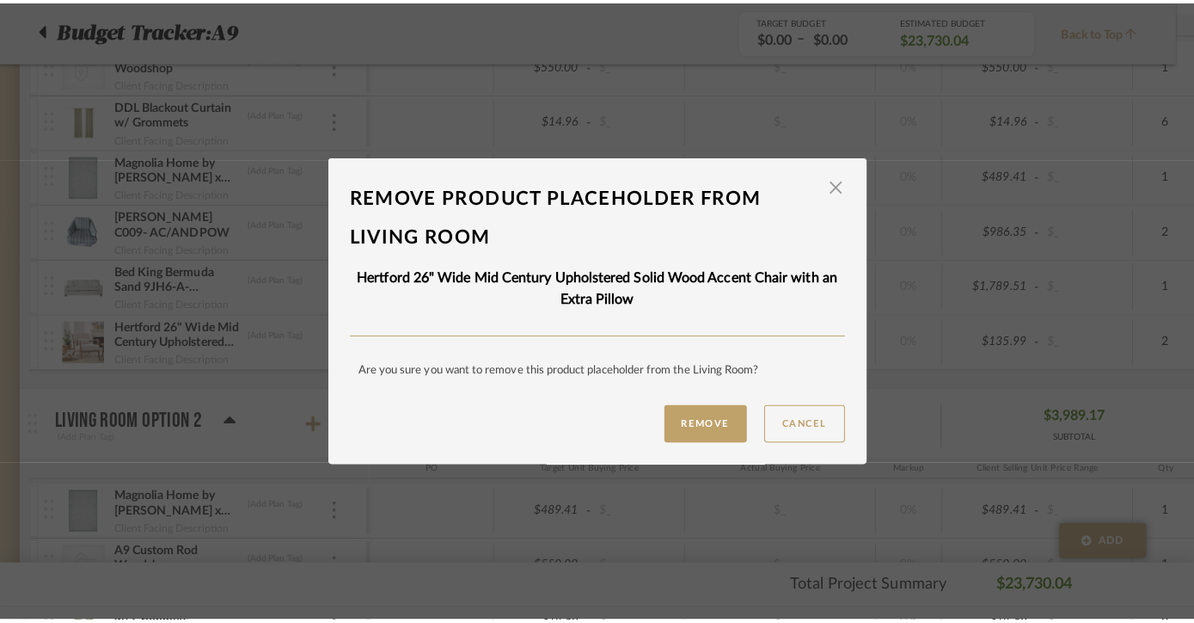
scroll to position [0, 0]
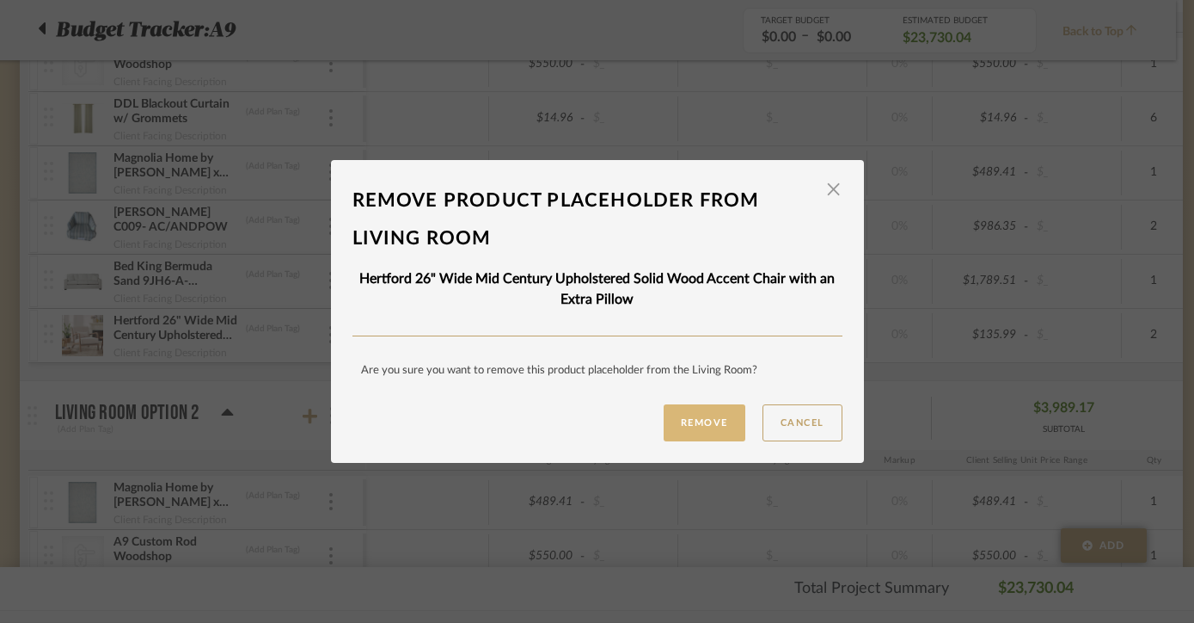
click at [684, 433] on button "Remove" at bounding box center [705, 422] width 82 height 37
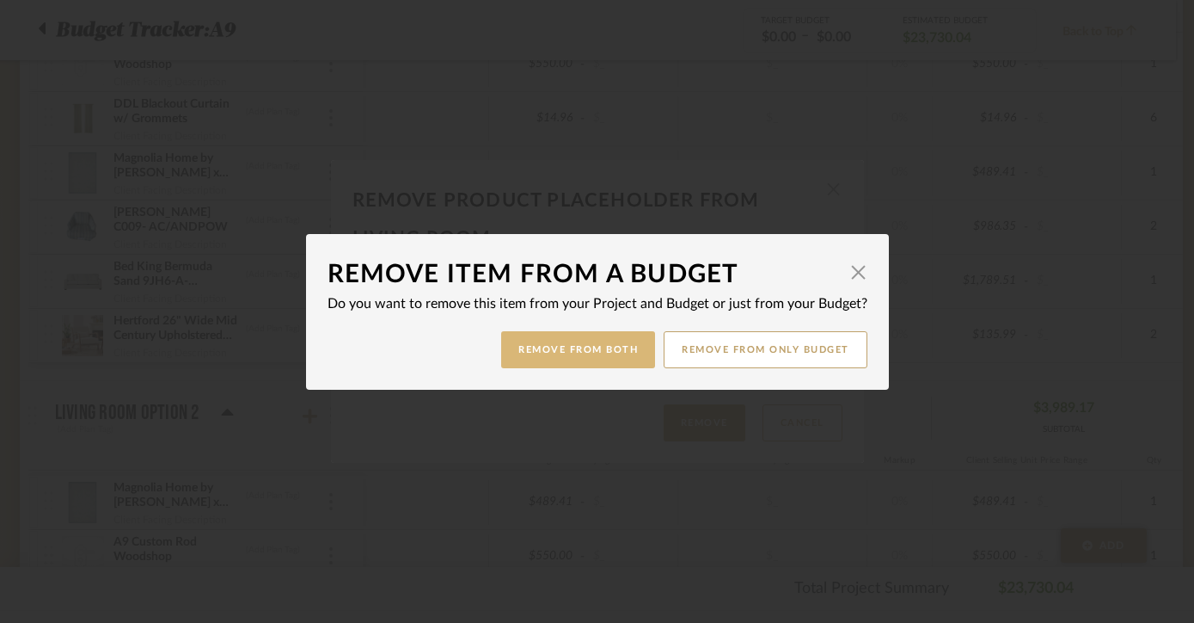
click at [543, 363] on button "Remove from Both" at bounding box center [578, 349] width 154 height 37
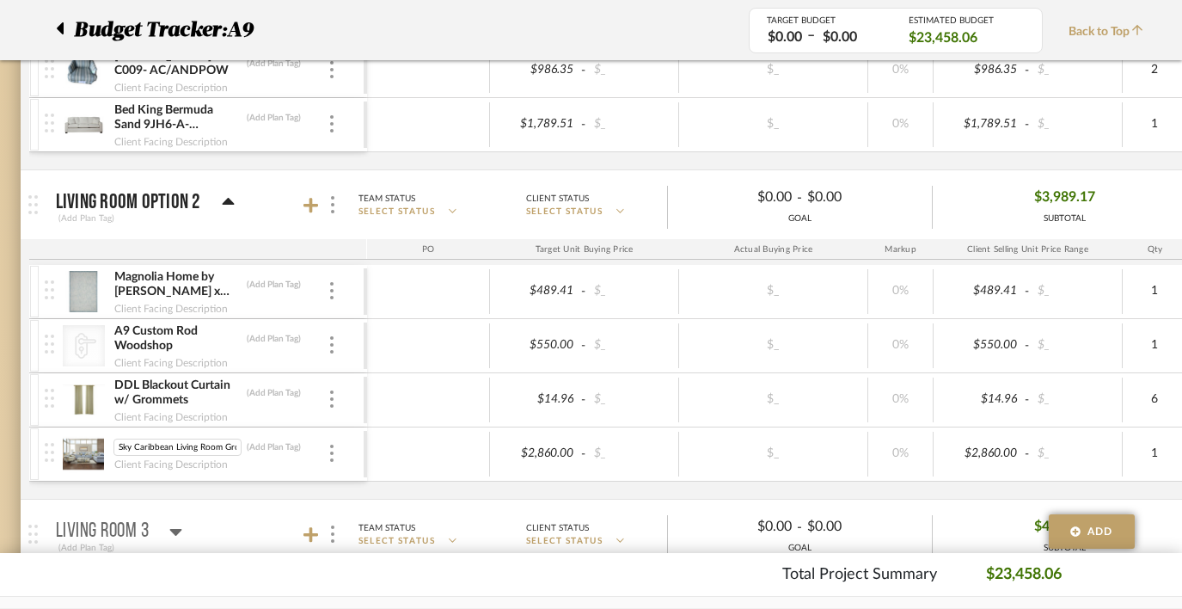
click at [85, 448] on img at bounding box center [84, 453] width 42 height 41
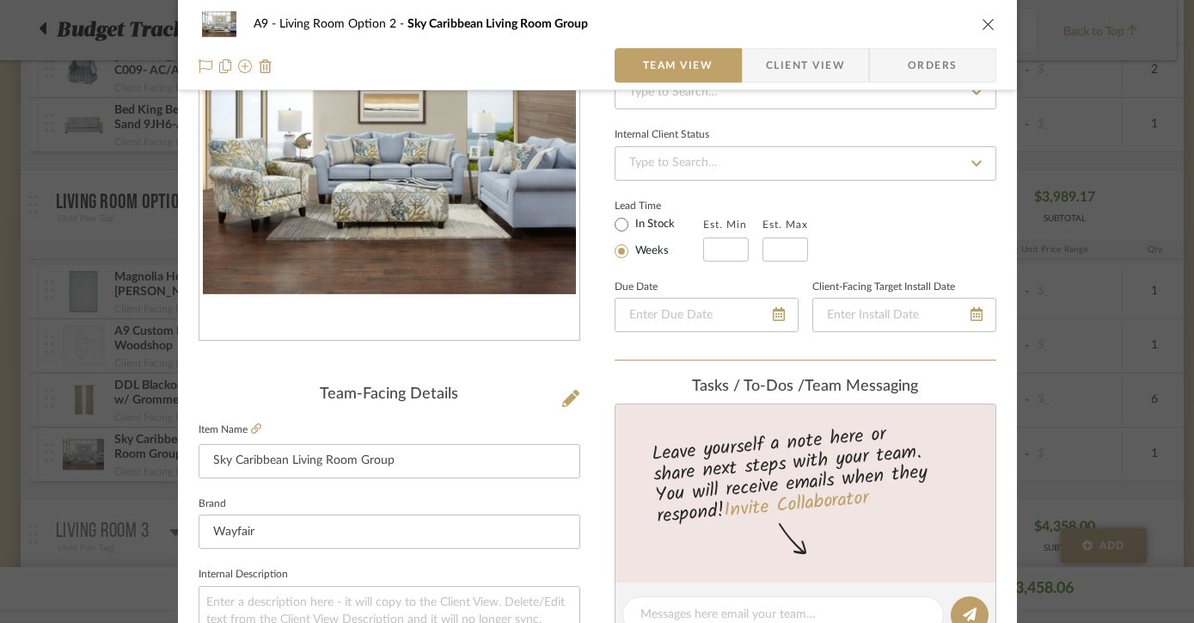
scroll to position [154, 0]
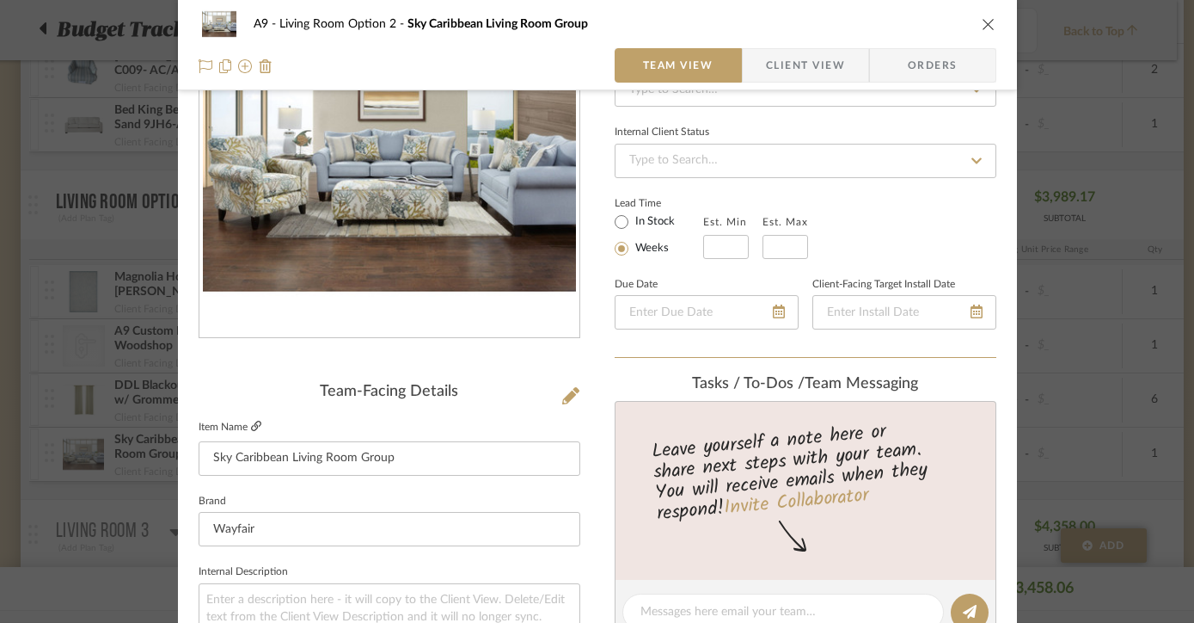
click at [251, 425] on icon at bounding box center [256, 425] width 10 height 10
click at [982, 27] on icon "close" at bounding box center [989, 24] width 14 height 14
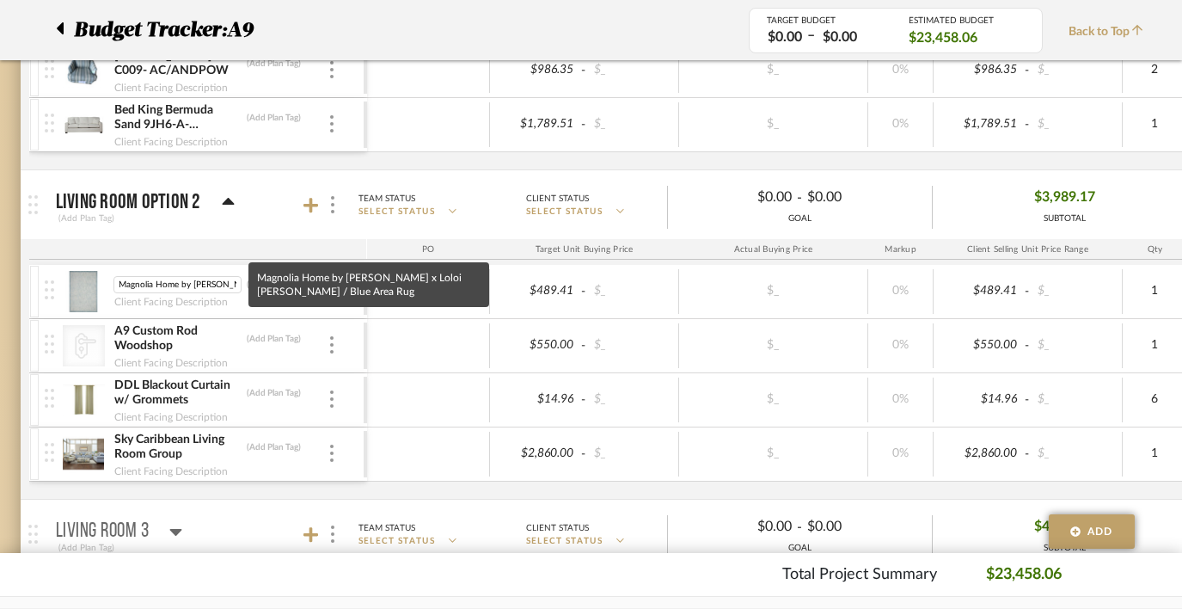
scroll to position [0, 147]
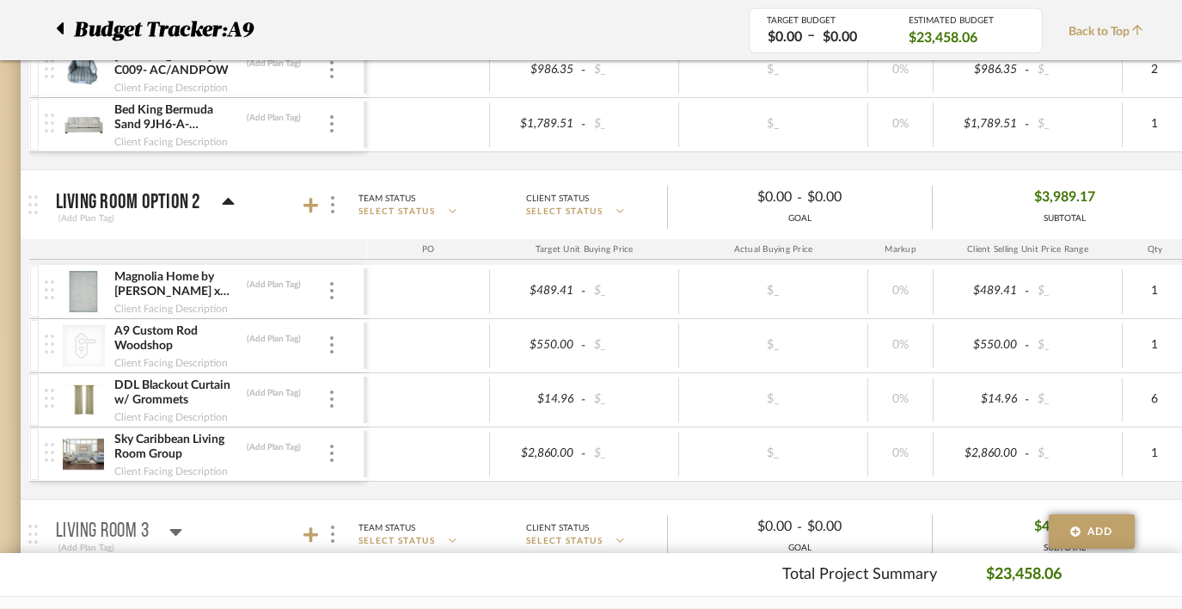
click at [85, 288] on img at bounding box center [84, 291] width 42 height 41
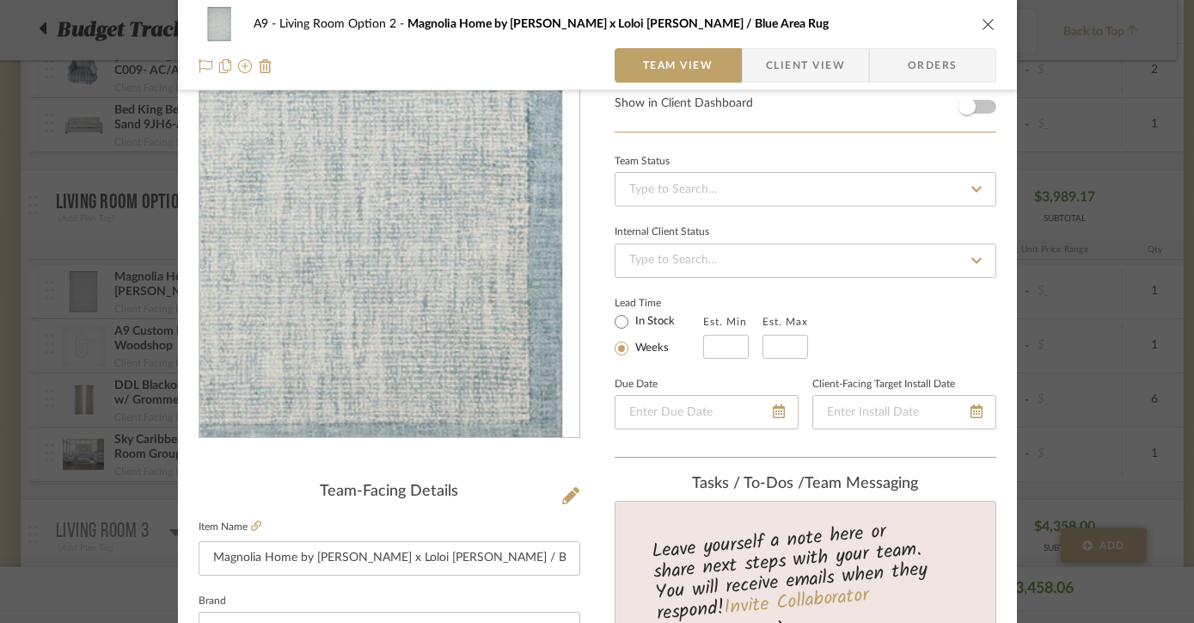
scroll to position [72, 0]
